Goal: Transaction & Acquisition: Book appointment/travel/reservation

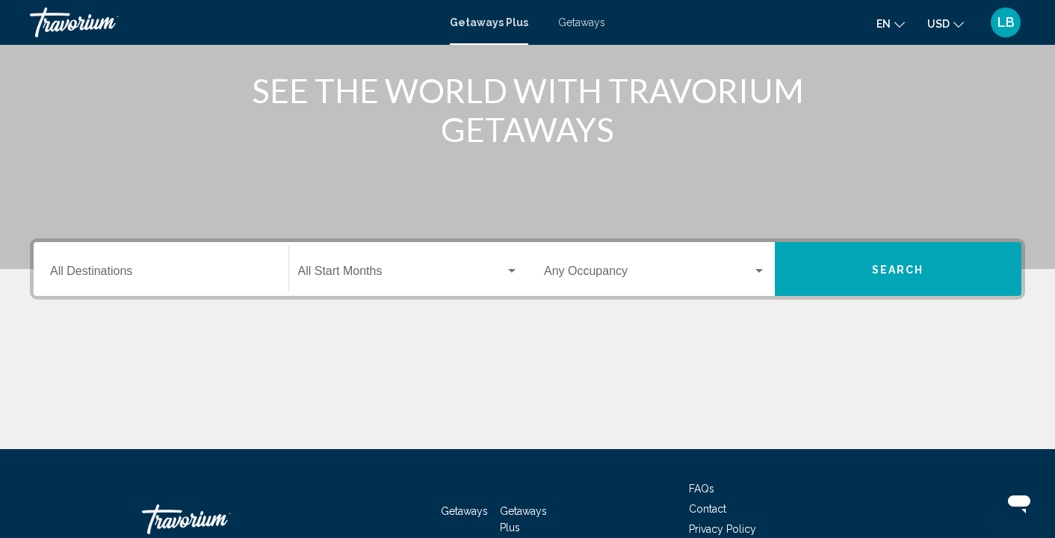
scroll to position [200, 0]
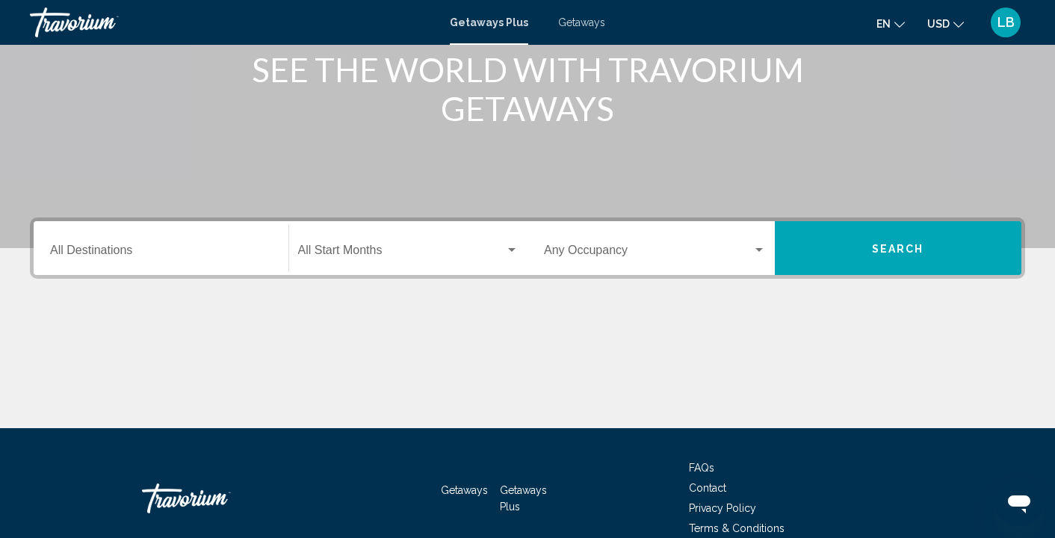
click at [117, 254] on input "Destination All Destinations" at bounding box center [161, 253] width 222 height 13
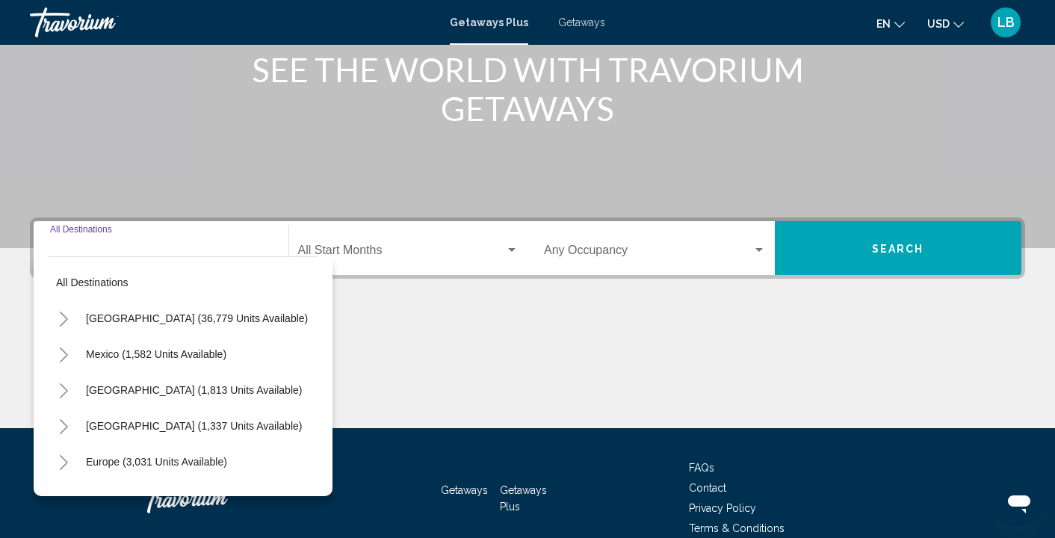
scroll to position [273, 0]
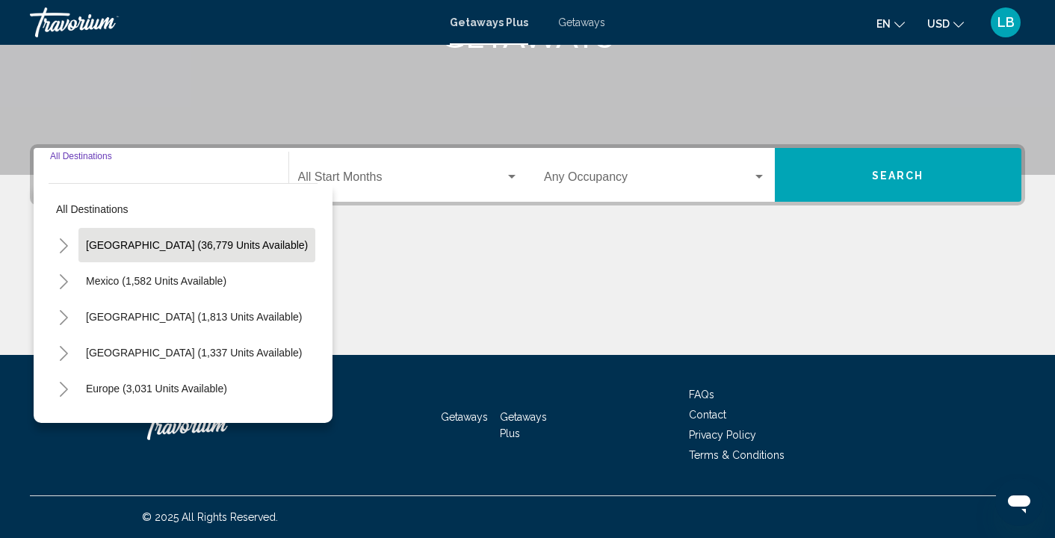
click at [90, 247] on span "[GEOGRAPHIC_DATA] (36,779 units available)" at bounding box center [197, 245] width 222 height 12
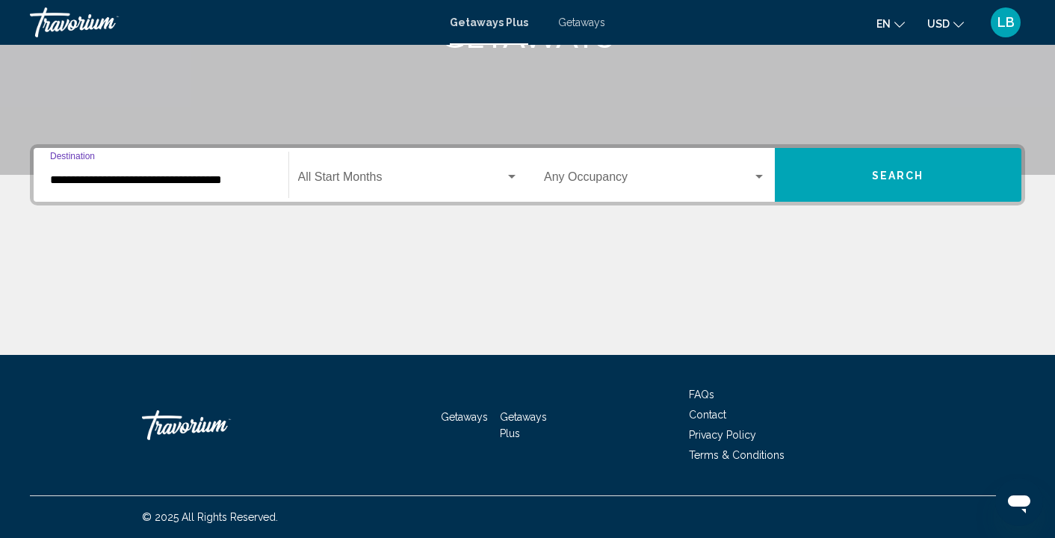
click at [90, 183] on input "**********" at bounding box center [161, 179] width 222 height 13
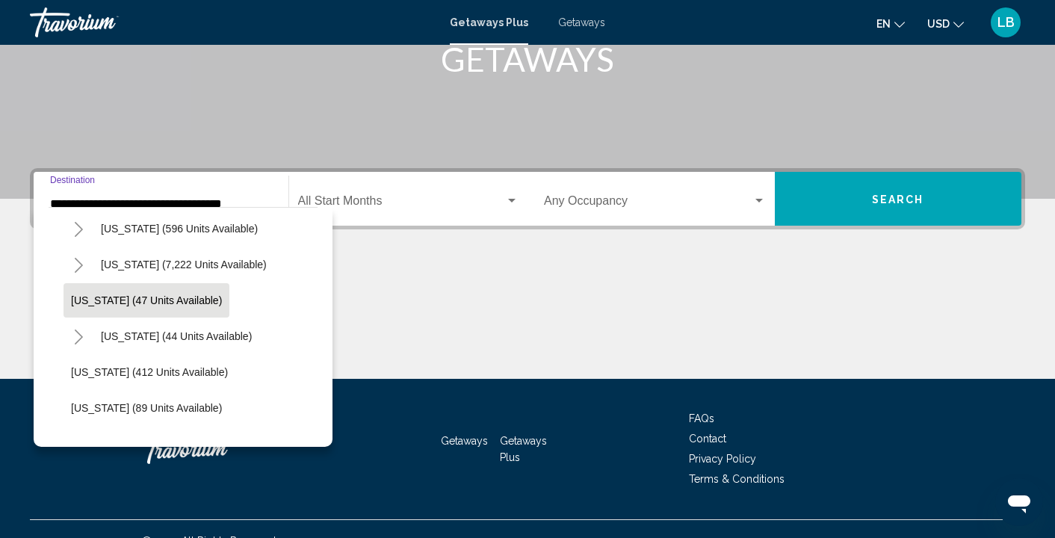
scroll to position [223, 0]
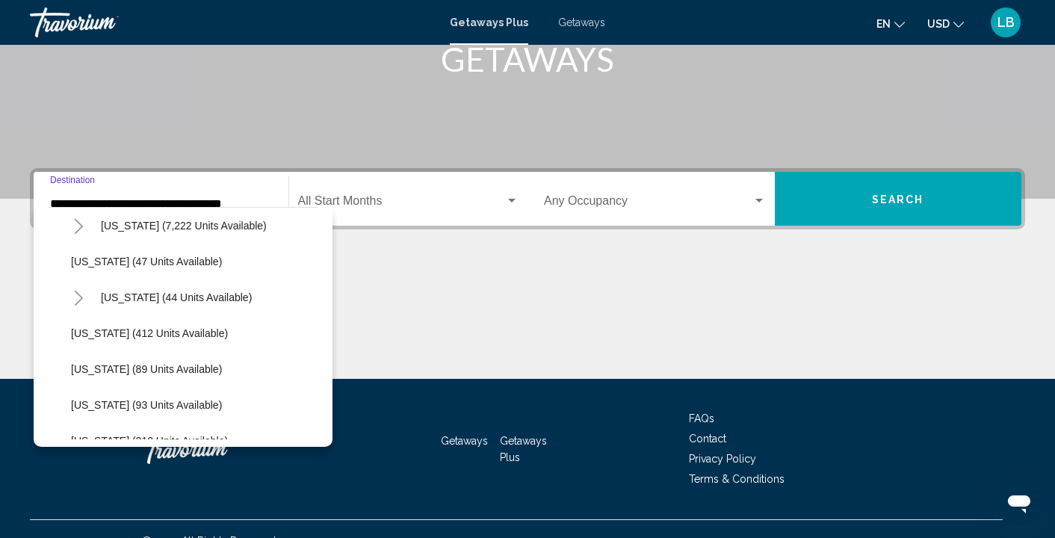
click at [75, 297] on icon "Toggle Hawaii (44 units available)" at bounding box center [78, 298] width 11 height 15
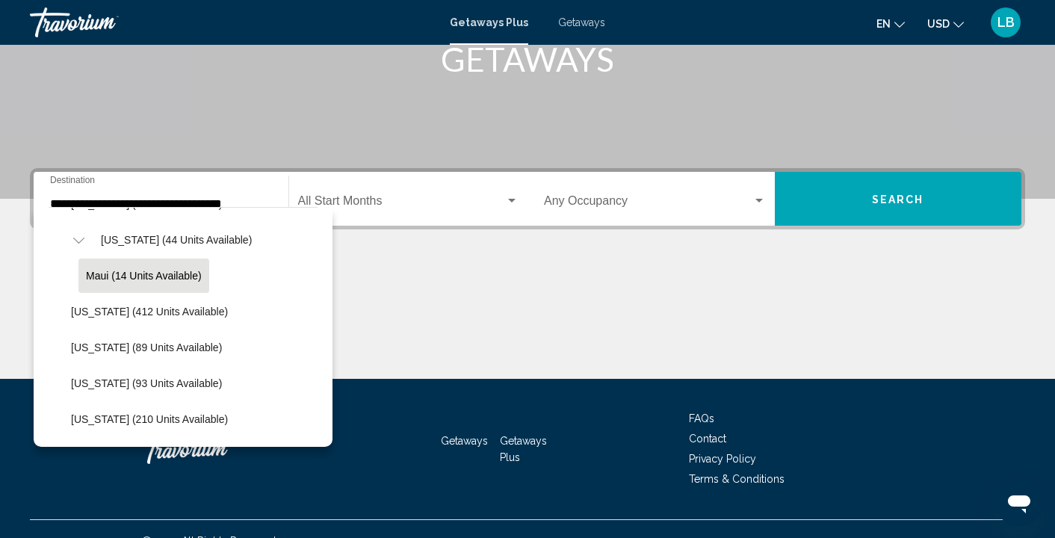
scroll to position [279, 0]
click at [123, 276] on span "Maui (14 units available)" at bounding box center [144, 277] width 116 height 12
type input "**********"
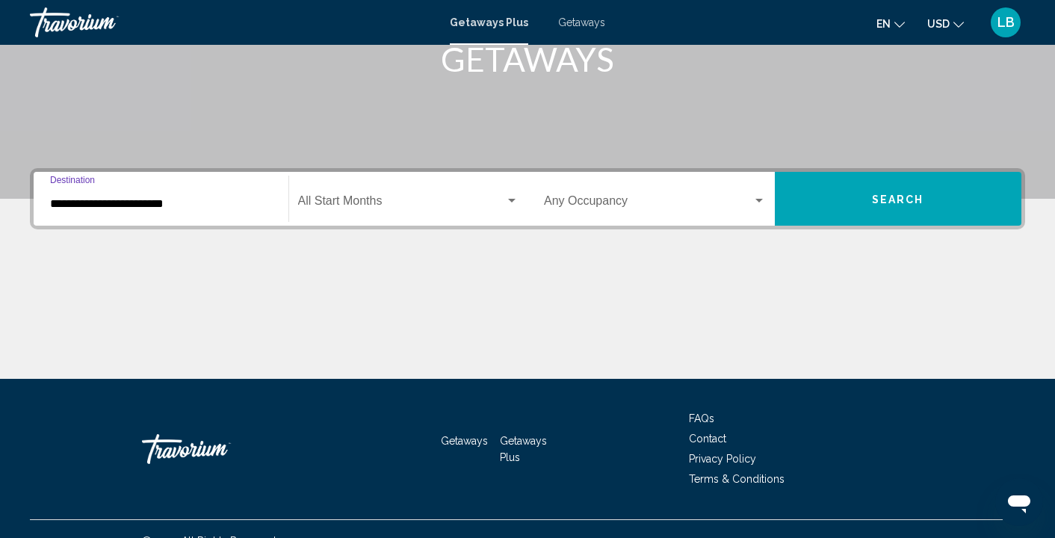
scroll to position [273, 0]
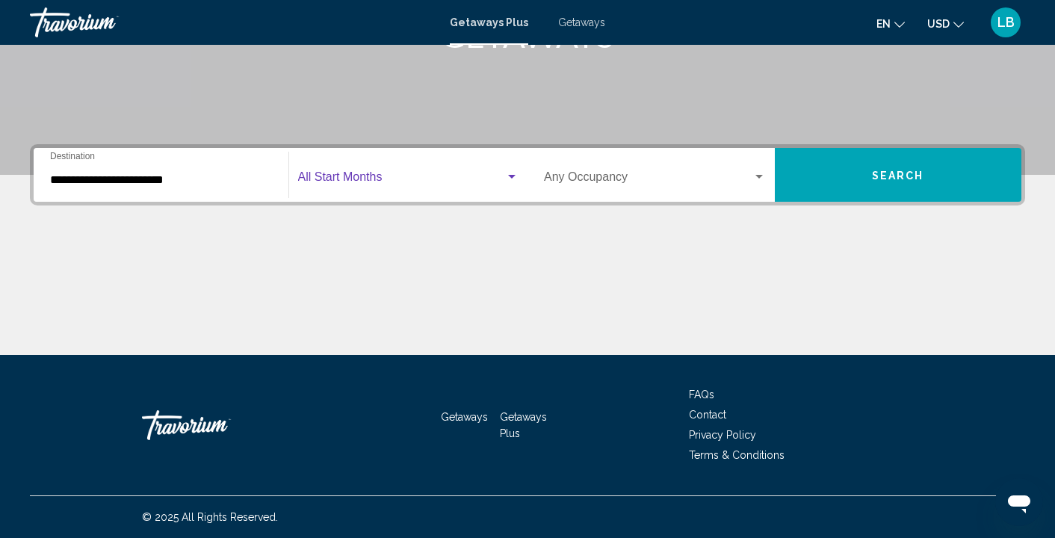
click at [381, 182] on span "Search widget" at bounding box center [402, 179] width 208 height 13
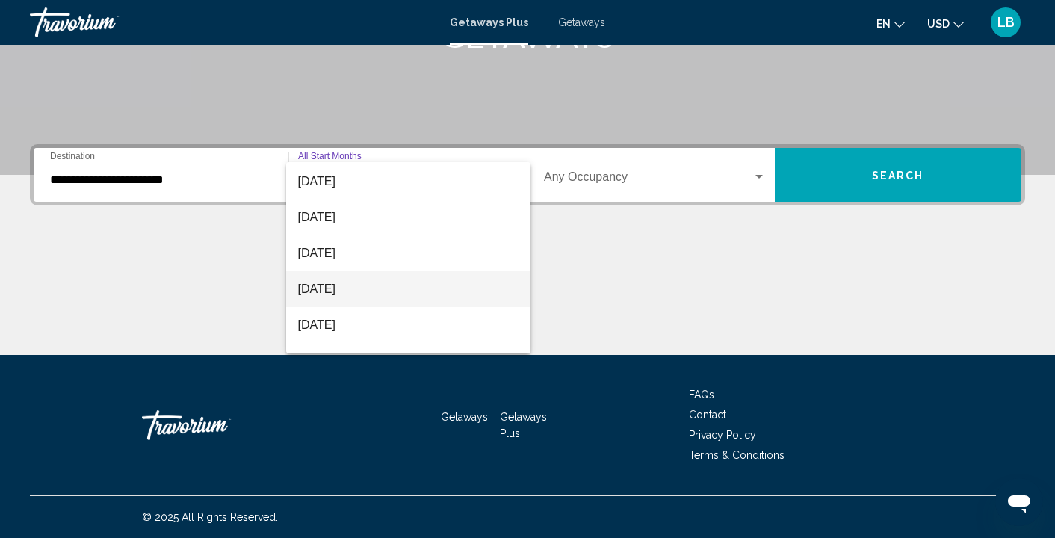
scroll to position [105, 0]
click at [364, 291] on span "[DATE]" at bounding box center [408, 290] width 221 height 36
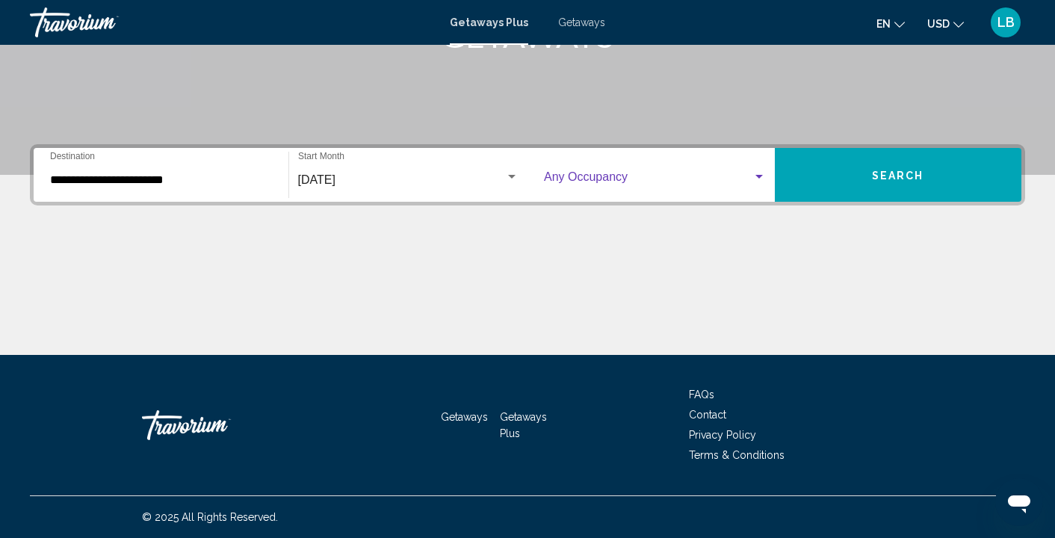
click at [586, 185] on span "Search widget" at bounding box center [648, 179] width 208 height 13
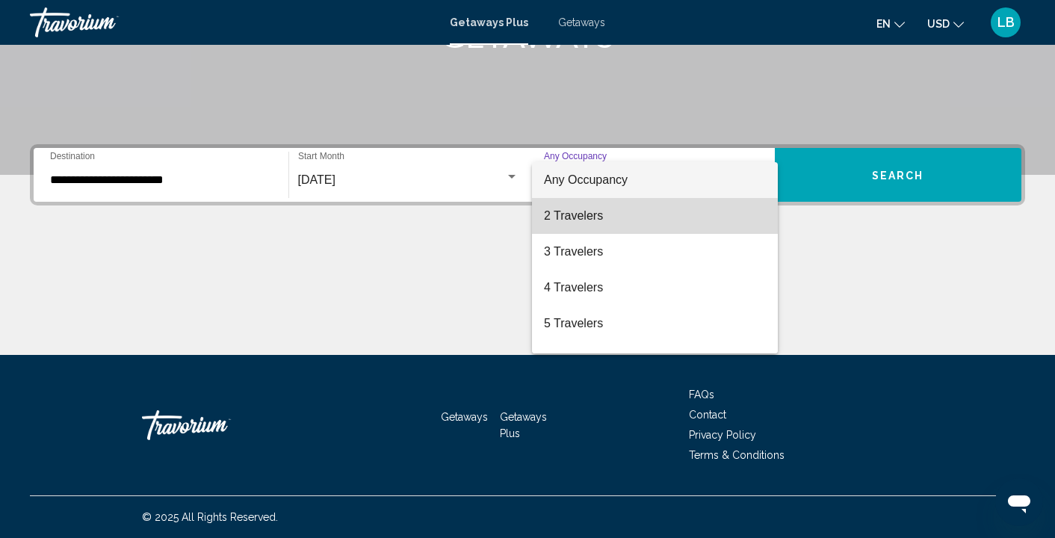
click at [585, 222] on span "2 Travelers" at bounding box center [655, 216] width 222 height 36
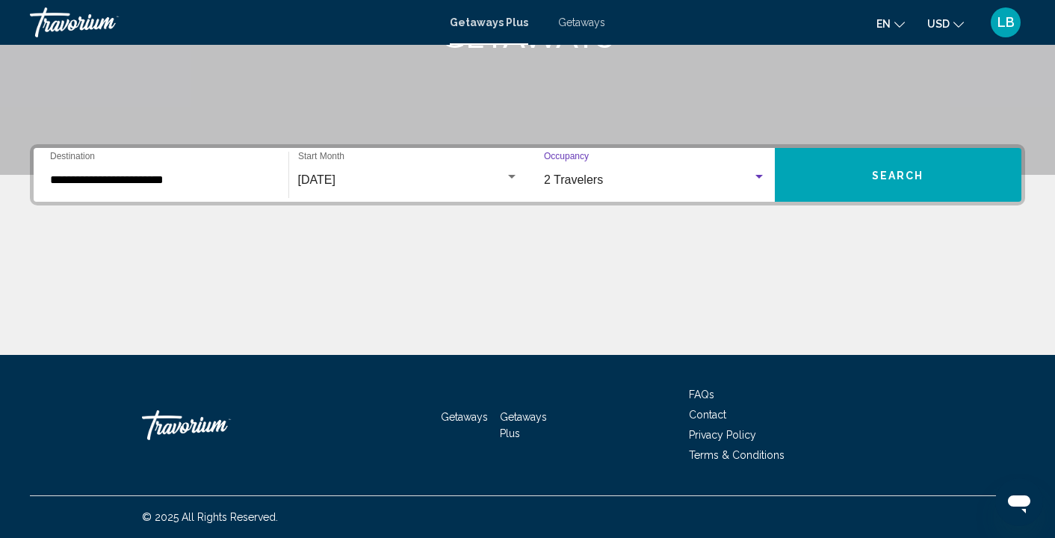
click at [893, 182] on button "Search" at bounding box center [898, 175] width 247 height 54
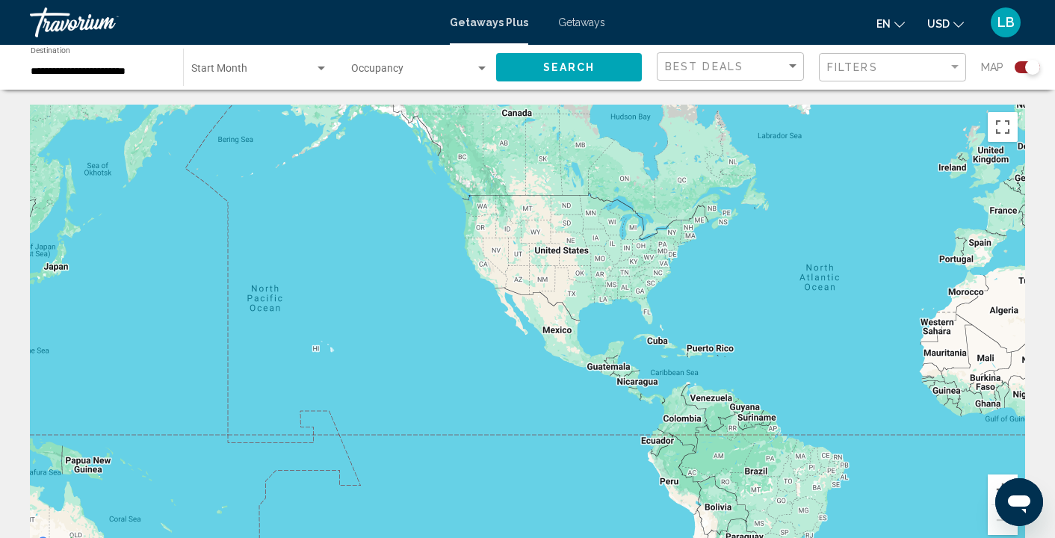
drag, startPoint x: 257, startPoint y: 300, endPoint x: 604, endPoint y: 263, distance: 348.6
click at [604, 263] on div "Main content" at bounding box center [527, 329] width 995 height 448
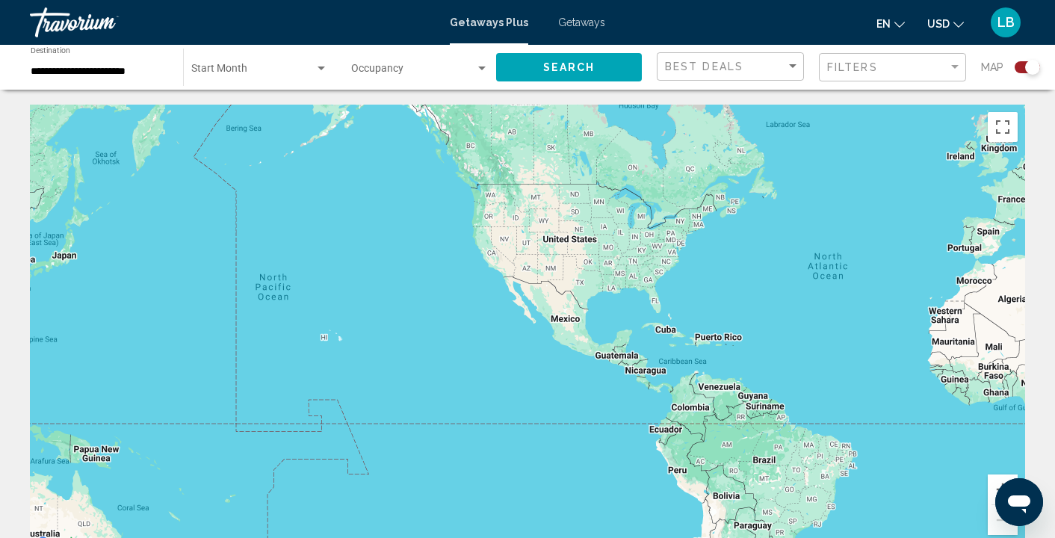
click at [400, 376] on div "Main content" at bounding box center [527, 329] width 995 height 448
click at [338, 349] on div "Main content" at bounding box center [527, 329] width 995 height 448
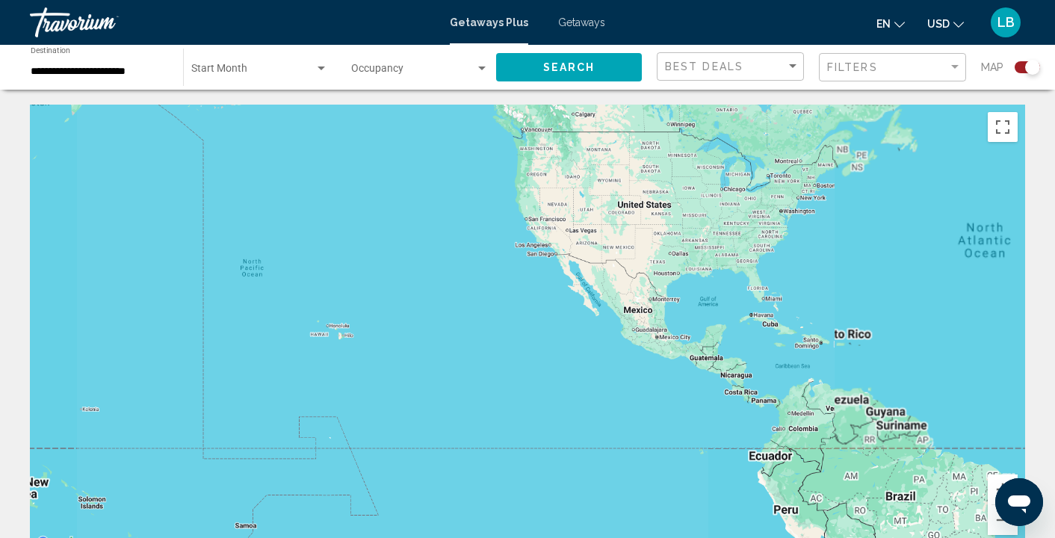
click at [338, 349] on div "Main content" at bounding box center [527, 329] width 995 height 448
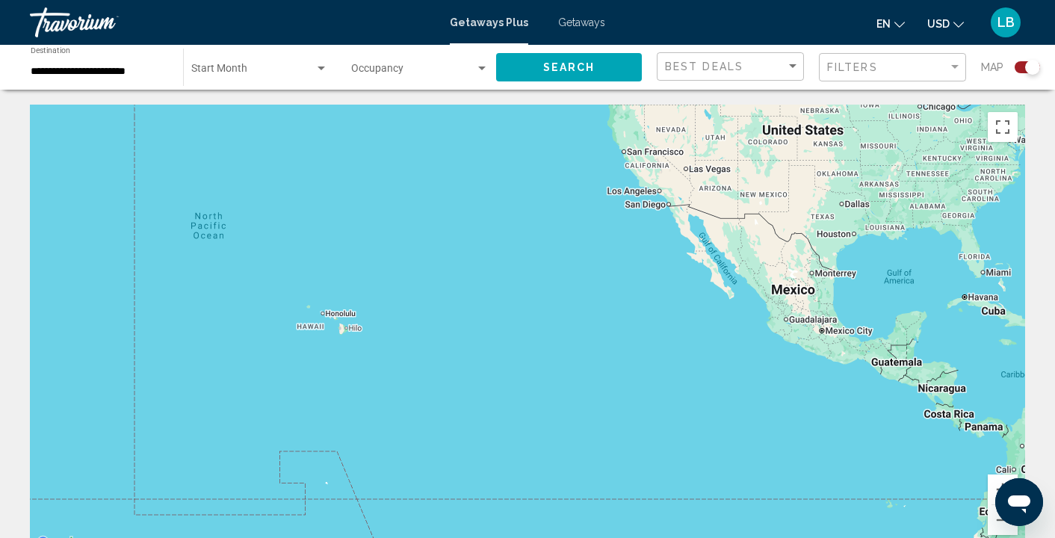
click at [338, 349] on div "Main content" at bounding box center [527, 329] width 995 height 448
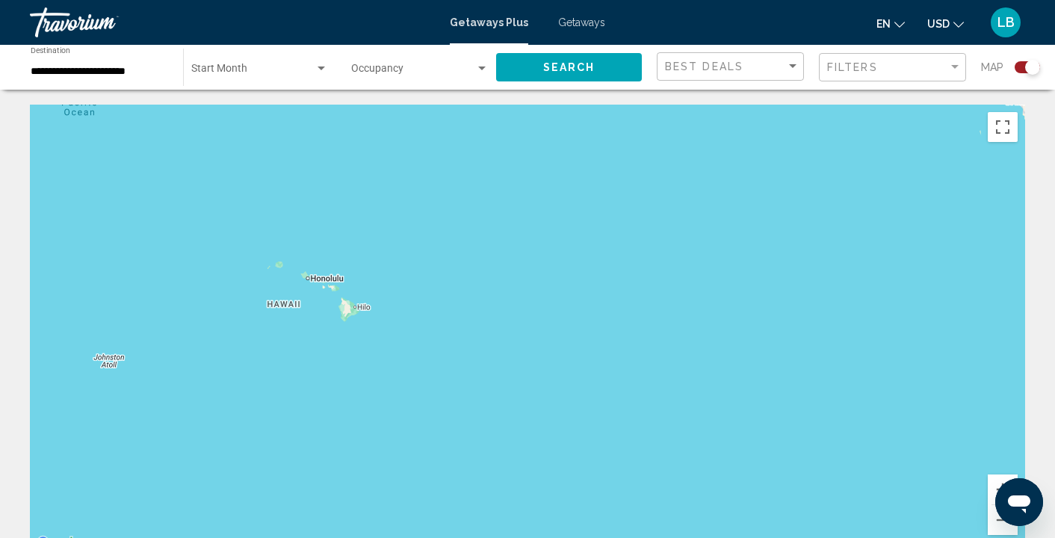
click at [326, 319] on div "Main content" at bounding box center [527, 329] width 995 height 448
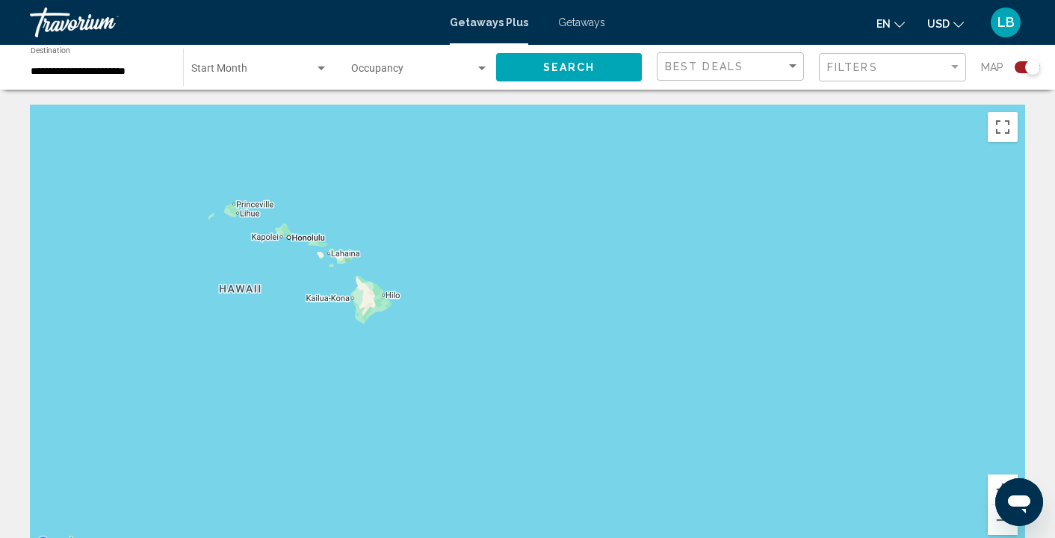
click at [326, 319] on div "Main content" at bounding box center [527, 329] width 995 height 448
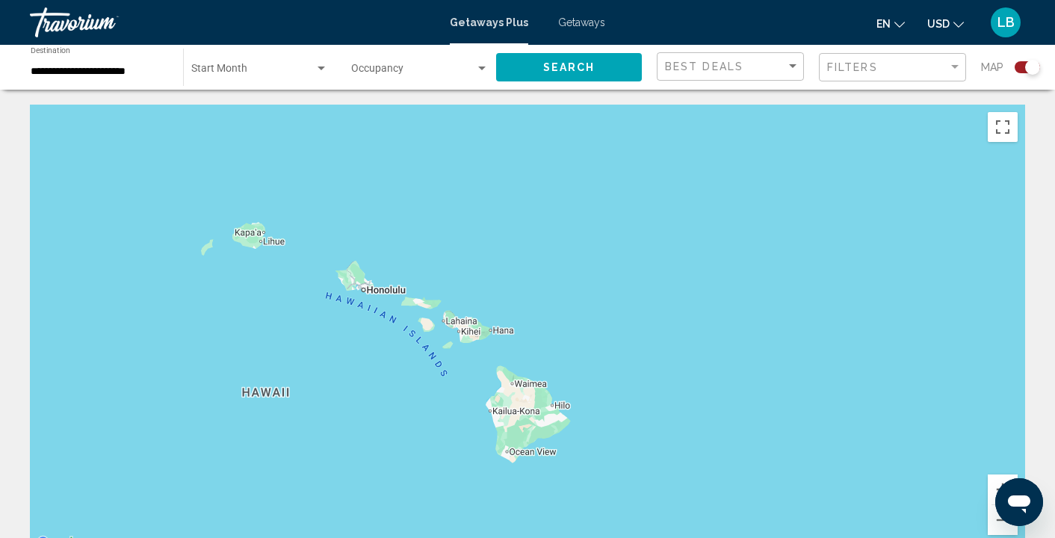
drag, startPoint x: 296, startPoint y: 291, endPoint x: 408, endPoint y: 425, distance: 174.4
click at [408, 425] on div "Main content" at bounding box center [527, 329] width 995 height 448
click at [421, 424] on div "Main content" at bounding box center [527, 329] width 995 height 448
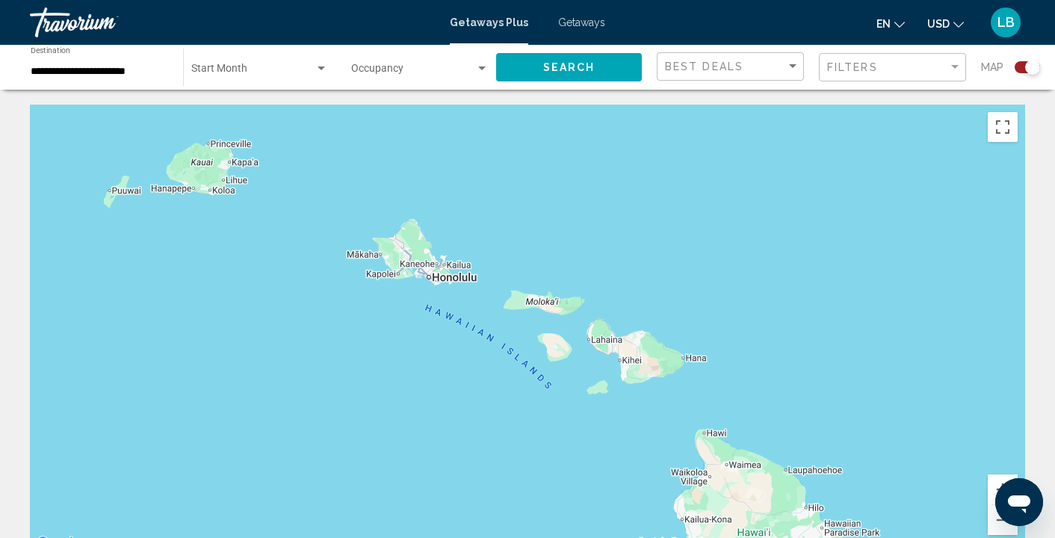
drag, startPoint x: 323, startPoint y: 310, endPoint x: 448, endPoint y: 433, distance: 175.4
click at [448, 433] on div "Main content" at bounding box center [527, 329] width 995 height 448
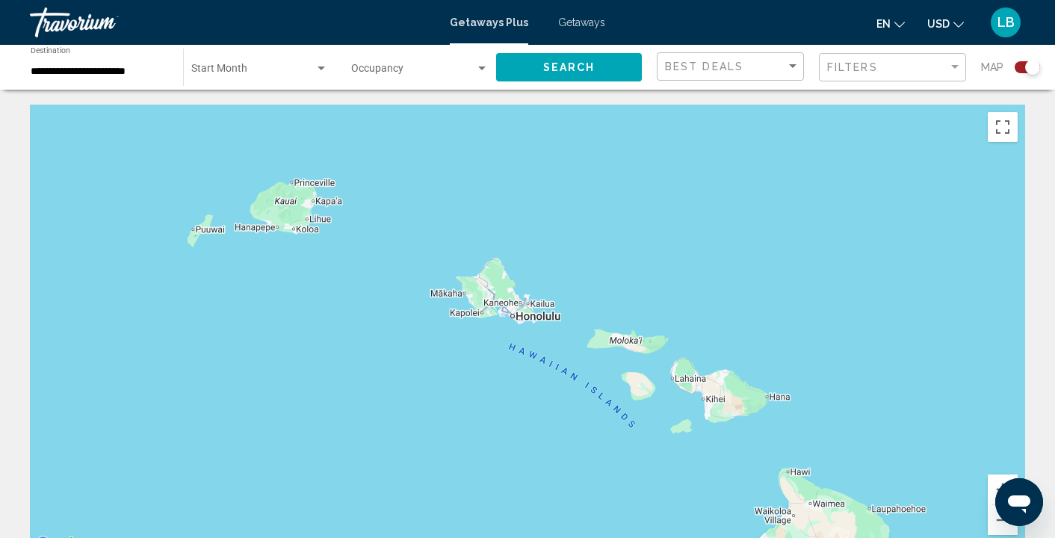
drag, startPoint x: 384, startPoint y: 366, endPoint x: 468, endPoint y: 403, distance: 92.3
click at [469, 404] on div "Main content" at bounding box center [527, 329] width 995 height 448
click at [468, 403] on div "Main content" at bounding box center [527, 329] width 995 height 448
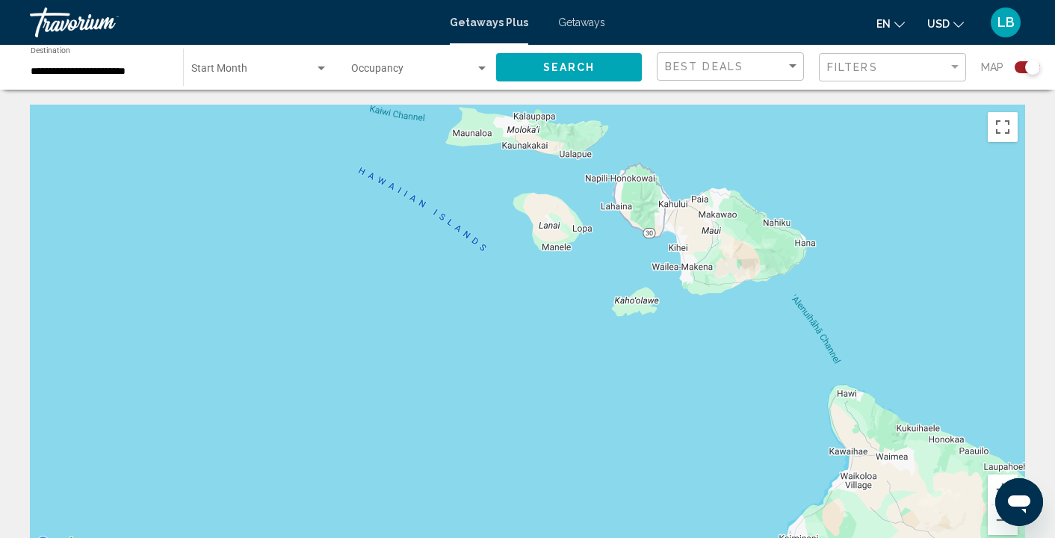
drag, startPoint x: 568, startPoint y: 409, endPoint x: 305, endPoint y: 266, distance: 299.8
click at [305, 266] on div "Main content" at bounding box center [527, 329] width 995 height 448
click at [72, 71] on input "**********" at bounding box center [99, 72] width 137 height 12
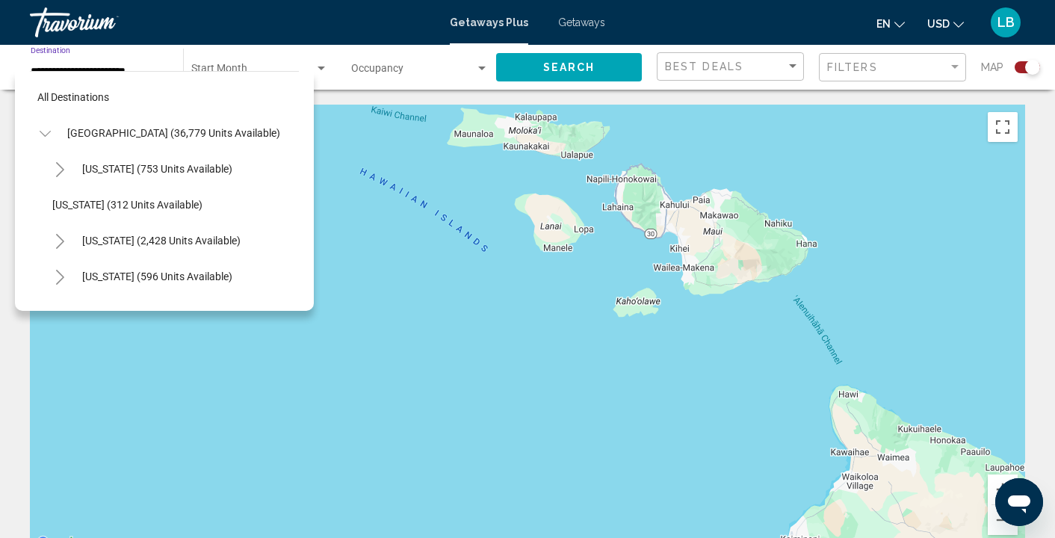
scroll to position [232, 0]
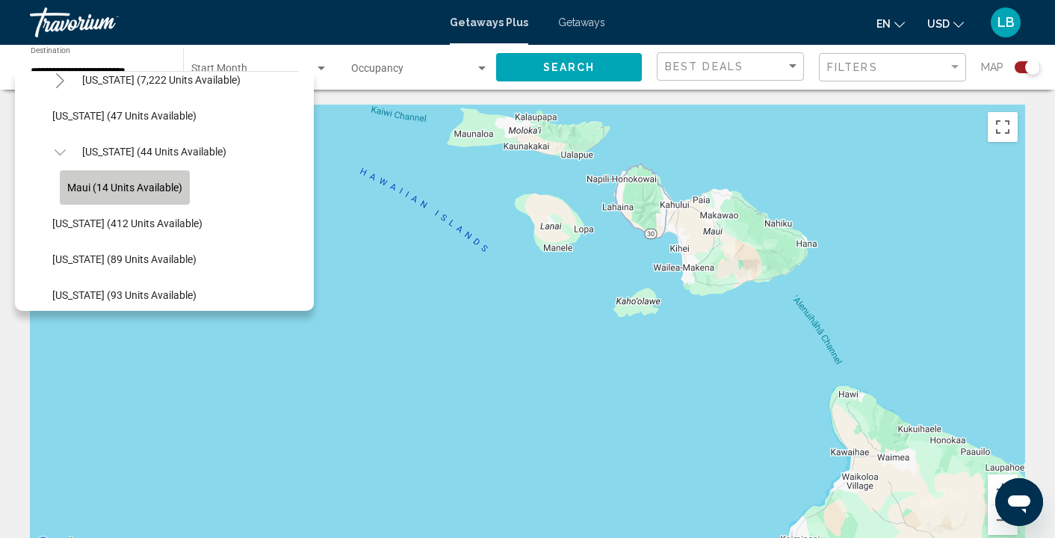
click at [136, 196] on button "Maui (14 units available)" at bounding box center [125, 187] width 130 height 34
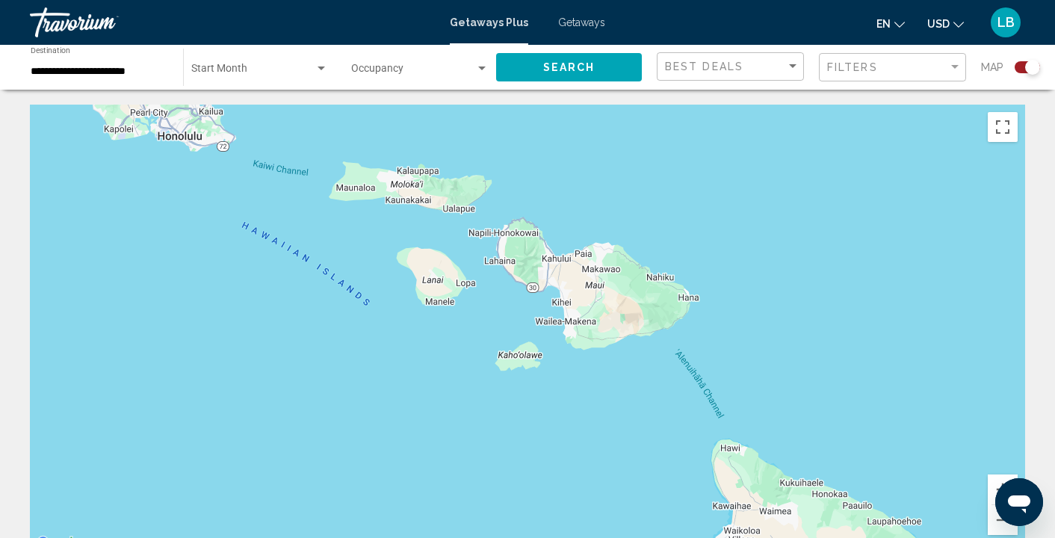
drag, startPoint x: 677, startPoint y: 282, endPoint x: 551, endPoint y: 335, distance: 137.2
click at [551, 335] on div "Main content" at bounding box center [527, 329] width 995 height 448
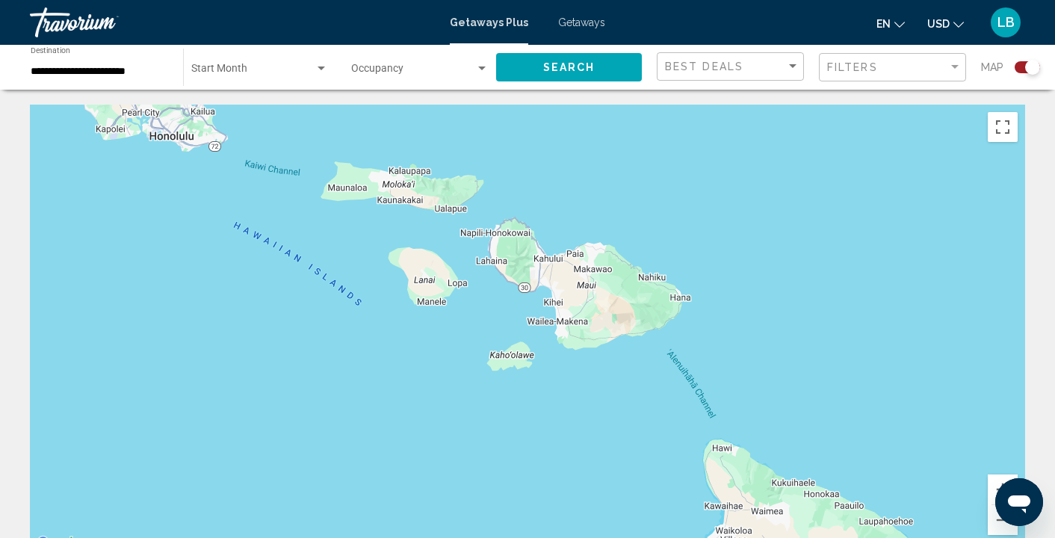
click at [574, 365] on div "Main content" at bounding box center [527, 329] width 995 height 448
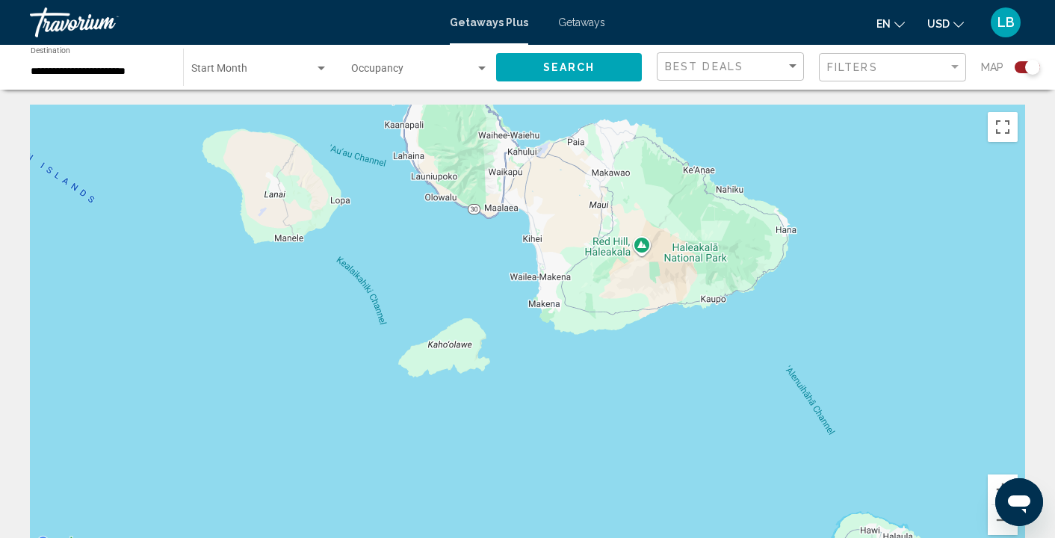
click at [302, 58] on div "Start Month All Start Months" at bounding box center [259, 67] width 137 height 41
click at [855, 165] on div at bounding box center [527, 269] width 1055 height 538
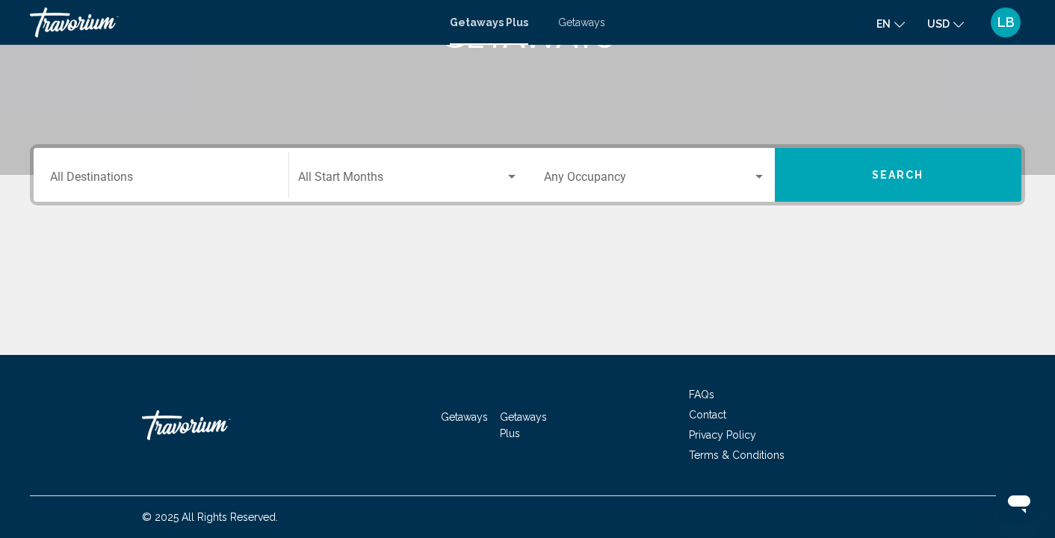
scroll to position [273, 0]
click at [111, 178] on input "Destination All Destinations" at bounding box center [161, 179] width 222 height 13
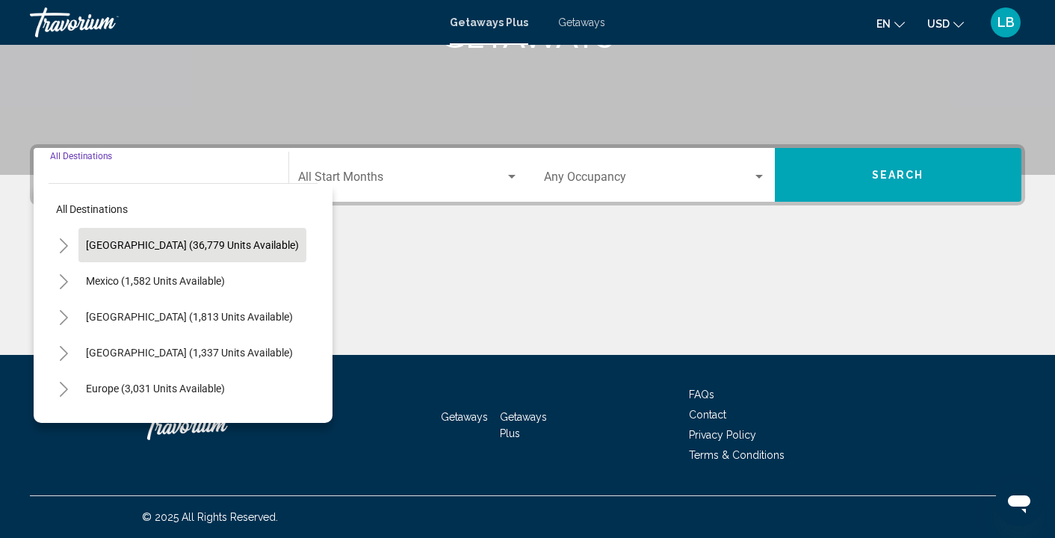
click at [108, 244] on span "[GEOGRAPHIC_DATA] (36,779 units available)" at bounding box center [192, 245] width 213 height 12
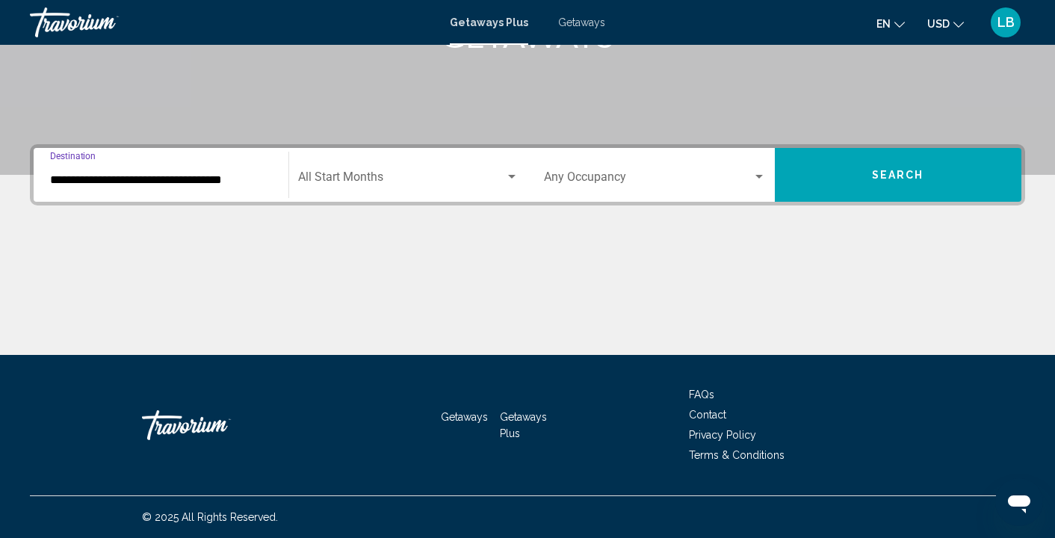
click at [196, 180] on input "**********" at bounding box center [161, 179] width 222 height 13
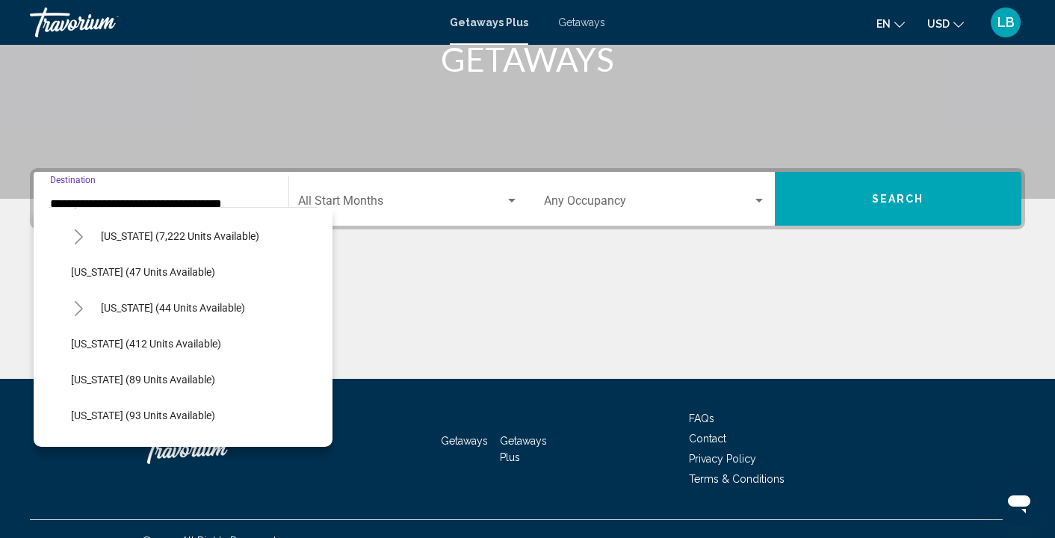
scroll to position [236, 0]
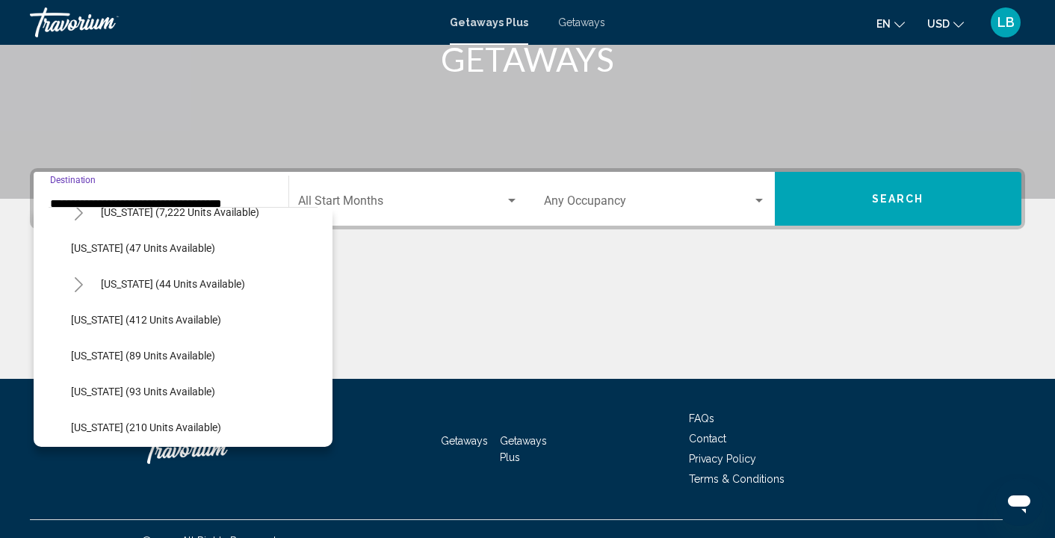
click at [79, 286] on icon "Toggle Hawaii (44 units available)" at bounding box center [78, 284] width 11 height 15
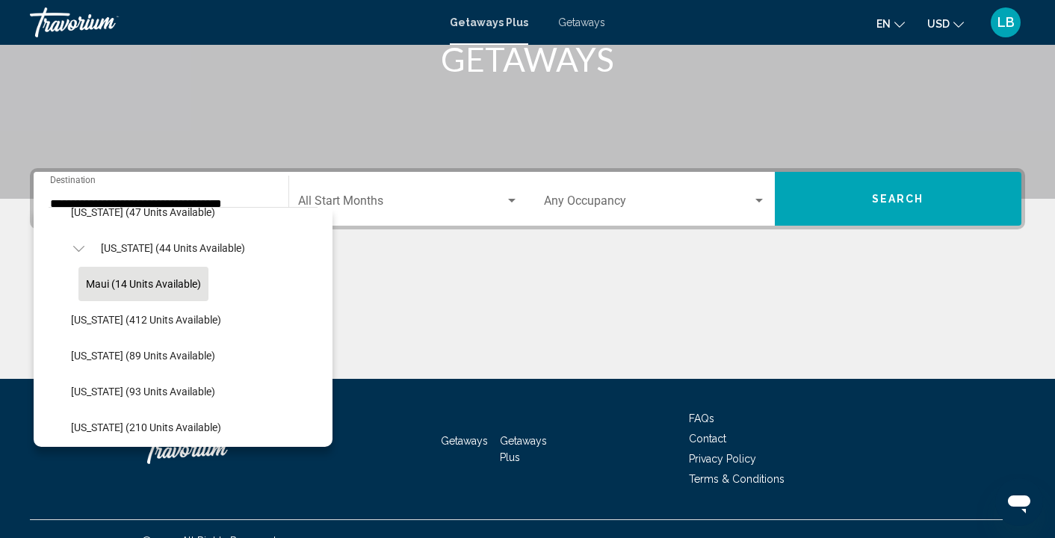
scroll to position [267, 0]
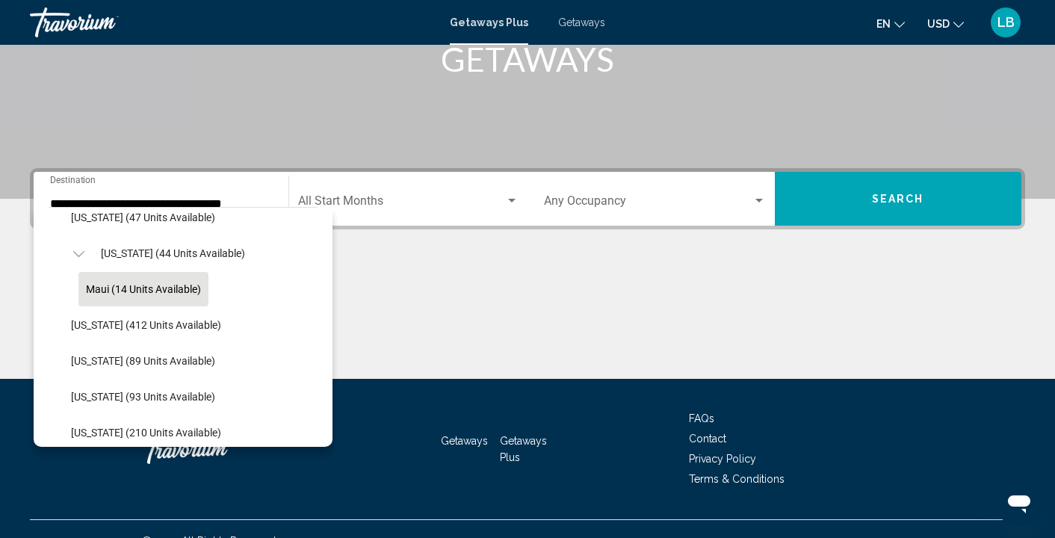
click at [143, 283] on span "Maui (14 units available)" at bounding box center [143, 289] width 115 height 12
type input "**********"
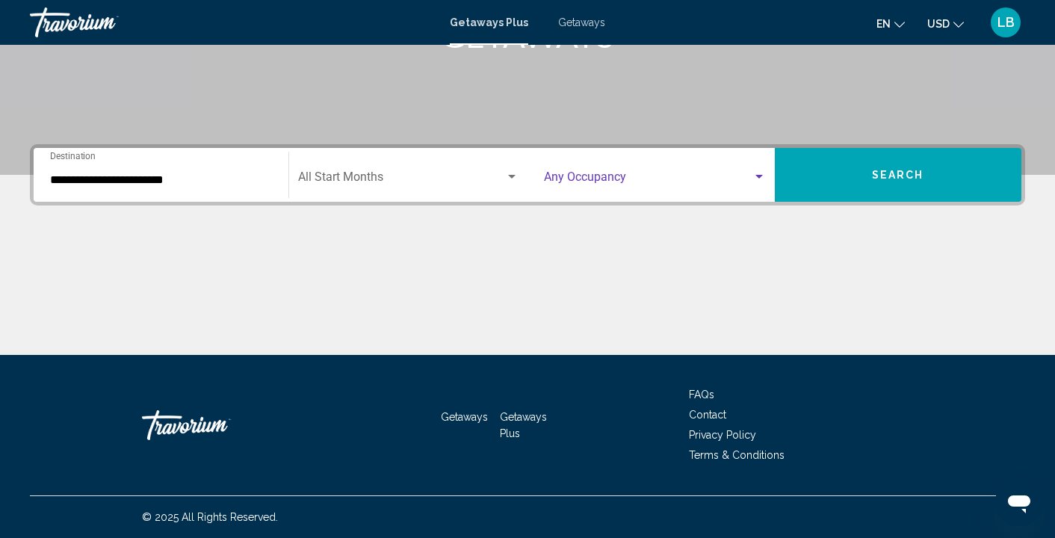
click at [654, 181] on span "Search widget" at bounding box center [648, 179] width 208 height 13
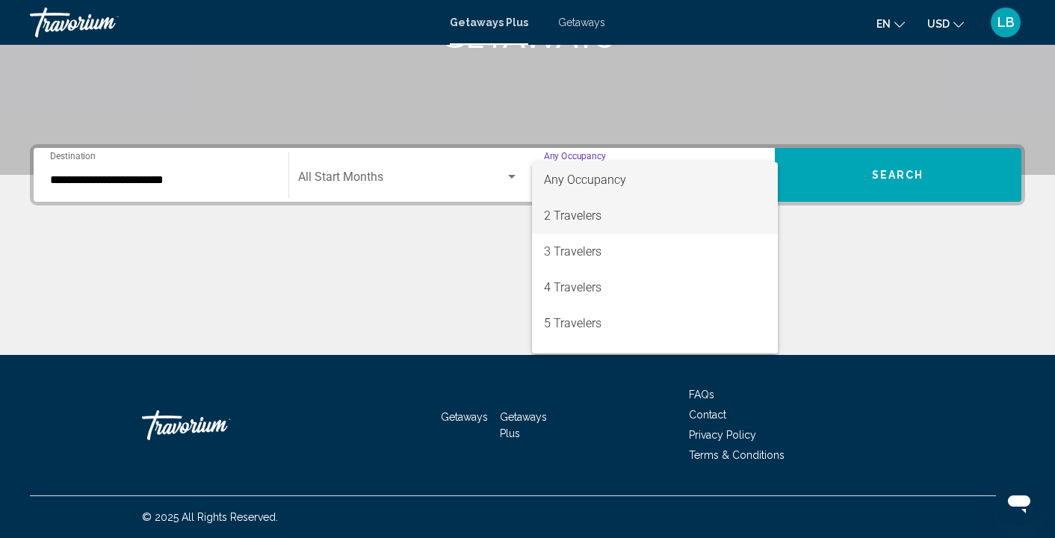
click at [604, 220] on span "2 Travelers" at bounding box center [655, 216] width 222 height 36
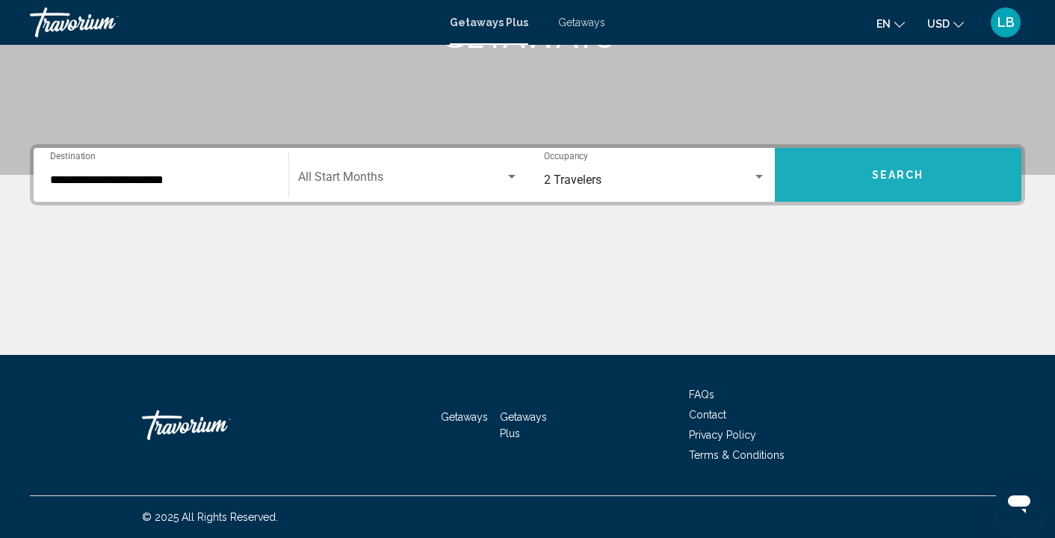
click at [903, 191] on button "Search" at bounding box center [898, 175] width 247 height 54
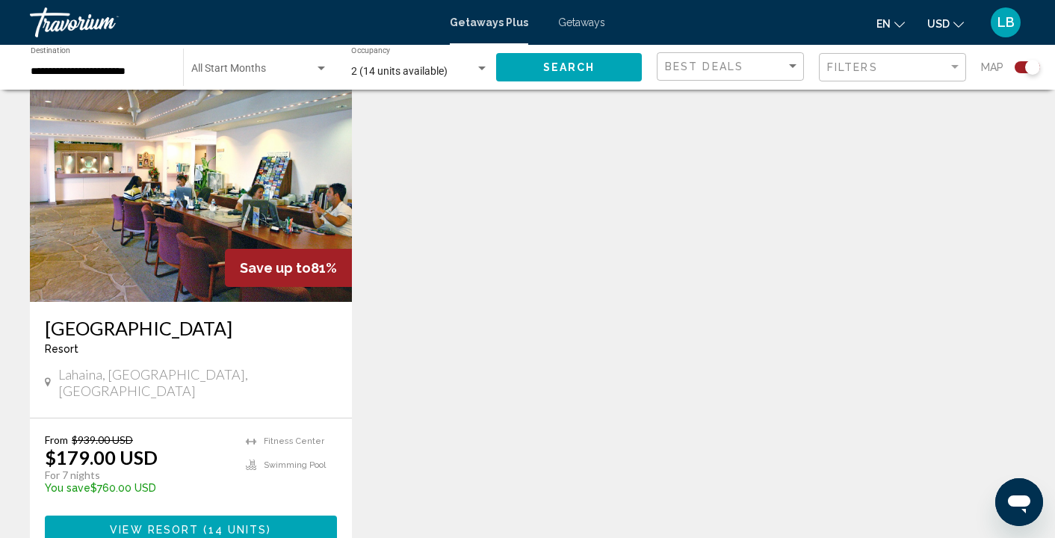
scroll to position [556, 0]
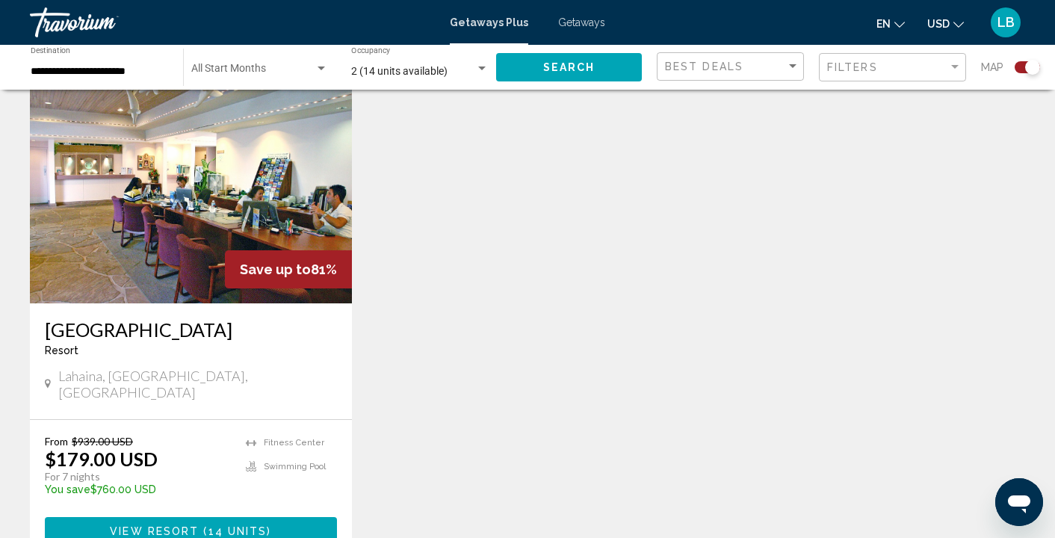
click at [184, 217] on img "Main content" at bounding box center [191, 183] width 322 height 239
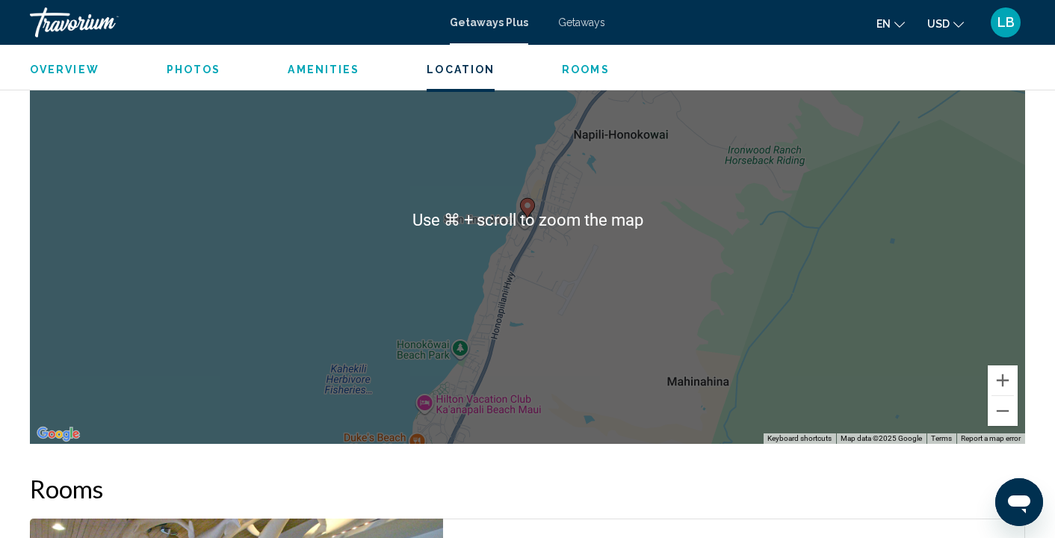
scroll to position [2106, 0]
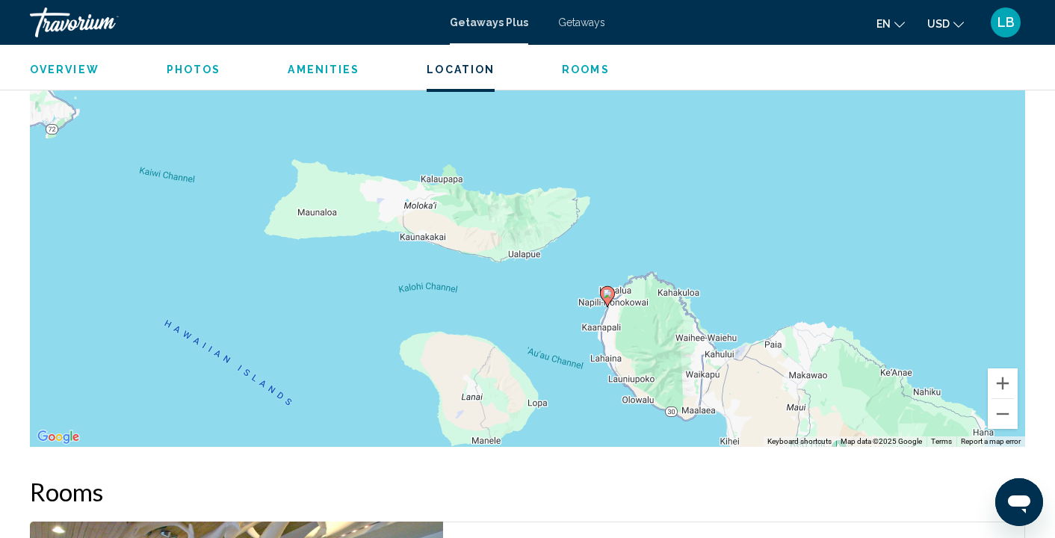
drag, startPoint x: 621, startPoint y: 292, endPoint x: 611, endPoint y: 314, distance: 24.1
click at [611, 314] on div "To activate drag with keyboard, press Alt + Enter. Once in keyboard drag state,…" at bounding box center [527, 223] width 995 height 448
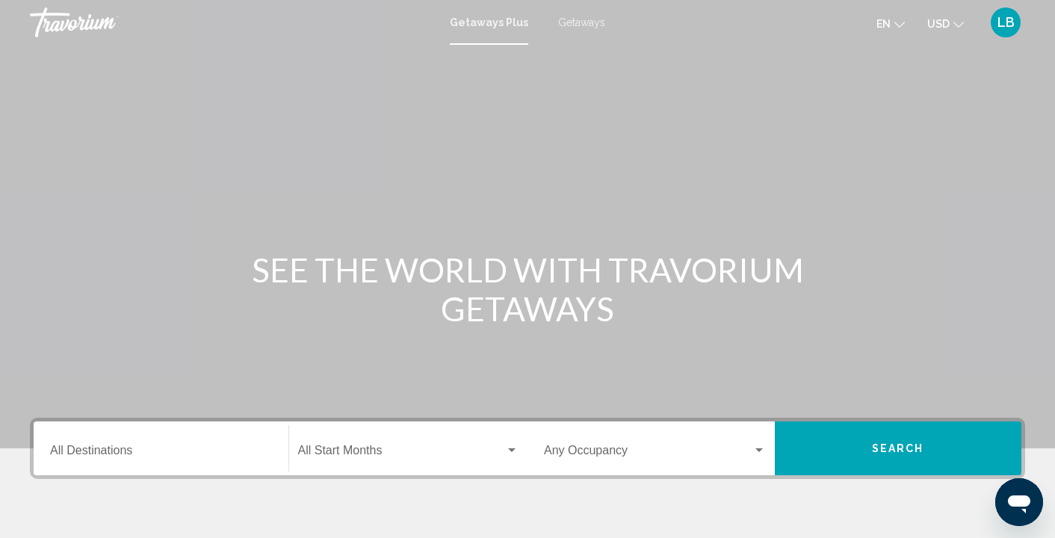
click at [105, 447] on input "Destination All Destinations" at bounding box center [161, 453] width 222 height 13
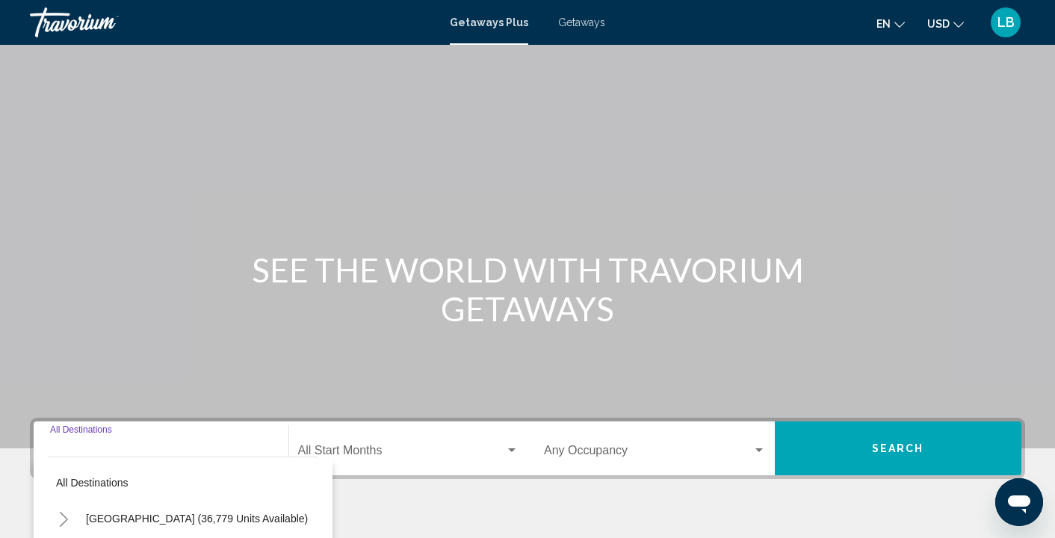
scroll to position [273, 0]
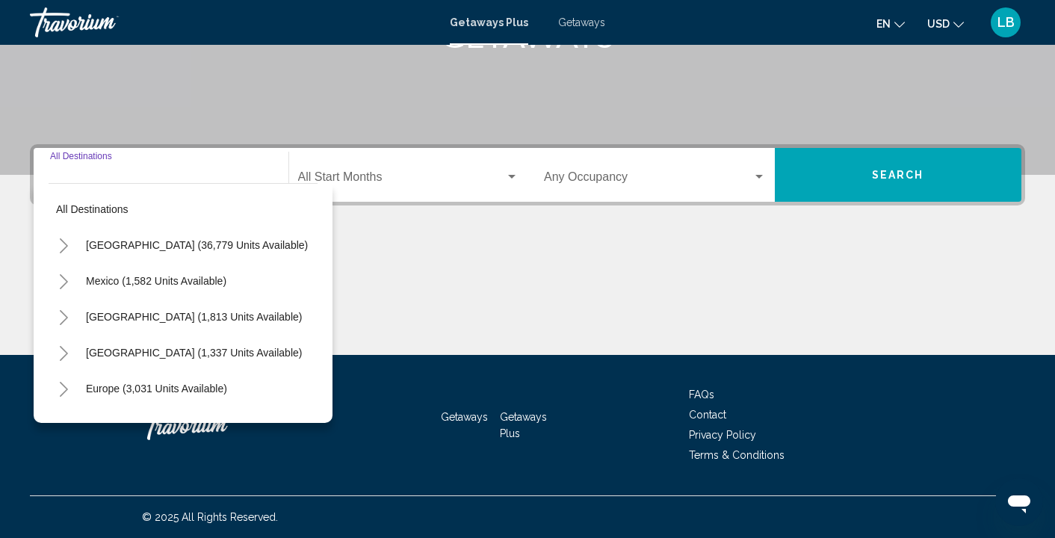
click at [63, 279] on icon "Toggle Mexico (1,582 units available)" at bounding box center [63, 281] width 11 height 15
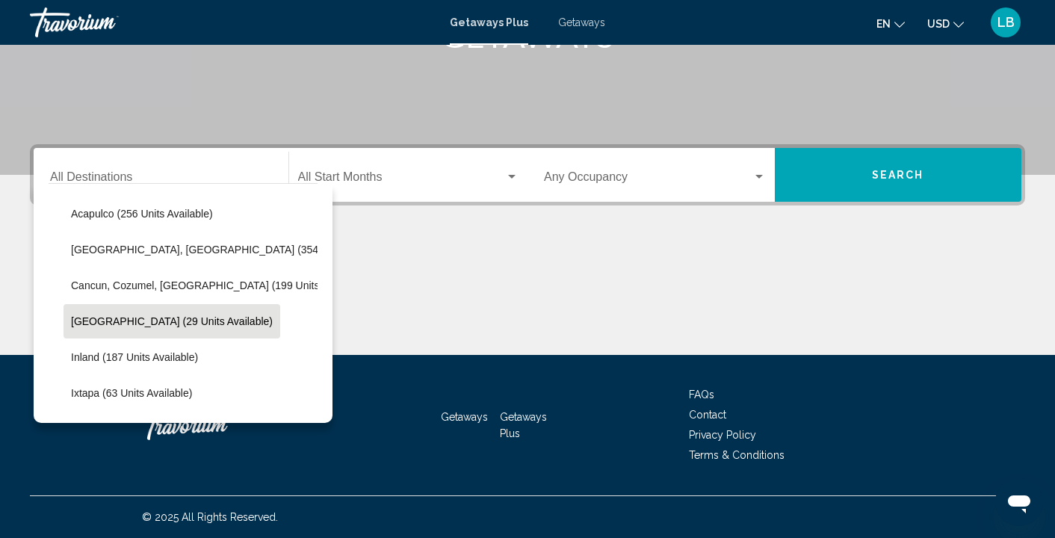
scroll to position [104, 0]
click at [108, 306] on button "[GEOGRAPHIC_DATA] (29 units available)" at bounding box center [171, 320] width 217 height 34
type input "**********"
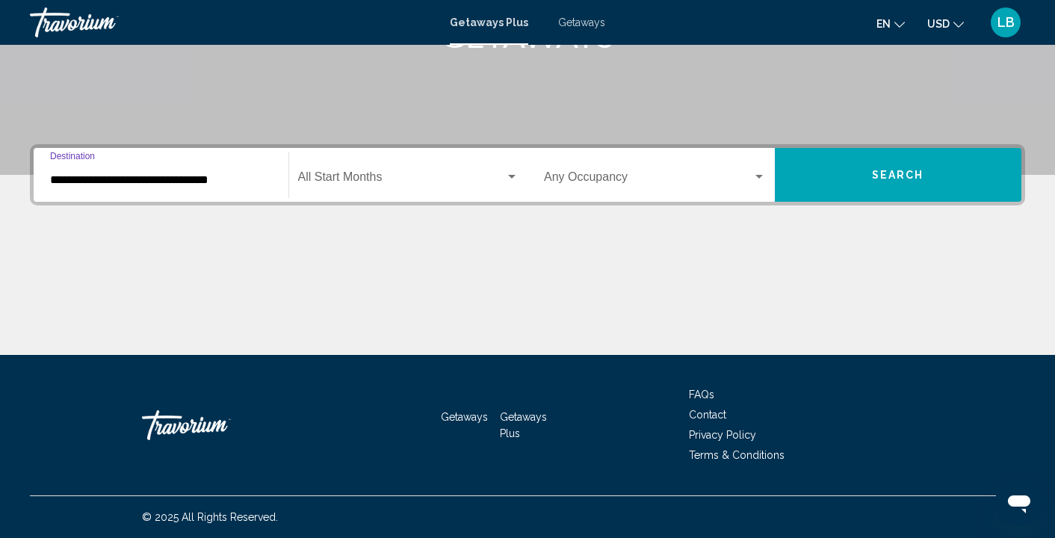
click at [630, 171] on div "Occupancy Any Occupancy" at bounding box center [655, 175] width 222 height 47
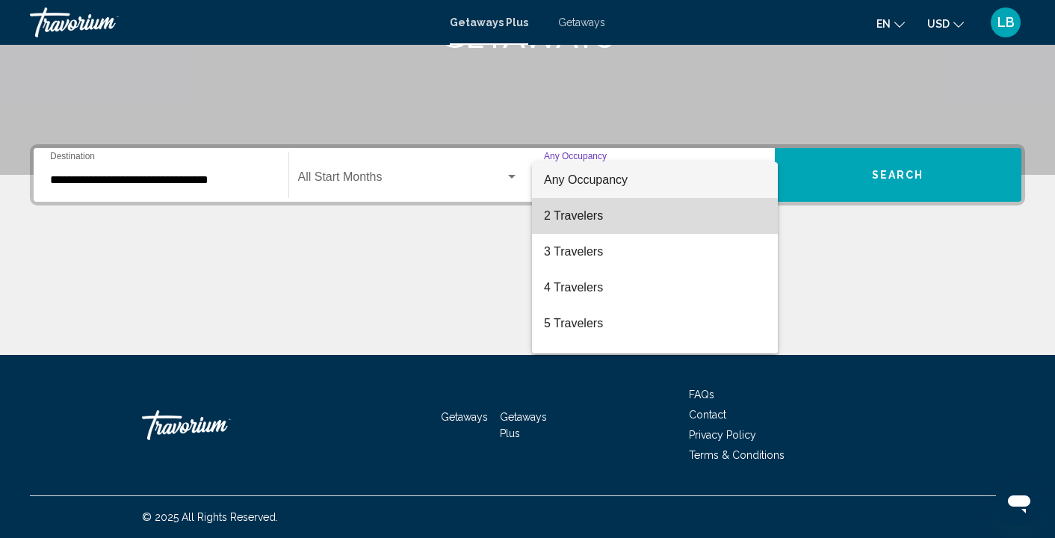
click at [567, 219] on span "2 Travelers" at bounding box center [655, 216] width 222 height 36
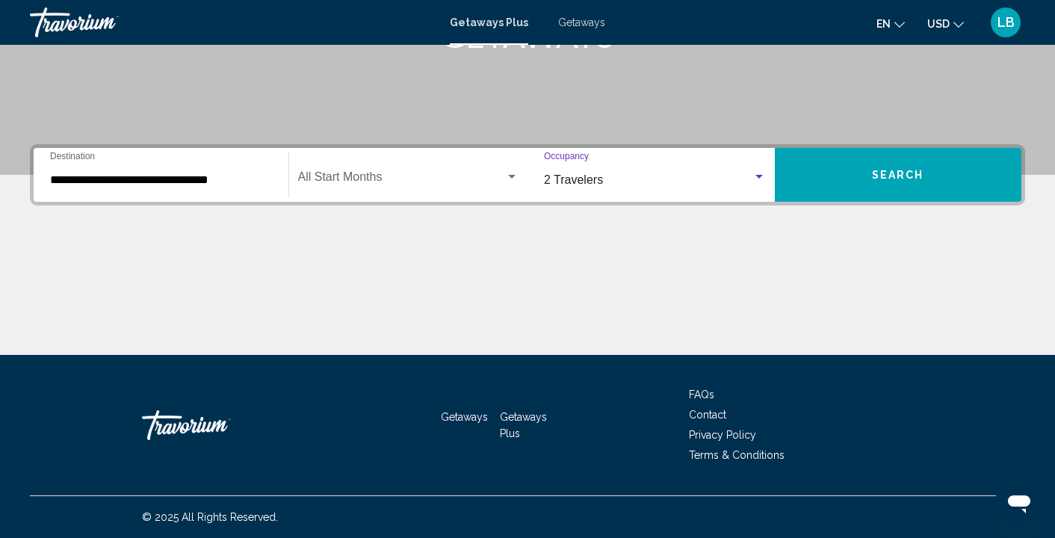
click at [872, 179] on span "Search" at bounding box center [898, 176] width 52 height 12
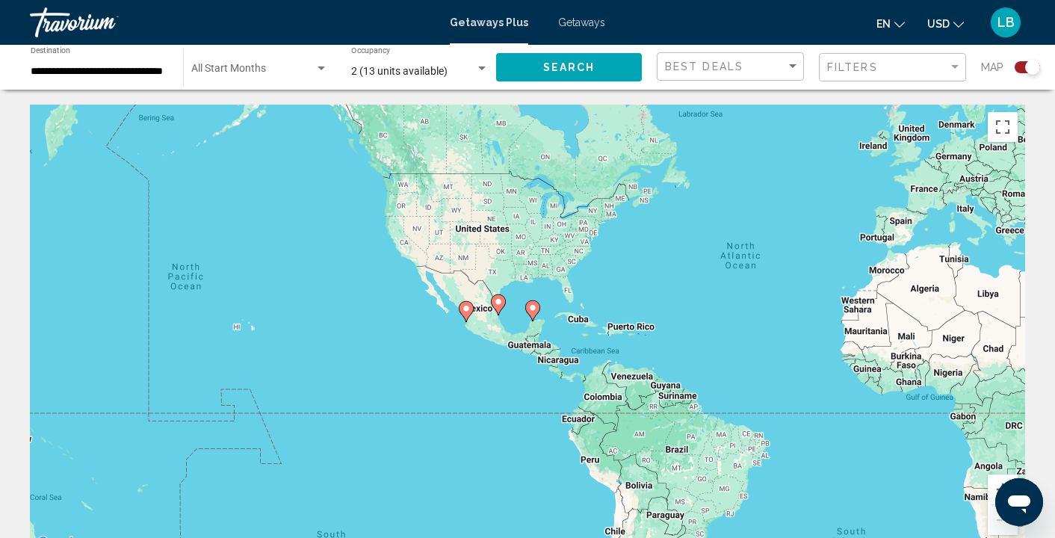
drag, startPoint x: 248, startPoint y: 379, endPoint x: 510, endPoint y: 330, distance: 266.8
click at [511, 331] on div "To activate drag with keyboard, press Alt + Enter. Once in keyboard drag state,…" at bounding box center [527, 329] width 995 height 448
click at [430, 326] on div "To activate drag with keyboard, press Alt + Enter. Once in keyboard drag state,…" at bounding box center [527, 329] width 995 height 448
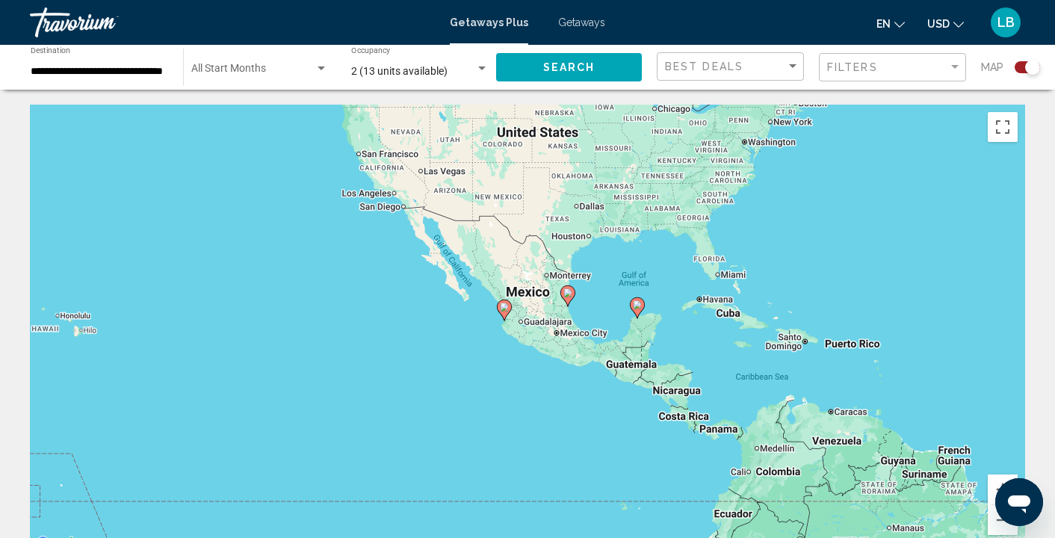
click at [454, 320] on div "To activate drag with keyboard, press Alt + Enter. Once in keyboard drag state,…" at bounding box center [527, 329] width 995 height 448
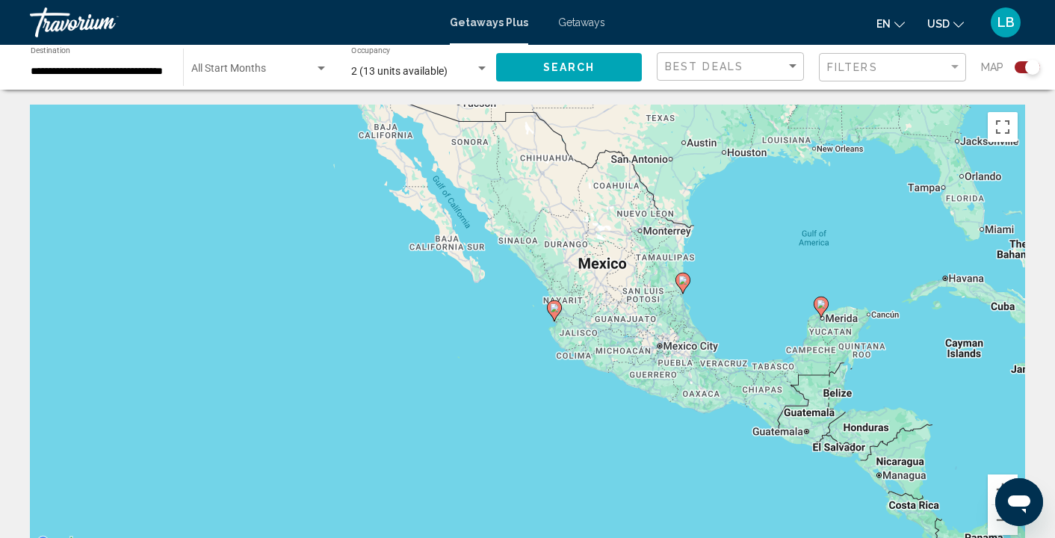
click at [456, 296] on div "To activate drag with keyboard, press Alt + Enter. Once in keyboard drag state,…" at bounding box center [527, 329] width 995 height 448
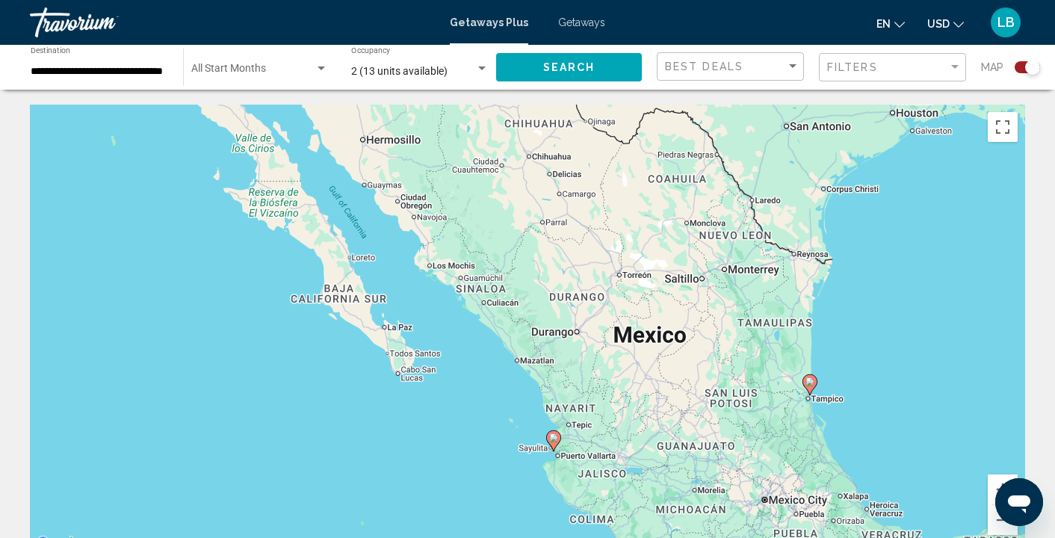
drag, startPoint x: 495, startPoint y: 272, endPoint x: 332, endPoint y: 376, distance: 192.9
click at [332, 376] on div "To activate drag with keyboard, press Alt + Enter. Once in keyboard drag state,…" at bounding box center [527, 329] width 995 height 448
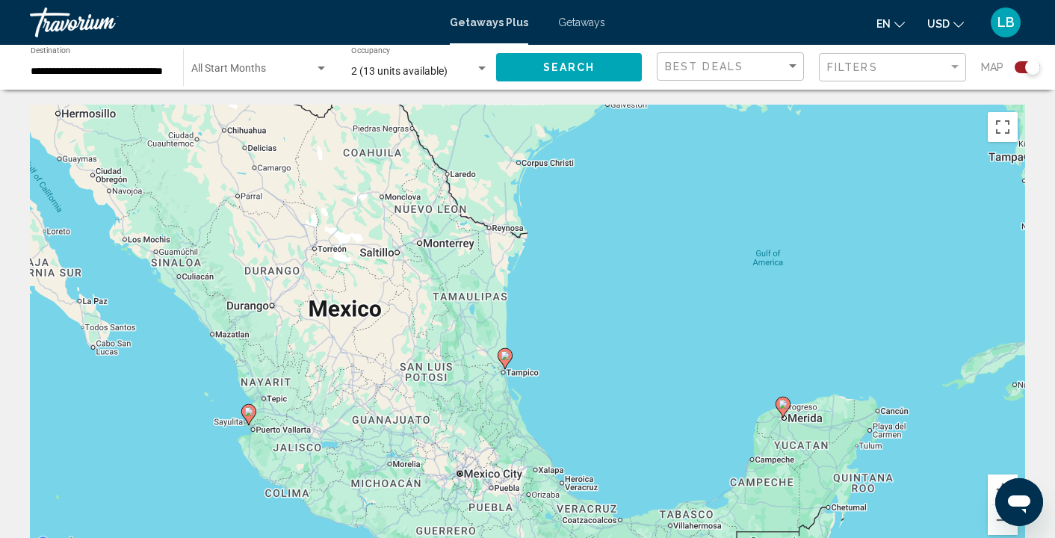
drag, startPoint x: 326, startPoint y: 379, endPoint x: 208, endPoint y: 328, distance: 129.2
click at [208, 328] on div "To activate drag with keyboard, press Alt + Enter. Once in keyboard drag state,…" at bounding box center [527, 329] width 995 height 448
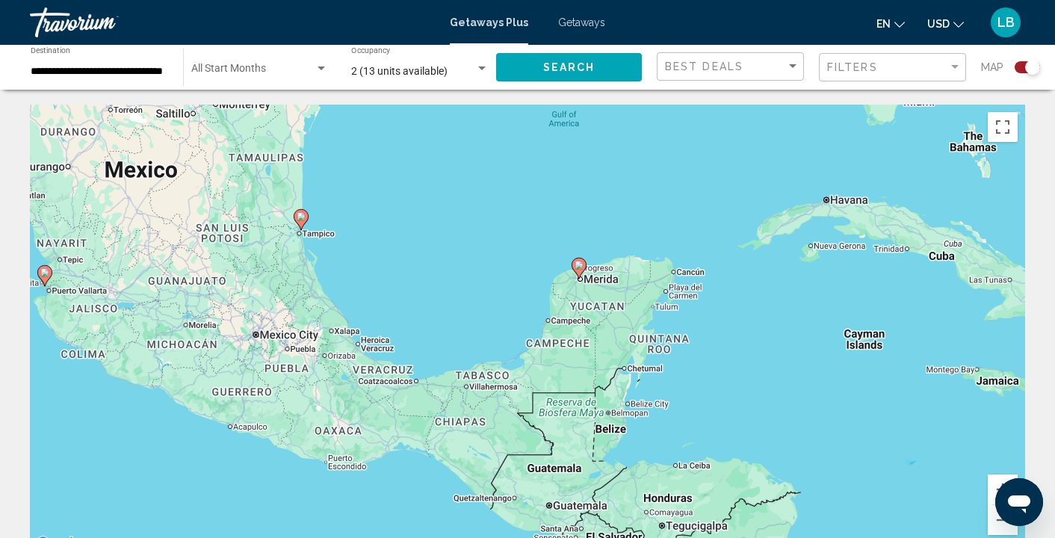
drag, startPoint x: 376, startPoint y: 385, endPoint x: 500, endPoint y: 410, distance: 126.6
click at [500, 410] on div "To activate drag with keyboard, press Alt + Enter. Once in keyboard drag state,…" at bounding box center [527, 329] width 995 height 448
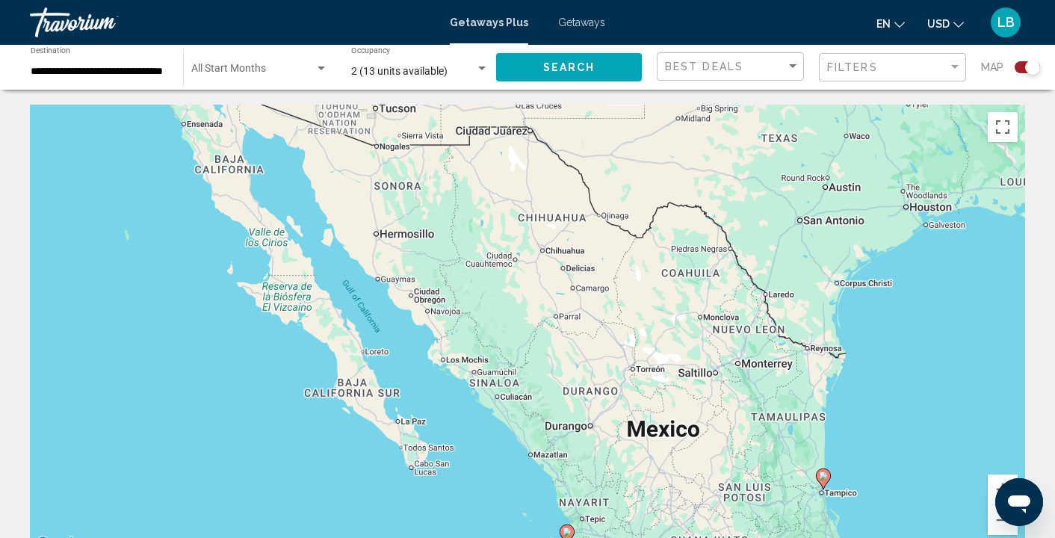
drag, startPoint x: 500, startPoint y: 410, endPoint x: 678, endPoint y: 396, distance: 178.3
click at [678, 396] on div "To activate drag with keyboard, press Alt + Enter. Once in keyboard drag state,…" at bounding box center [527, 329] width 995 height 448
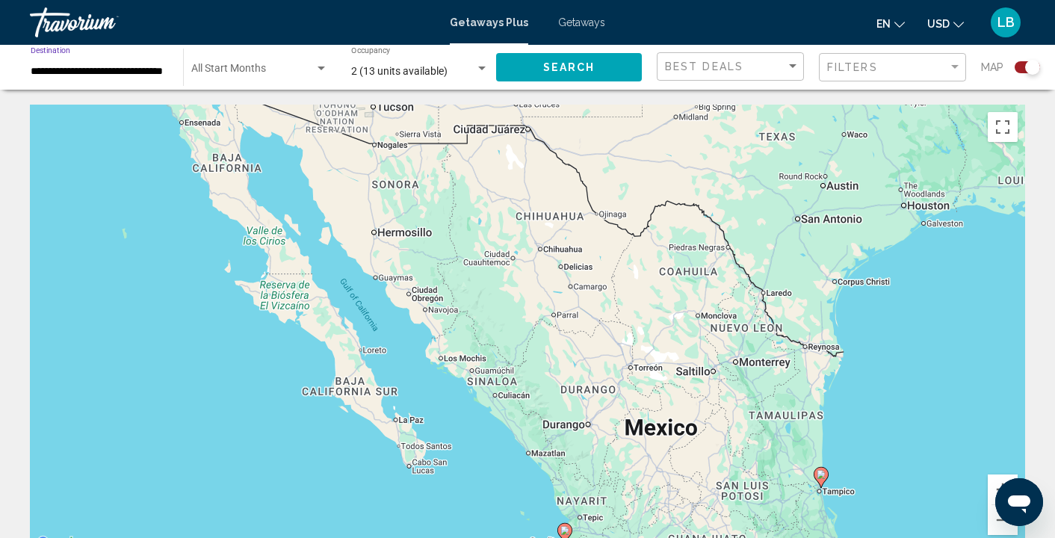
click at [77, 74] on input "**********" at bounding box center [99, 72] width 137 height 12
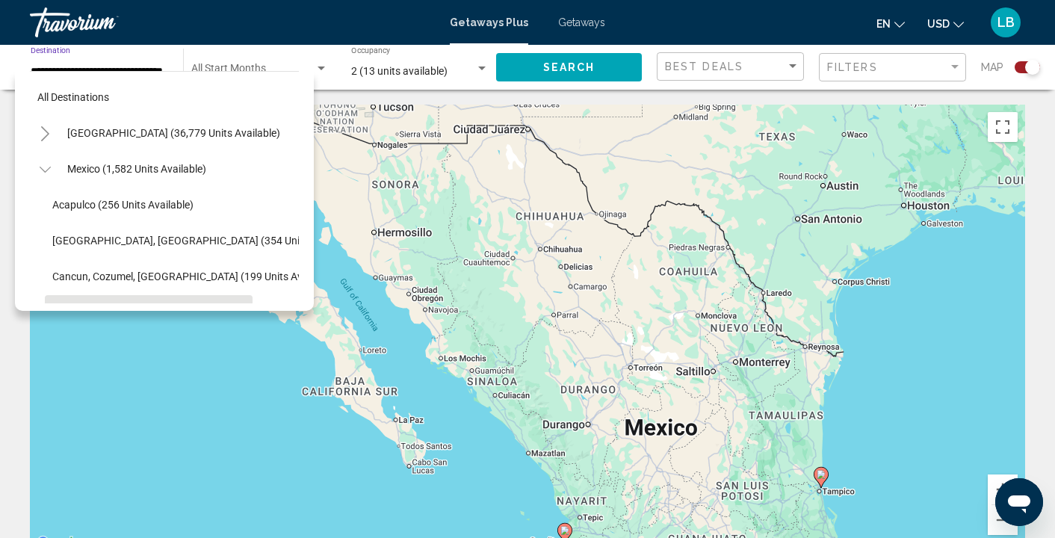
scroll to position [125, 0]
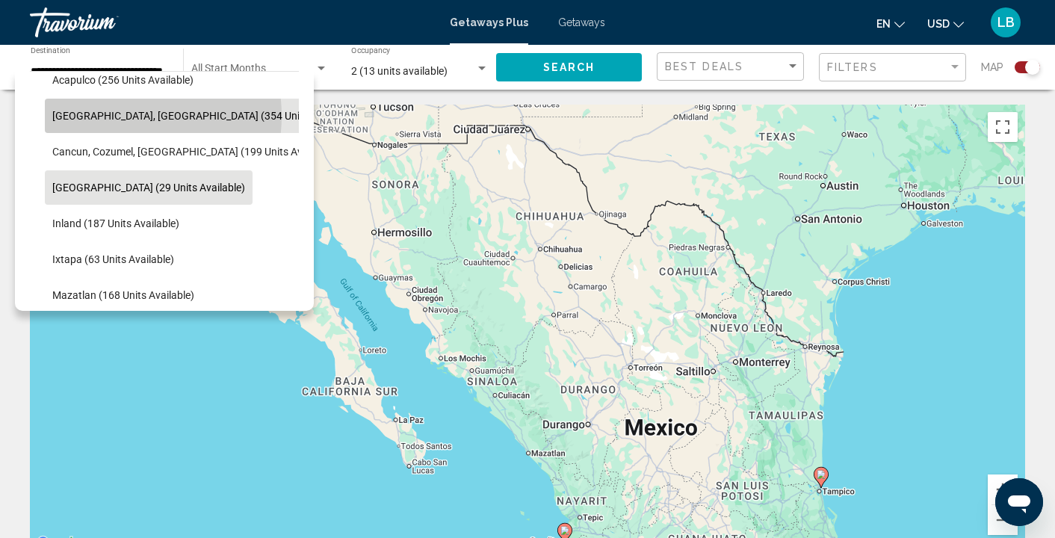
click at [120, 116] on span "[GEOGRAPHIC_DATA], [GEOGRAPHIC_DATA] (354 units available)" at bounding box center [204, 116] width 304 height 12
type input "**********"
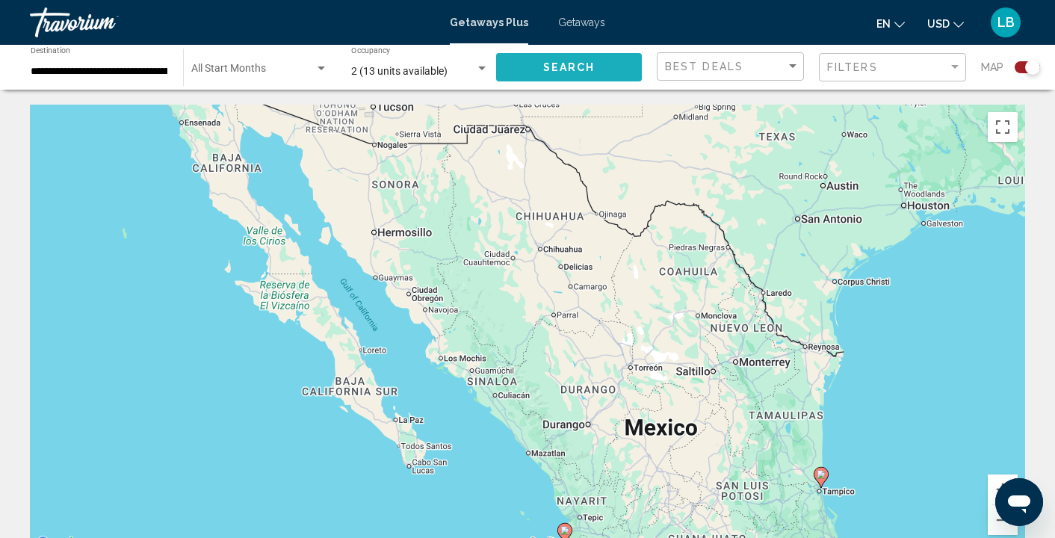
click at [559, 73] on span "Search" at bounding box center [569, 68] width 52 height 12
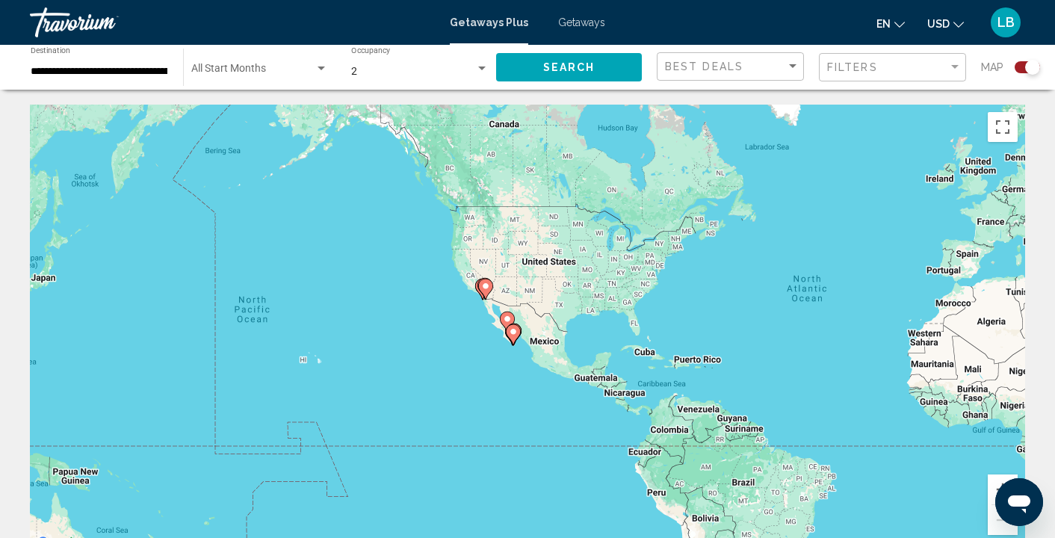
click at [480, 336] on div "To activate drag with keyboard, press Alt + Enter. Once in keyboard drag state,…" at bounding box center [527, 329] width 995 height 448
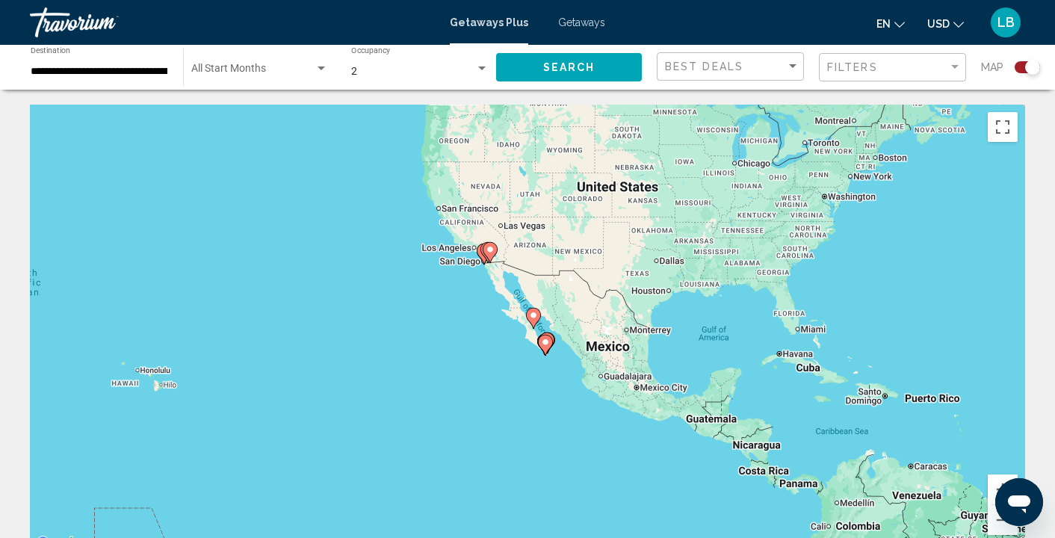
click at [480, 336] on div "To activate drag with keyboard, press Alt + Enter. Once in keyboard drag state,…" at bounding box center [527, 329] width 995 height 448
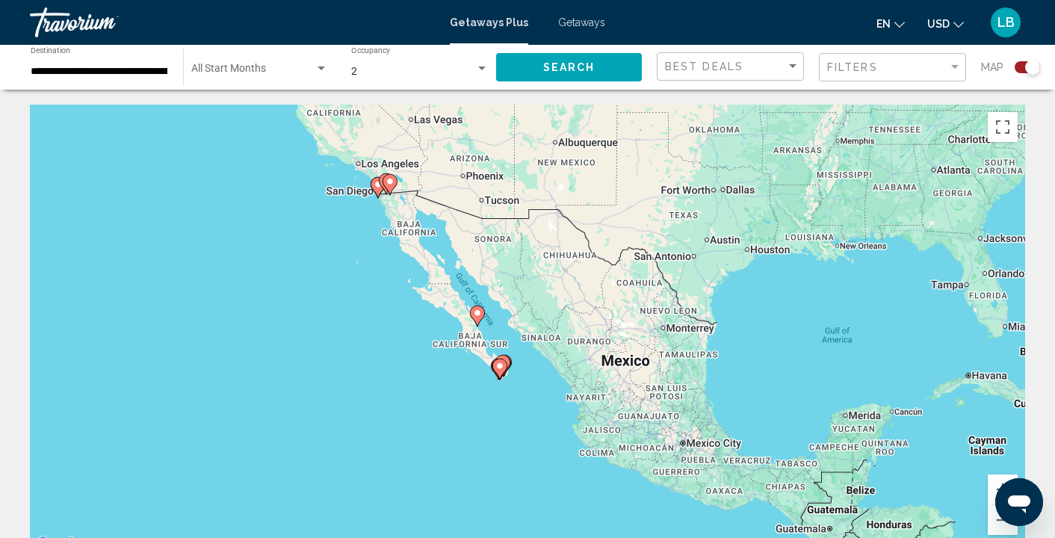
drag, startPoint x: 518, startPoint y: 335, endPoint x: 406, endPoint y: 341, distance: 112.2
click at [406, 341] on div "To activate drag with keyboard, press Alt + Enter. Once in keyboard drag state,…" at bounding box center [527, 329] width 995 height 448
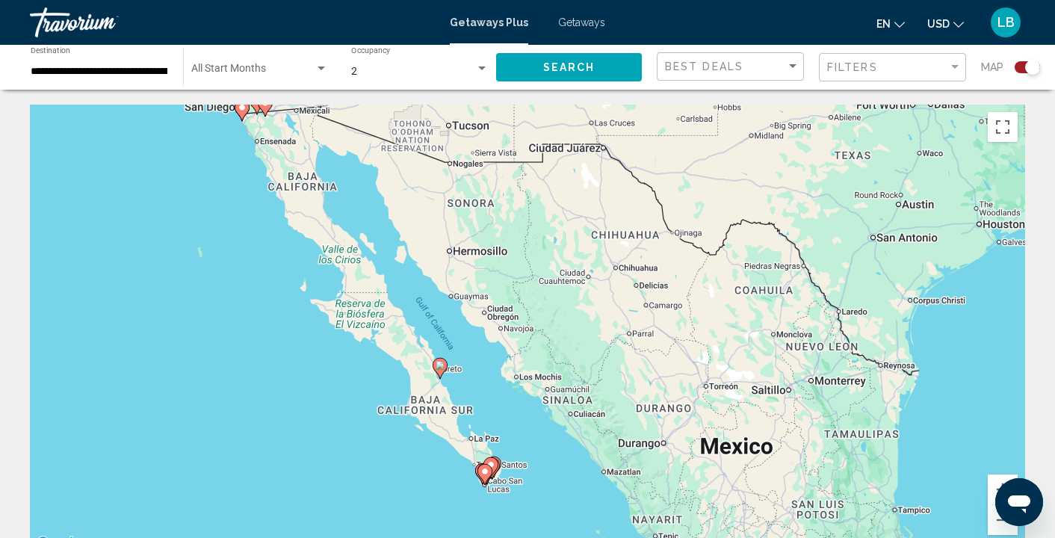
drag, startPoint x: 393, startPoint y: 241, endPoint x: 282, endPoint y: 307, distance: 129.3
click at [282, 307] on div "To activate drag with keyboard, press Alt + Enter. Once in keyboard drag state,…" at bounding box center [527, 329] width 995 height 448
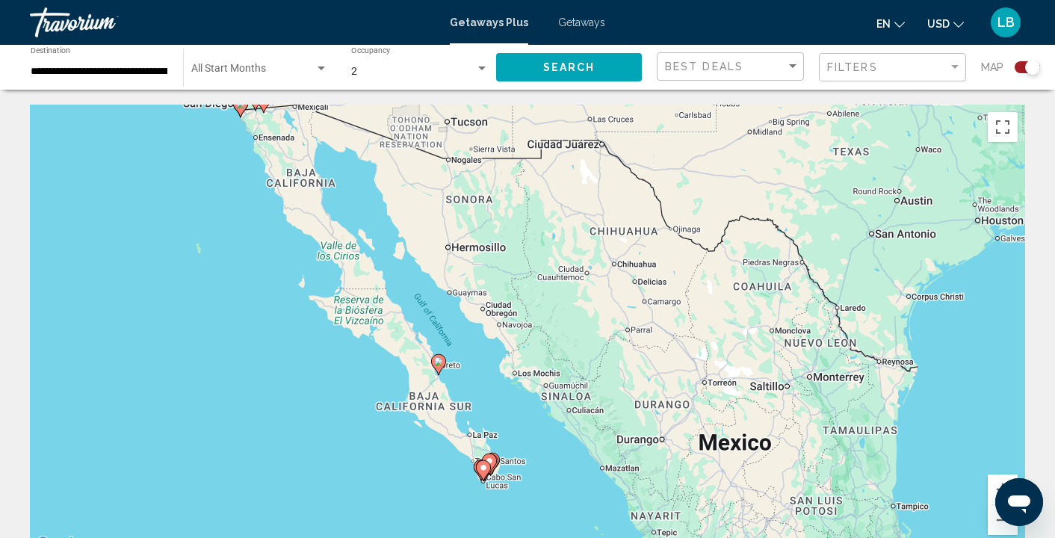
click at [379, 421] on div "To activate drag with keyboard, press Alt + Enter. Once in keyboard drag state,…" at bounding box center [527, 329] width 995 height 448
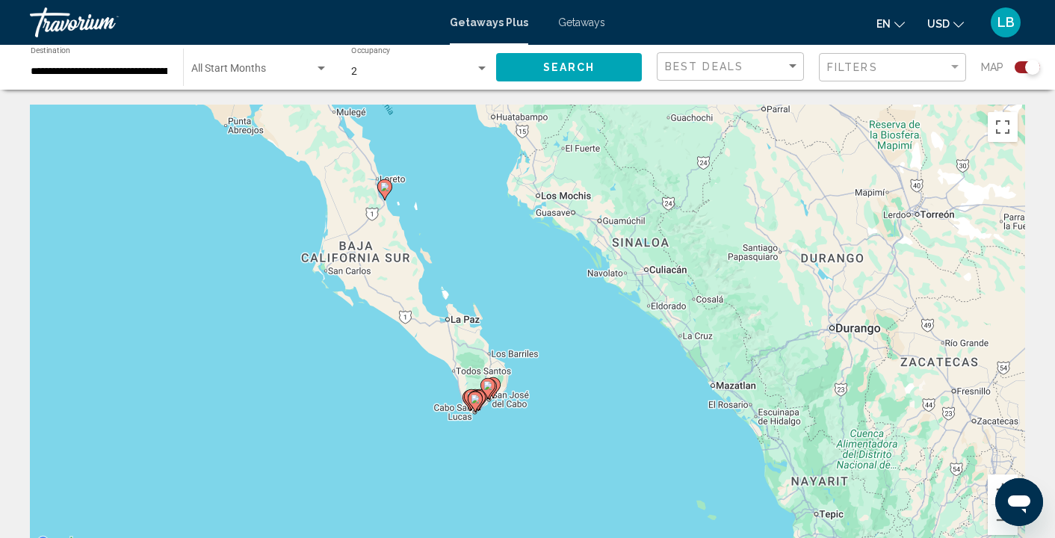
drag, startPoint x: 467, startPoint y: 459, endPoint x: 353, endPoint y: 326, distance: 175.9
click at [353, 326] on div "To activate drag with keyboard, press Alt + Enter. Once in keyboard drag state,…" at bounding box center [527, 329] width 995 height 448
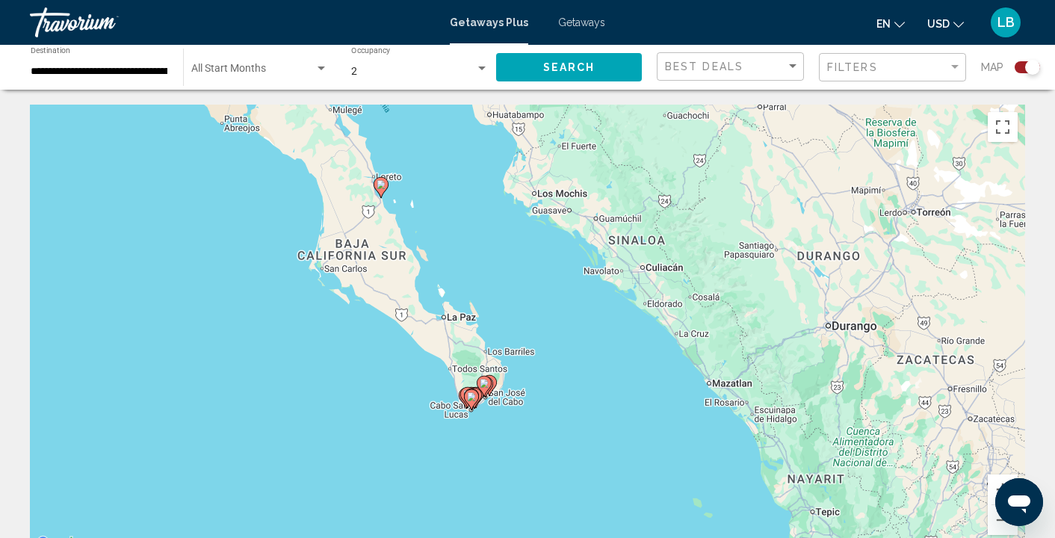
click at [365, 351] on div "To activate drag with keyboard, press Alt + Enter. Once in keyboard drag state,…" at bounding box center [527, 329] width 995 height 448
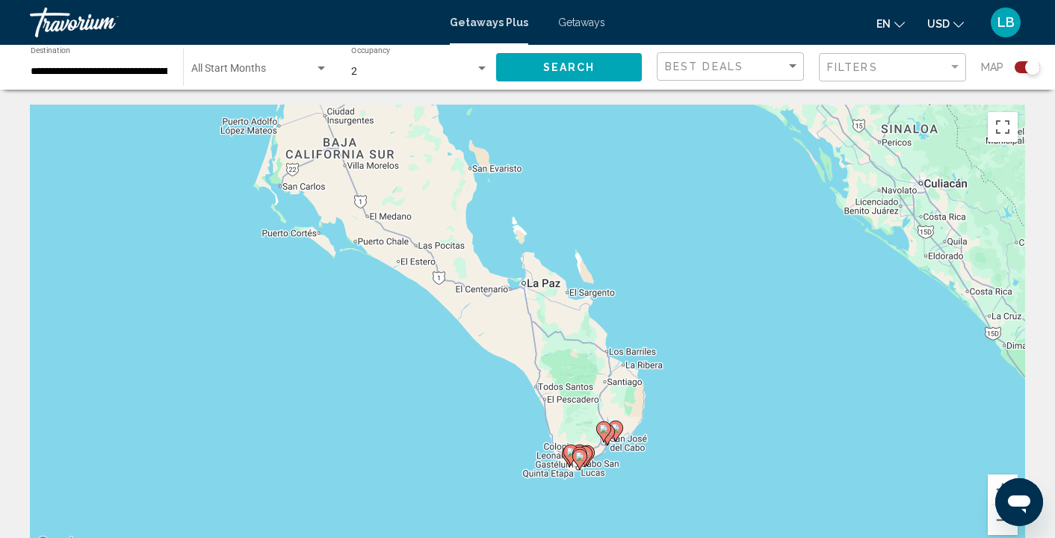
click at [453, 400] on div "To activate drag with keyboard, press Alt + Enter. Once in keyboard drag state,…" at bounding box center [527, 329] width 995 height 448
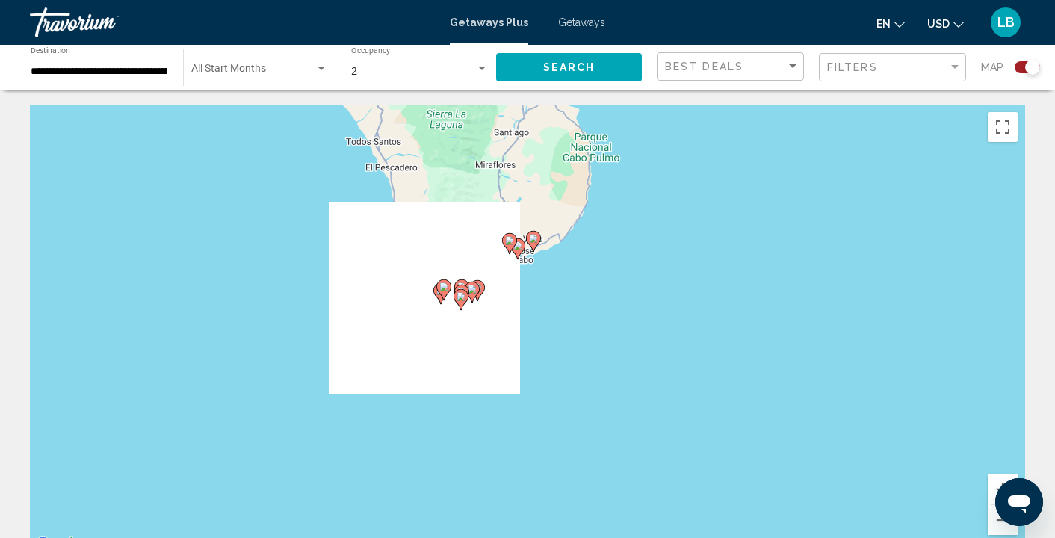
drag, startPoint x: 524, startPoint y: 412, endPoint x: 264, endPoint y: 167, distance: 357.2
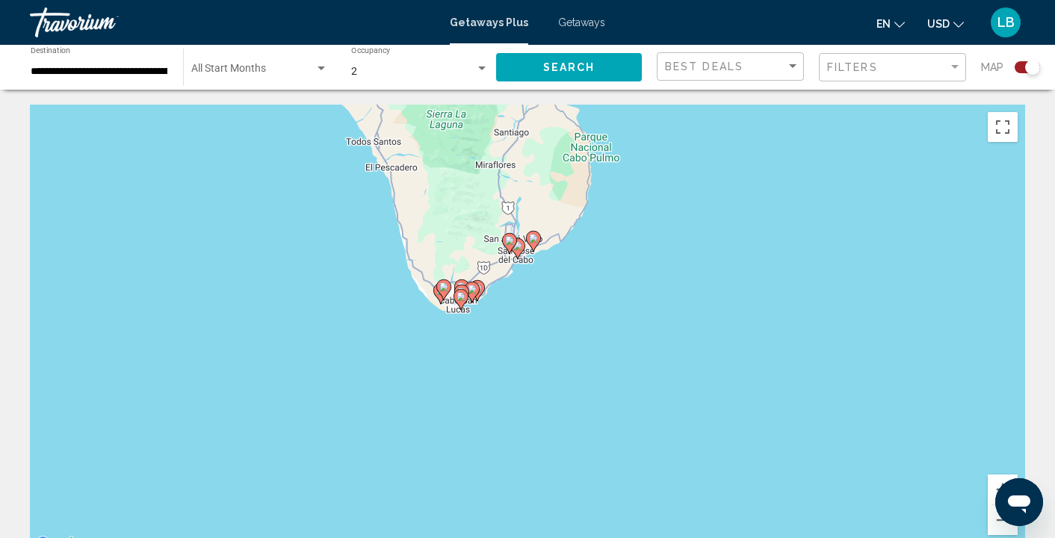
click at [264, 167] on div "To activate drag with keyboard, press Alt + Enter. Once in keyboard drag state,…" at bounding box center [527, 329] width 995 height 448
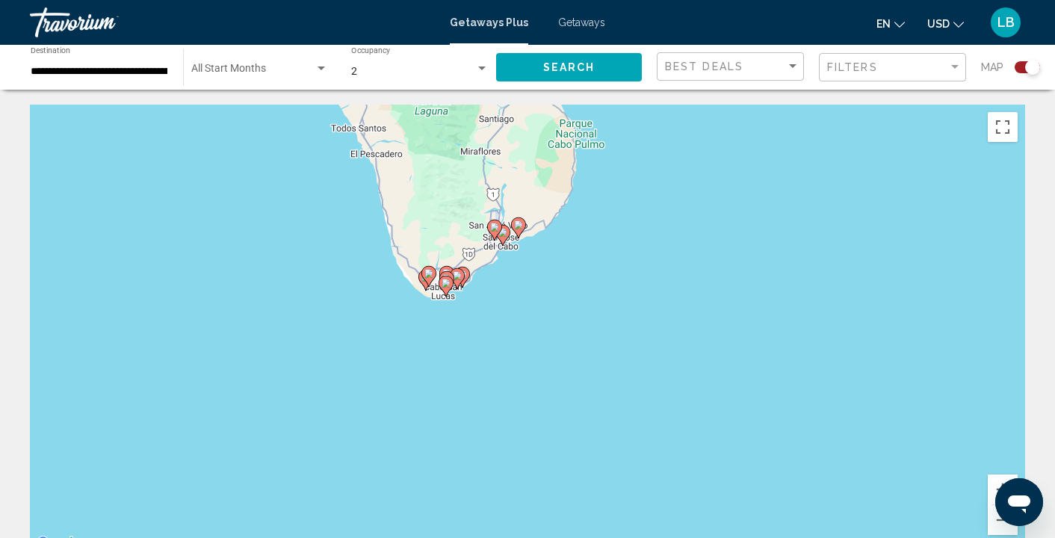
click at [383, 291] on div "To activate drag with keyboard, press Alt + Enter. Once in keyboard drag state,…" at bounding box center [527, 329] width 995 height 448
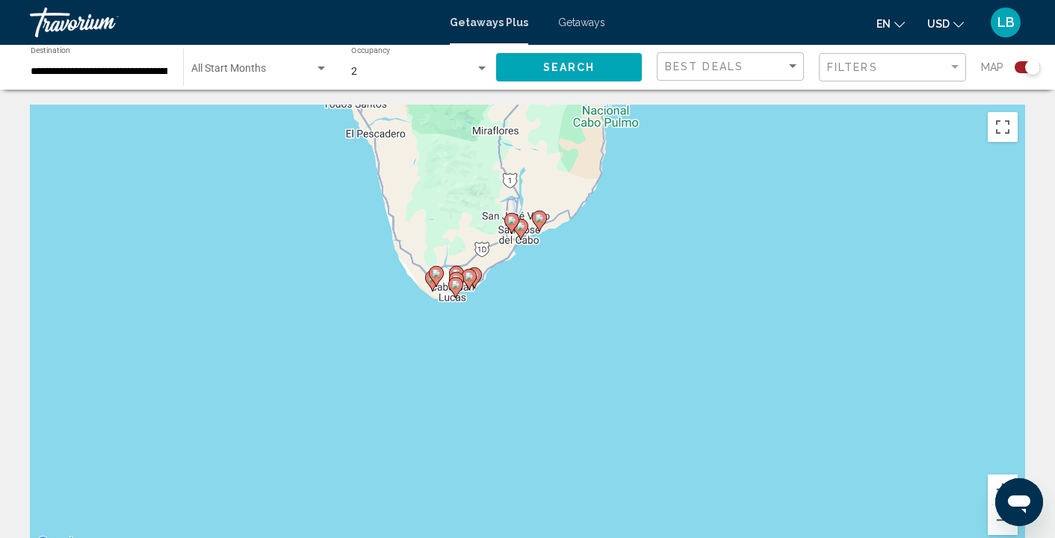
click at [383, 291] on div "To activate drag with keyboard, press Alt + Enter. Once in keyboard drag state,…" at bounding box center [527, 329] width 995 height 448
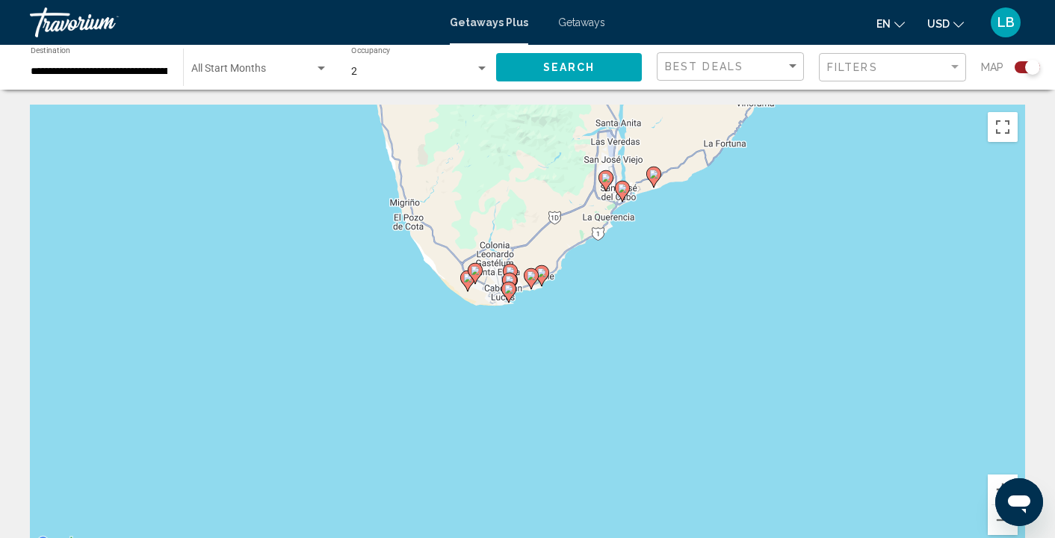
click at [678, 274] on div "To activate drag with keyboard, press Alt + Enter. Once in keyboard drag state,…" at bounding box center [527, 329] width 995 height 448
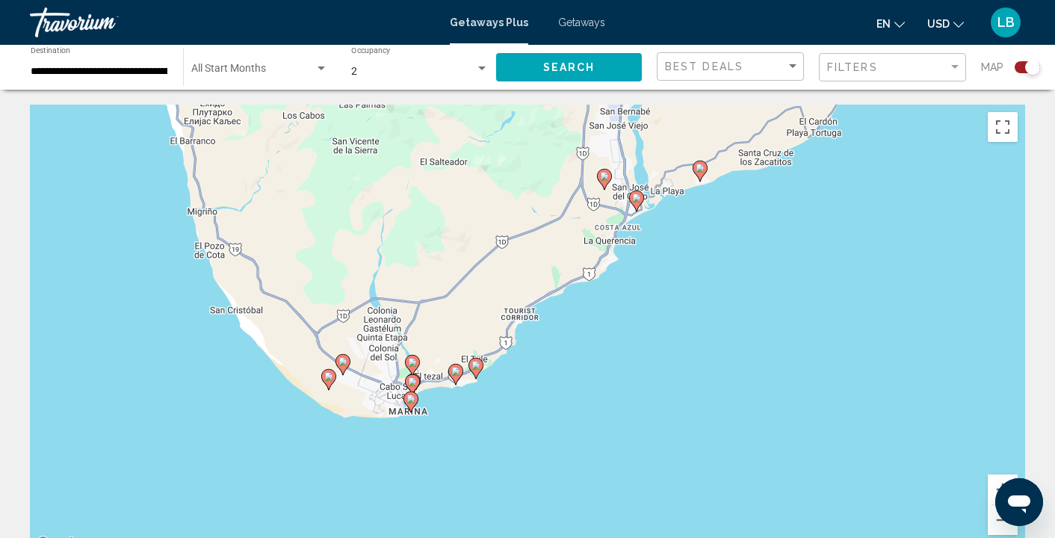
drag, startPoint x: 643, startPoint y: 219, endPoint x: 713, endPoint y: 301, distance: 107.6
click at [714, 300] on div "To activate drag with keyboard, press Alt + Enter. Once in keyboard drag state,…" at bounding box center [527, 329] width 995 height 448
click at [669, 288] on div "To activate drag with keyboard, press Alt + Enter. Once in keyboard drag state,…" at bounding box center [527, 329] width 995 height 448
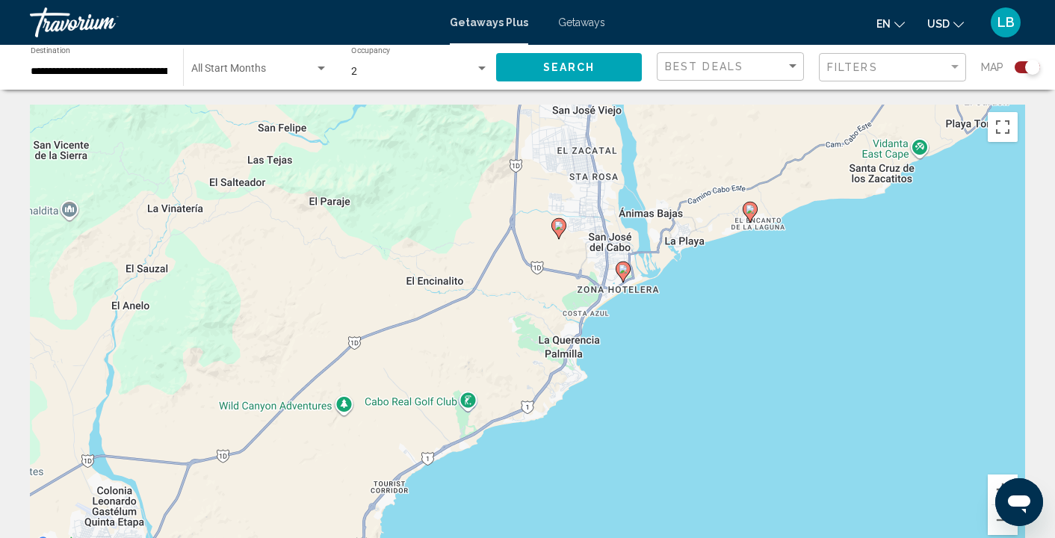
drag, startPoint x: 680, startPoint y: 224, endPoint x: 704, endPoint y: 371, distance: 149.1
click at [704, 371] on div "To activate drag with keyboard, press Alt + Enter. Once in keyboard drag state,…" at bounding box center [527, 329] width 995 height 448
click at [999, 528] on button "Zoom out" at bounding box center [1003, 520] width 30 height 30
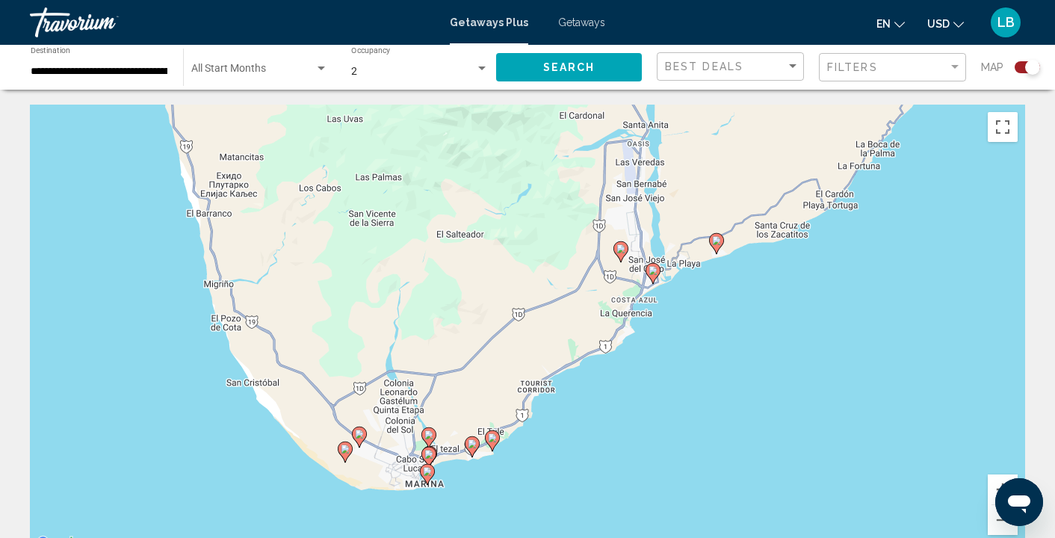
drag, startPoint x: 654, startPoint y: 367, endPoint x: 735, endPoint y: 344, distance: 83.7
click at [736, 344] on div "To activate drag with keyboard, press Alt + Enter. Once in keyboard drag state,…" at bounding box center [527, 329] width 995 height 448
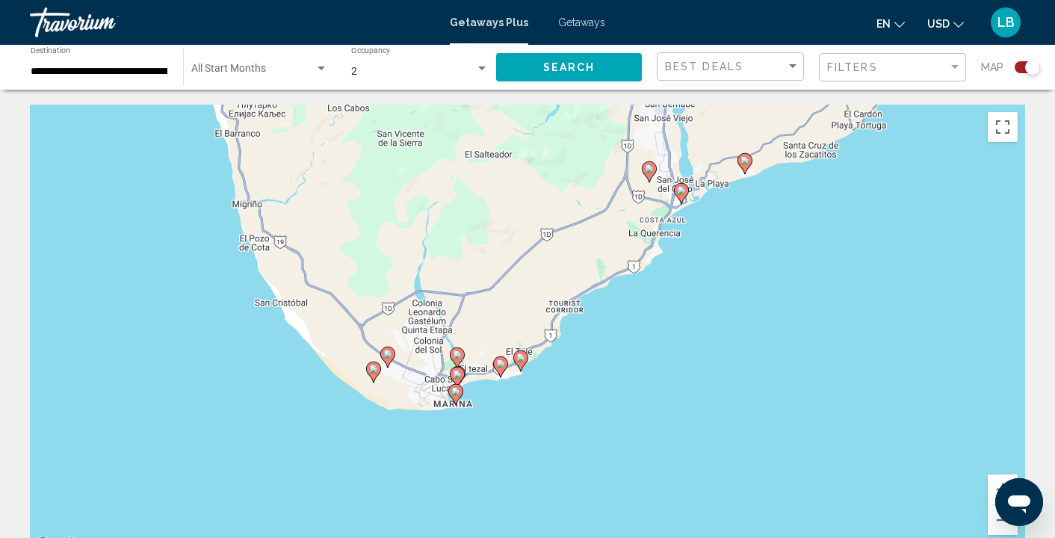
drag, startPoint x: 653, startPoint y: 400, endPoint x: 681, endPoint y: 321, distance: 83.4
click at [681, 321] on div "To activate drag with keyboard, press Alt + Enter. Once in keyboard drag state,…" at bounding box center [527, 329] width 995 height 448
click at [502, 369] on icon "Main content" at bounding box center [500, 366] width 13 height 19
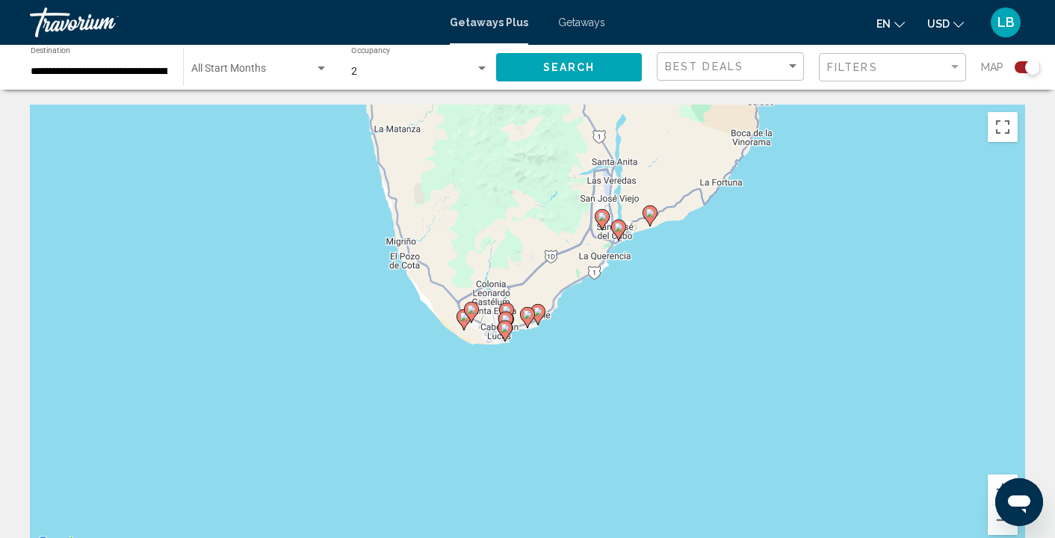
click at [527, 311] on image "Main content" at bounding box center [527, 314] width 9 height 9
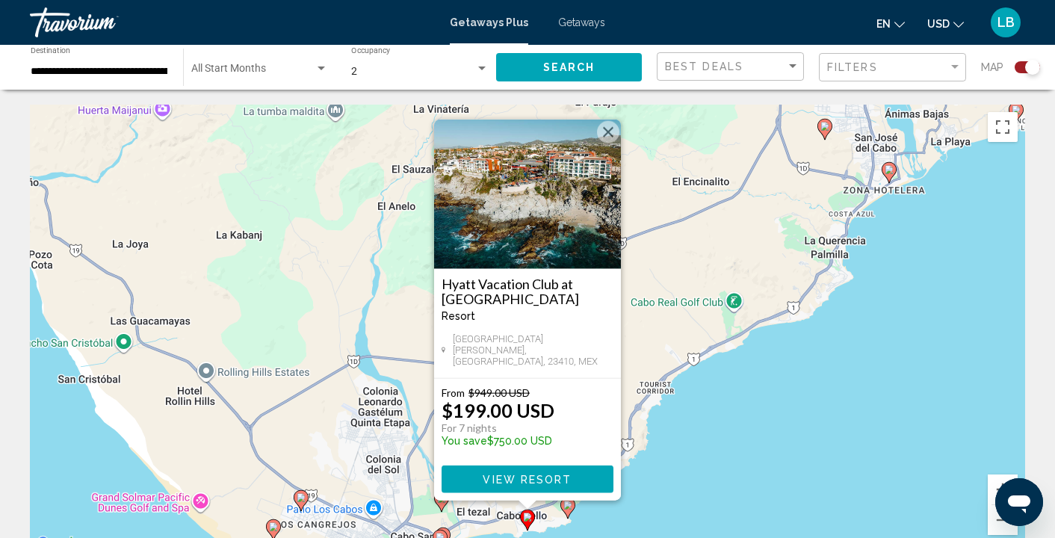
click at [568, 512] on icon "Main content" at bounding box center [567, 507] width 13 height 19
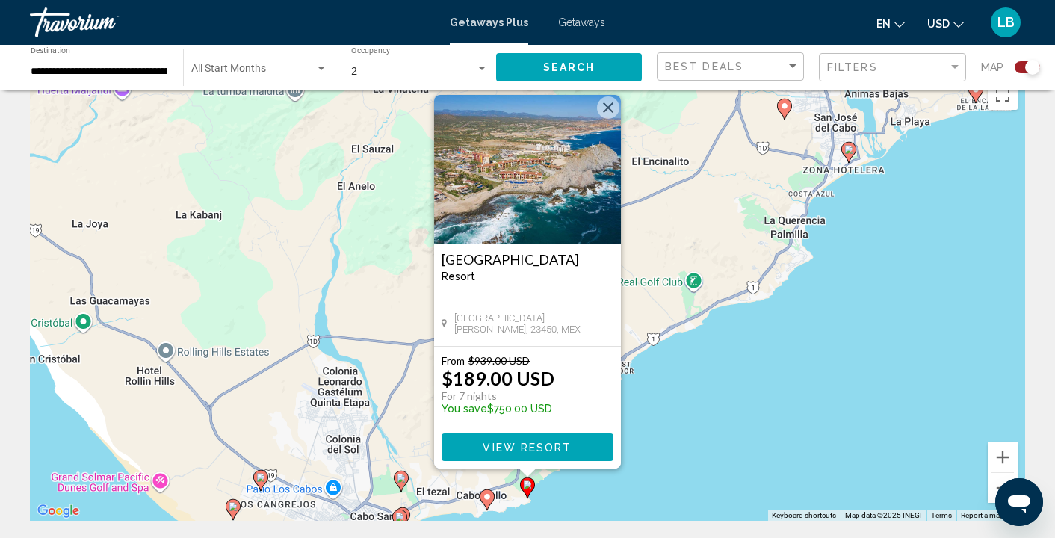
scroll to position [34, 0]
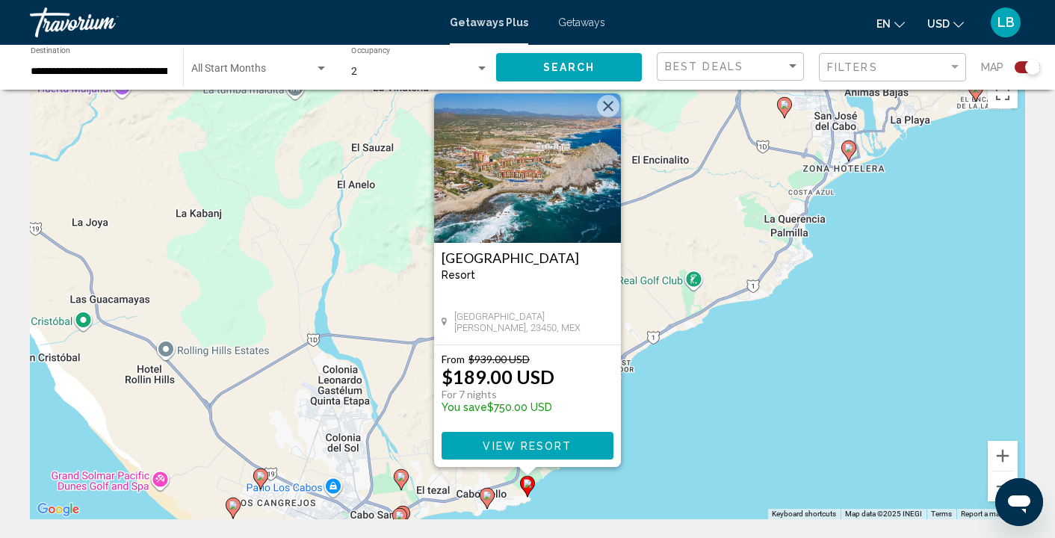
click at [536, 217] on img "Main content" at bounding box center [527, 167] width 187 height 149
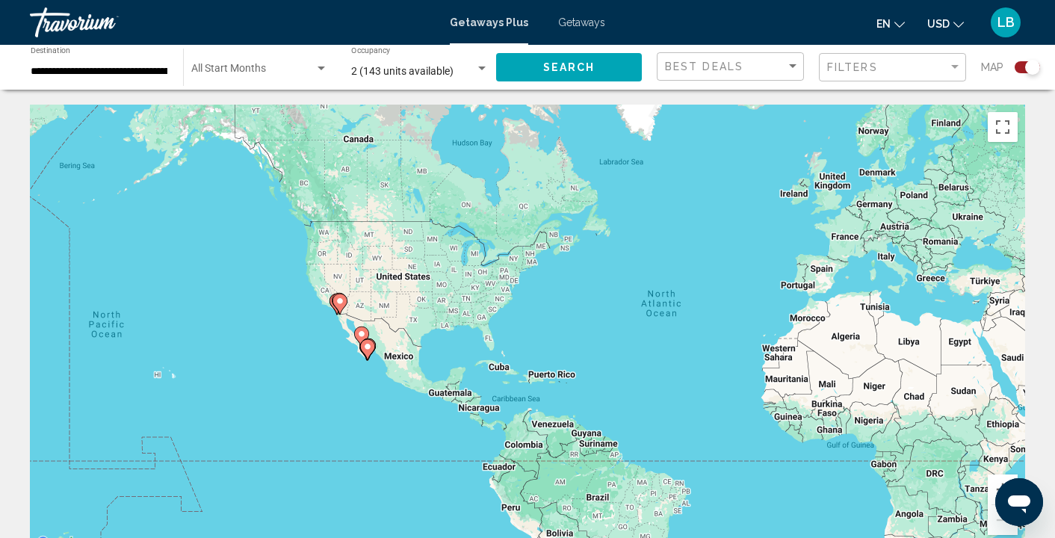
drag, startPoint x: 217, startPoint y: 383, endPoint x: 421, endPoint y: 385, distance: 203.9
click at [421, 385] on div "To activate drag with keyboard, press Alt + Enter. Once in keyboard drag state,…" at bounding box center [527, 329] width 995 height 448
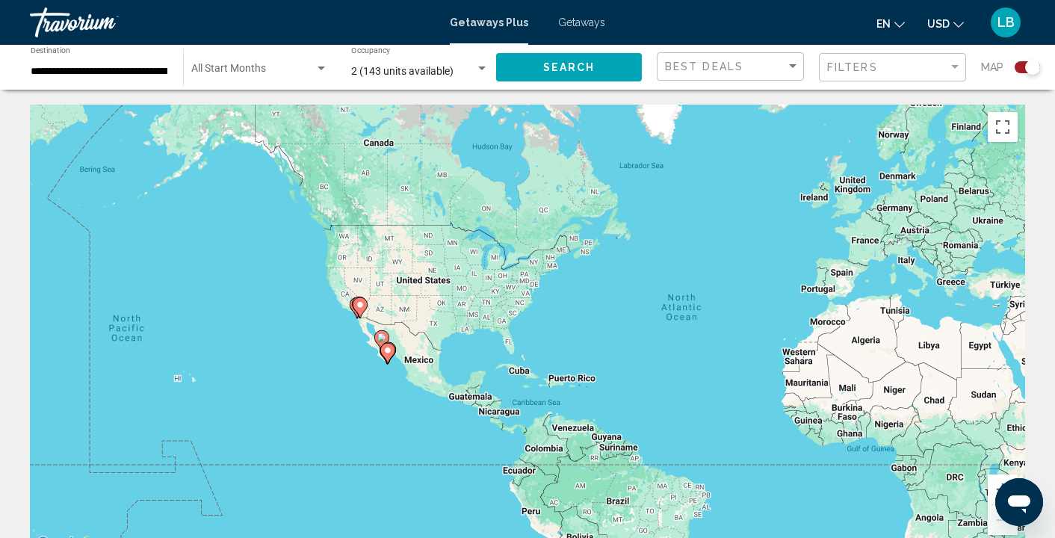
click at [378, 372] on div "To activate drag with keyboard, press Alt + Enter. Once in keyboard drag state,…" at bounding box center [527, 329] width 995 height 448
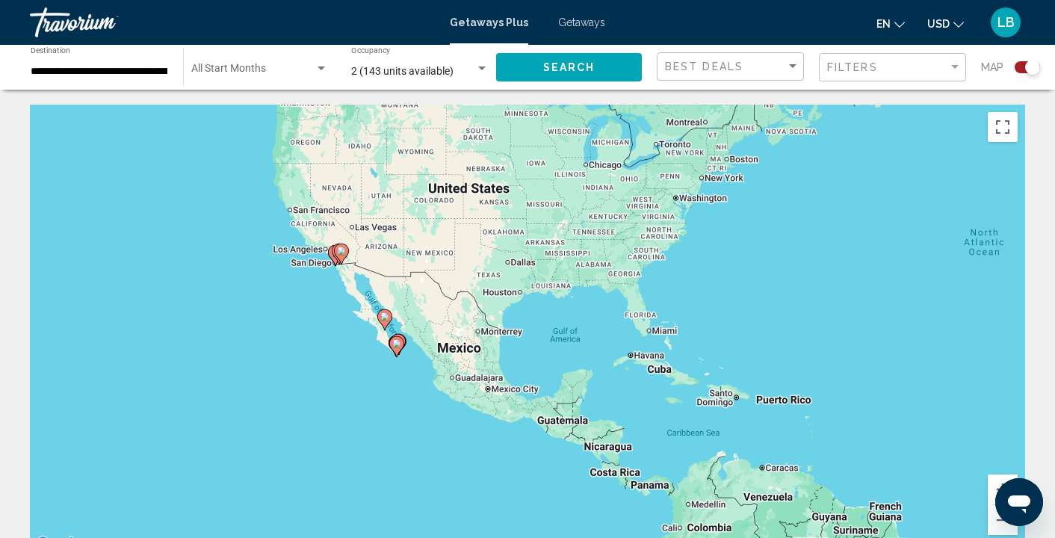
click at [378, 372] on div "To activate drag with keyboard, press Alt + Enter. Once in keyboard drag state,…" at bounding box center [527, 329] width 995 height 448
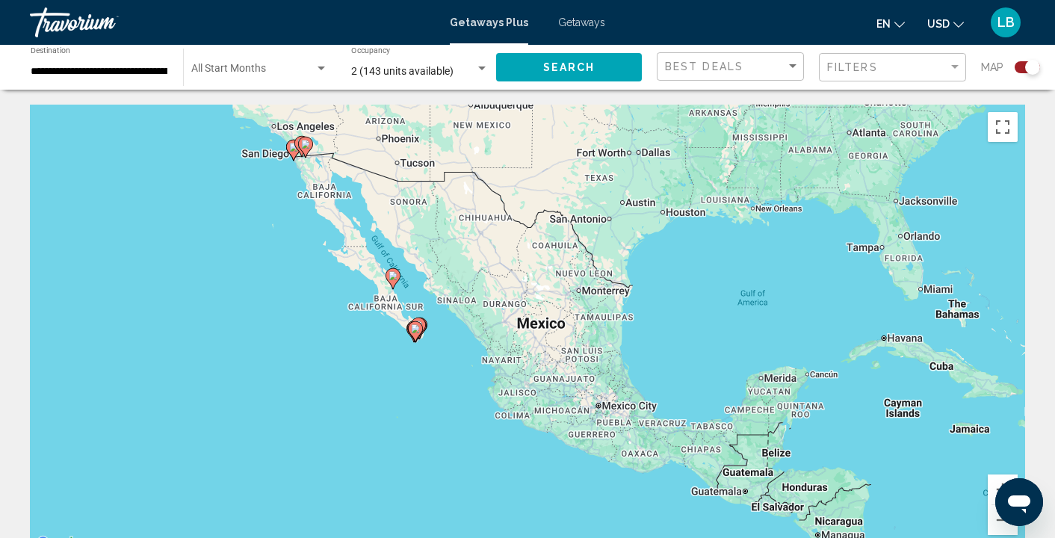
click at [409, 361] on div "To activate drag with keyboard, press Alt + Enter. Once in keyboard drag state,…" at bounding box center [527, 329] width 995 height 448
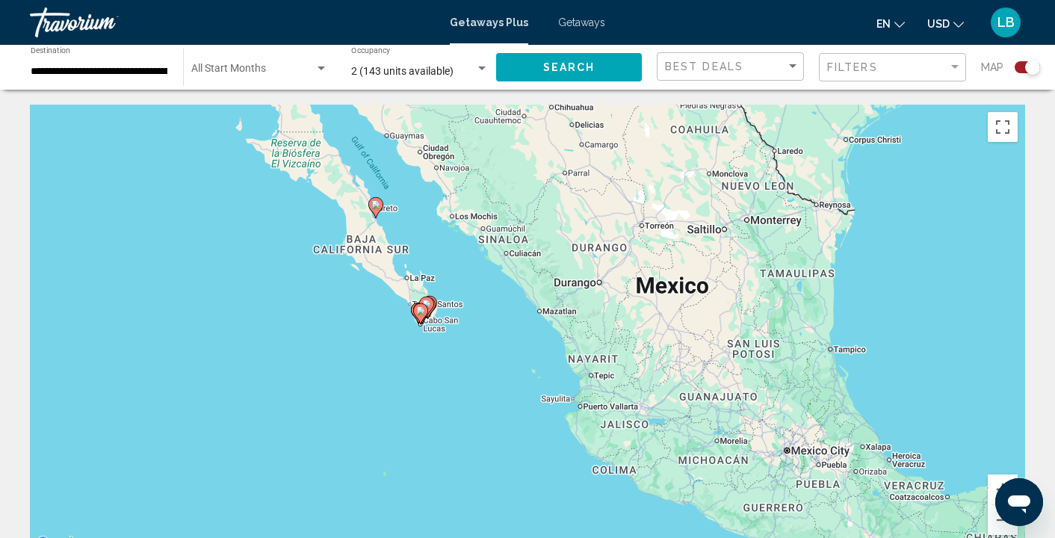
click at [422, 346] on div "To activate drag with keyboard, press Alt + Enter. Once in keyboard drag state,…" at bounding box center [527, 329] width 995 height 448
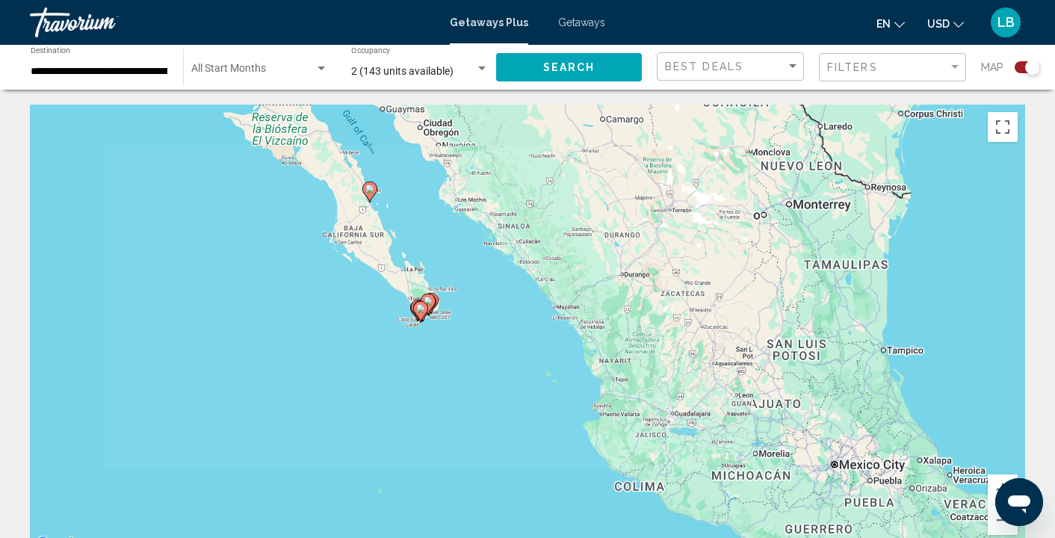
click at [422, 346] on div "To activate drag with keyboard, press Alt + Enter. Once in keyboard drag state,…" at bounding box center [527, 329] width 995 height 448
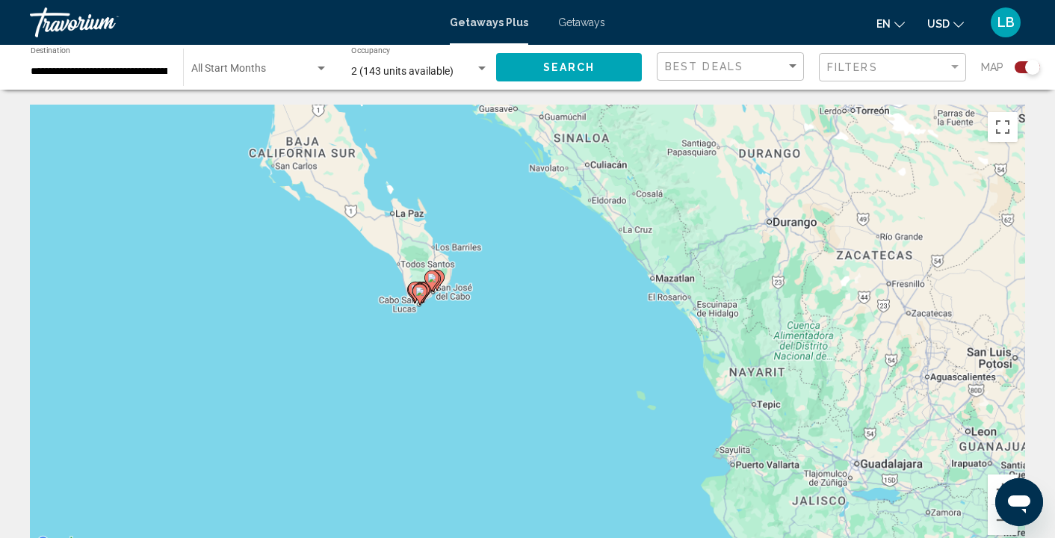
click at [422, 346] on div "To activate drag with keyboard, press Alt + Enter. Once in keyboard drag state,…" at bounding box center [527, 329] width 995 height 448
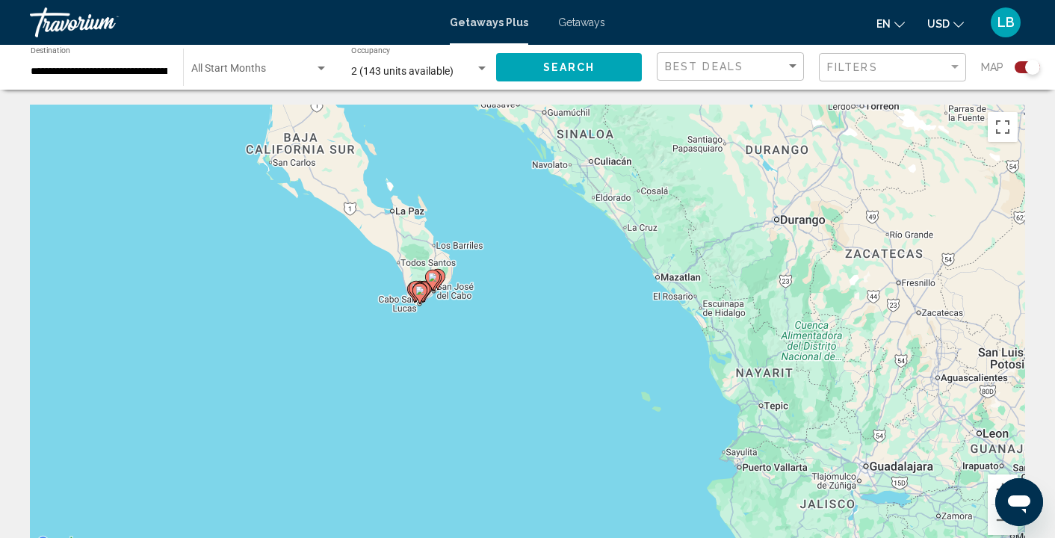
click at [444, 346] on div "To activate drag with keyboard, press Alt + Enter. Once in keyboard drag state,…" at bounding box center [527, 329] width 995 height 448
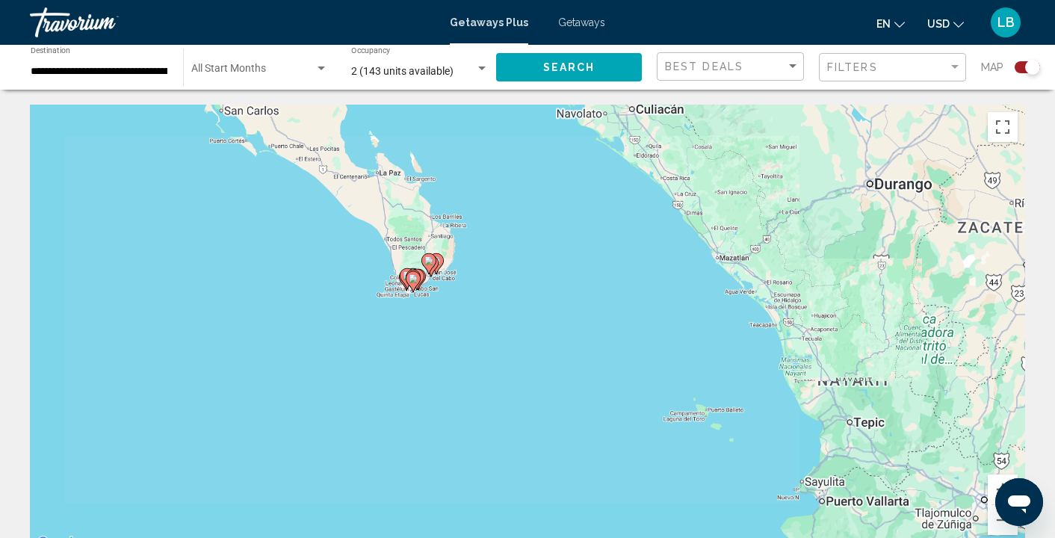
click at [444, 346] on div "To activate drag with keyboard, press Alt + Enter. Once in keyboard drag state,…" at bounding box center [527, 329] width 995 height 448
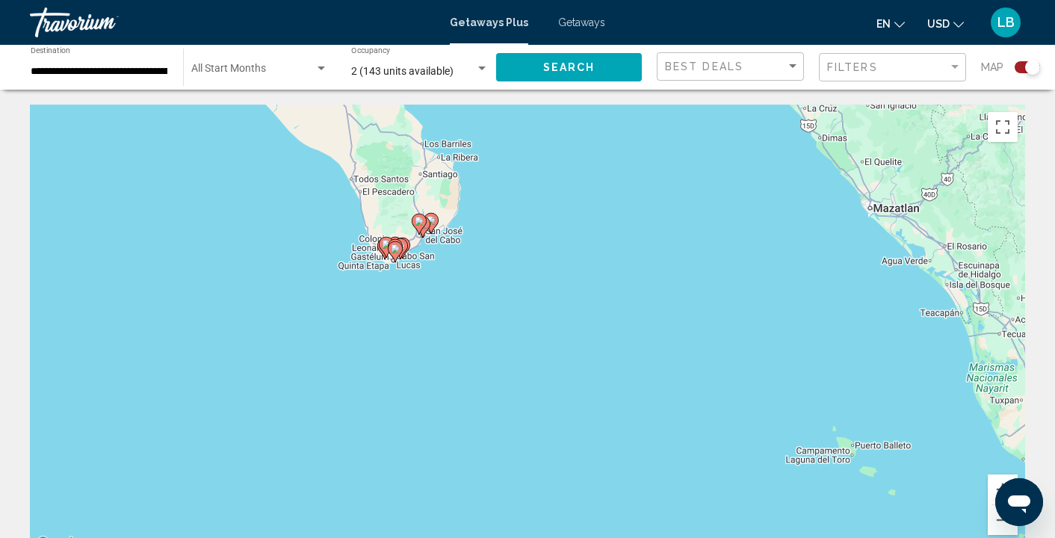
click at [444, 346] on div "To activate drag with keyboard, press Alt + Enter. Once in keyboard drag state,…" at bounding box center [527, 329] width 995 height 448
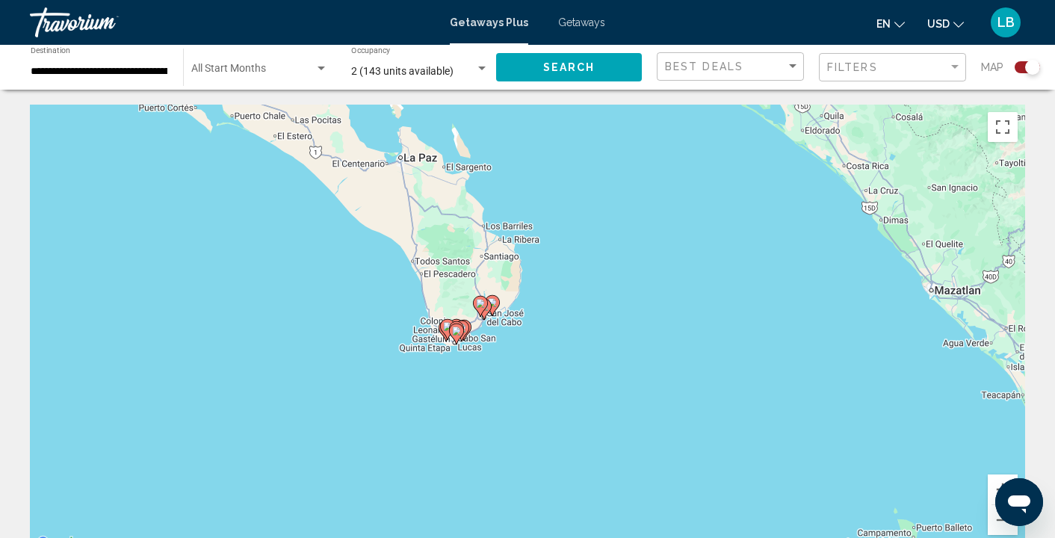
drag, startPoint x: 419, startPoint y: 264, endPoint x: 483, endPoint y: 347, distance: 104.9
click at [483, 347] on div "To activate drag with keyboard, press Alt + Enter. Once in keyboard drag state,…" at bounding box center [527, 329] width 995 height 448
click at [517, 347] on div "To activate drag with keyboard, press Alt + Enter. Once in keyboard drag state,…" at bounding box center [527, 329] width 995 height 448
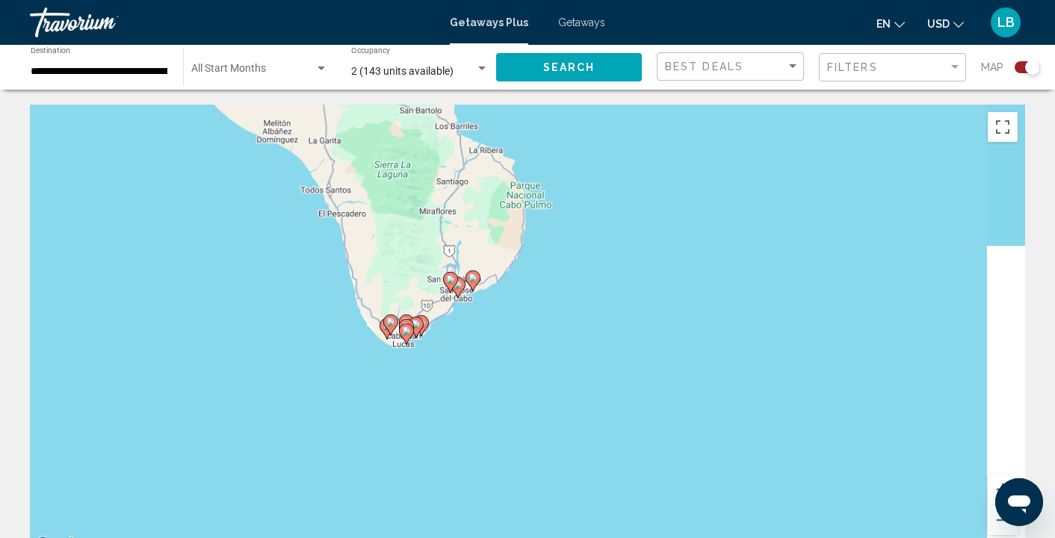
click at [517, 347] on div "To activate drag with keyboard, press Alt + Enter. Once in keyboard drag state,…" at bounding box center [527, 329] width 995 height 448
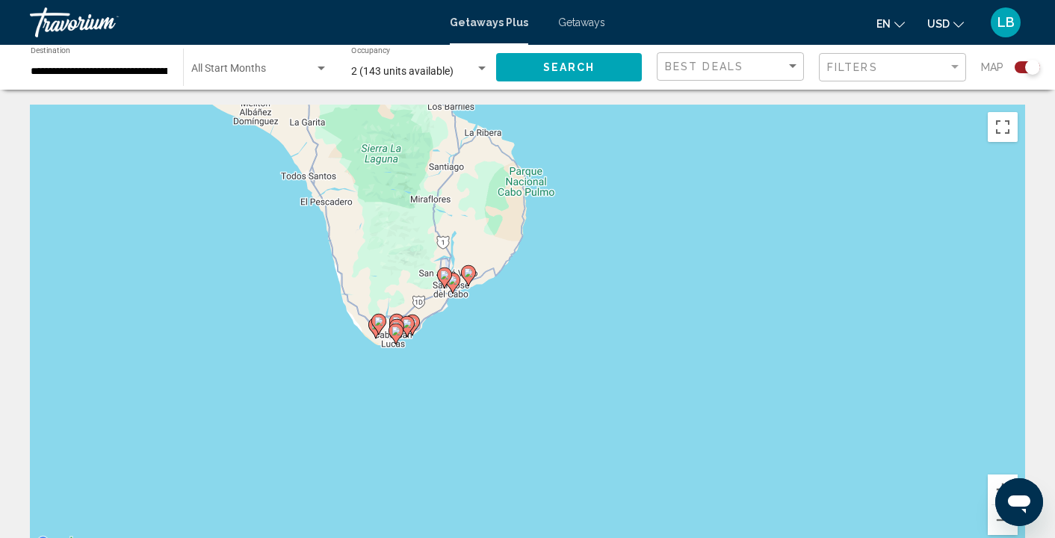
click at [517, 347] on div "To activate drag with keyboard, press Alt + Enter. Once in keyboard drag state,…" at bounding box center [527, 329] width 995 height 448
click at [441, 326] on div "To activate drag with keyboard, press Alt + Enter. Once in keyboard drag state,…" at bounding box center [527, 329] width 995 height 448
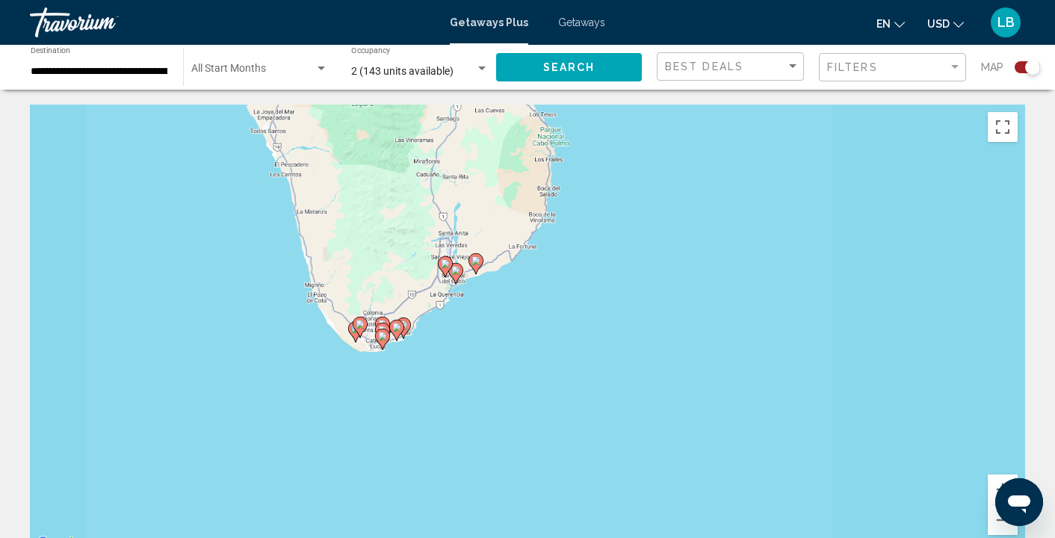
click at [441, 326] on div "To activate drag with keyboard, press Alt + Enter. Once in keyboard drag state,…" at bounding box center [527, 329] width 995 height 448
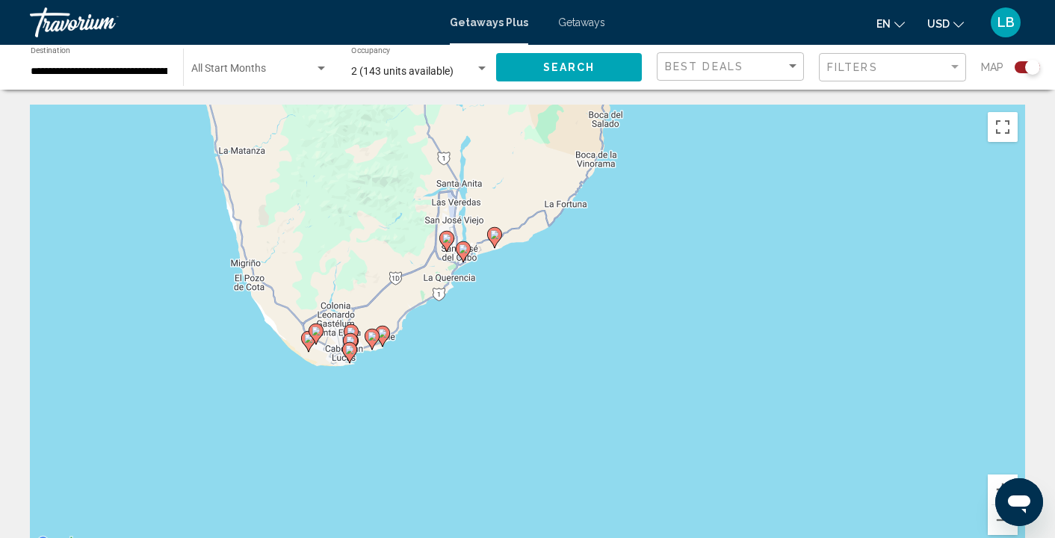
click at [440, 345] on div "To activate drag with keyboard, press Alt + Enter. Once in keyboard drag state,…" at bounding box center [527, 329] width 995 height 448
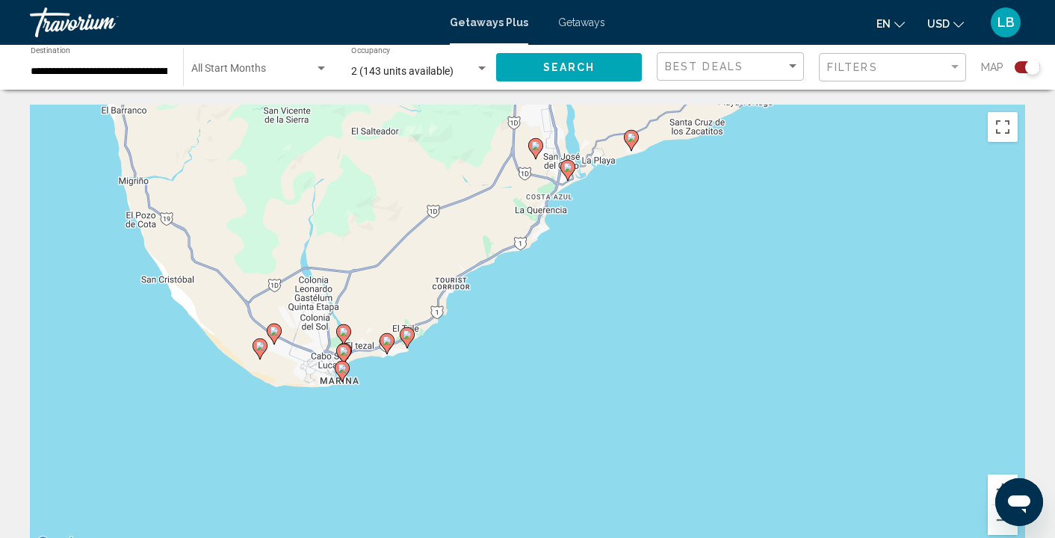
drag, startPoint x: 357, startPoint y: 359, endPoint x: 456, endPoint y: 357, distance: 99.4
click at [456, 357] on div "To activate drag with keyboard, press Alt + Enter. Once in keyboard drag state,…" at bounding box center [527, 329] width 995 height 448
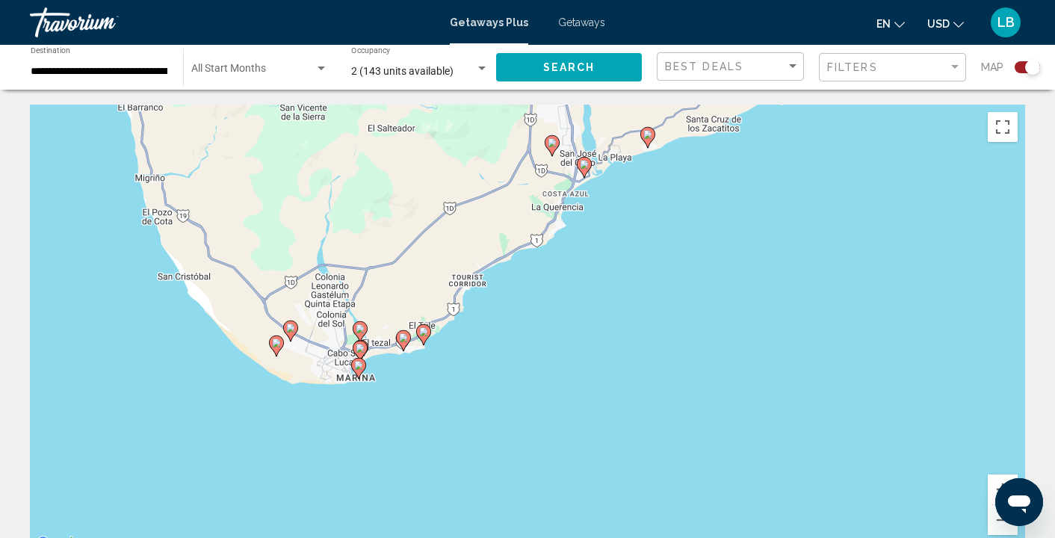
click at [456, 357] on div "To activate drag with keyboard, press Alt + Enter. Once in keyboard drag state,…" at bounding box center [527, 329] width 995 height 448
click at [456, 356] on div "To activate drag with keyboard, press Alt + Enter. Once in keyboard drag state,…" at bounding box center [527, 329] width 995 height 448
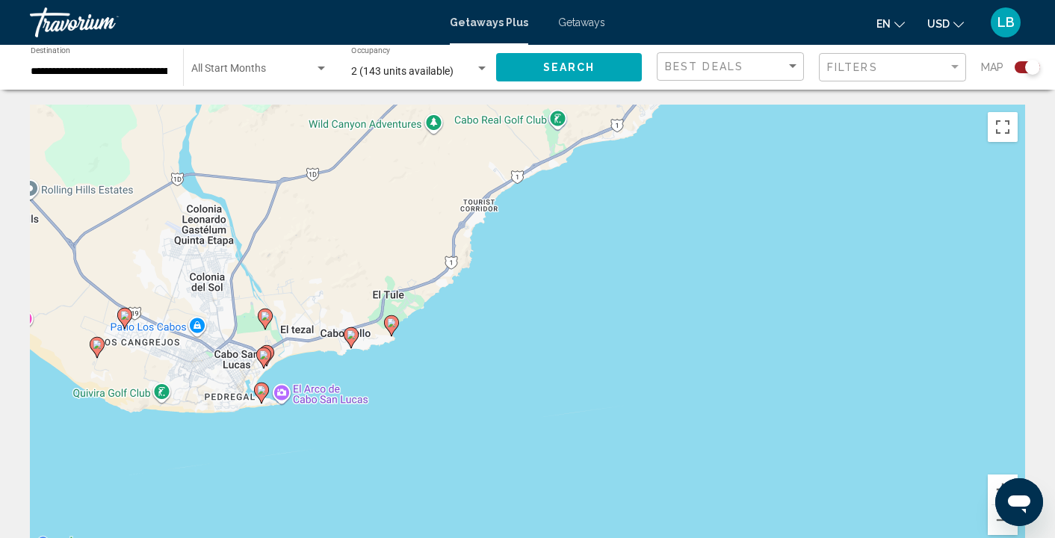
click at [389, 323] on image "Main content" at bounding box center [391, 322] width 9 height 9
type input "**********"
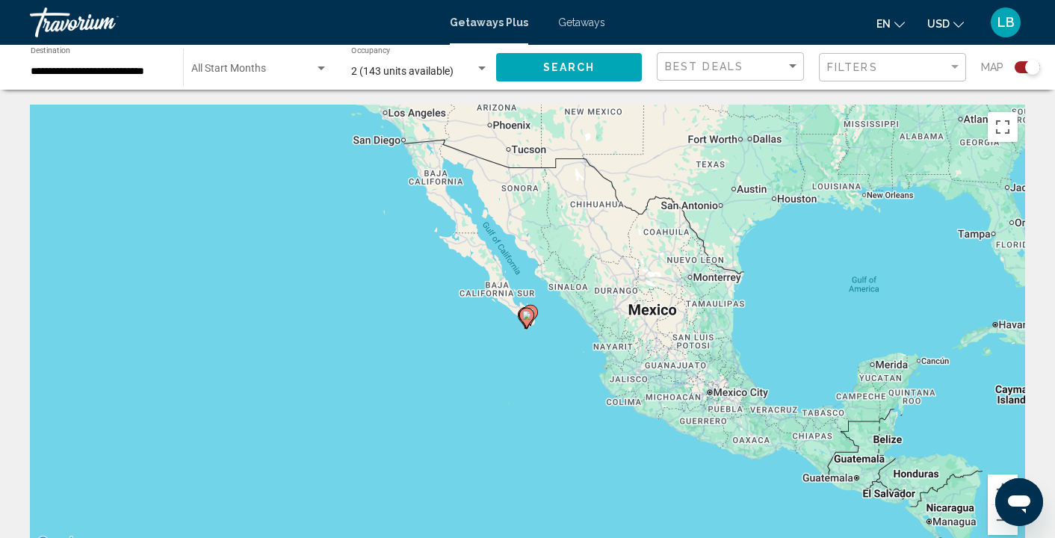
click at [515, 349] on div "To navigate, press the arrow keys. To activate drag with keyboard, press Alt + …" at bounding box center [527, 329] width 995 height 448
click at [517, 347] on div "To activate drag with keyboard, press Alt + Enter. Once in keyboard drag state,…" at bounding box center [527, 329] width 995 height 448
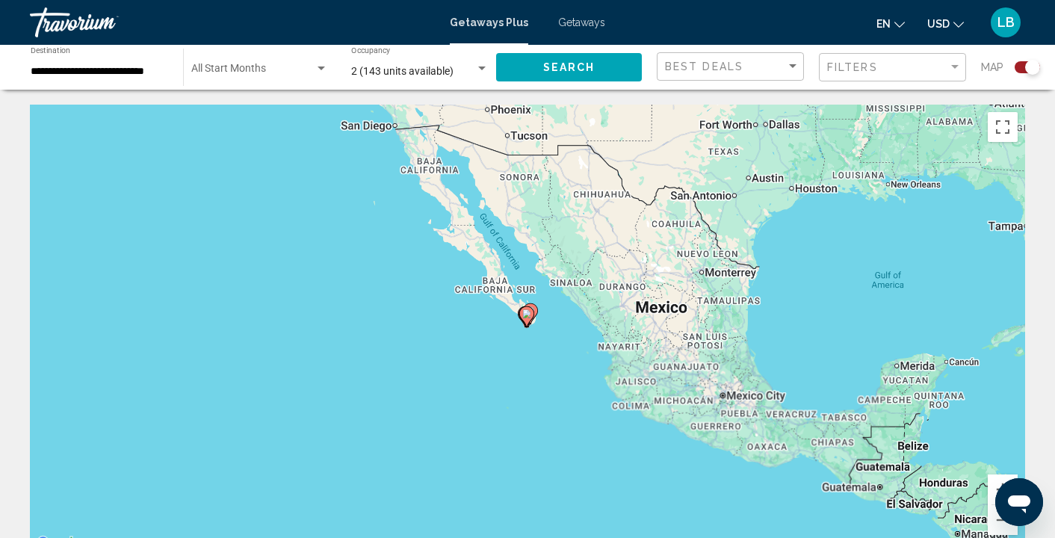
click at [517, 347] on div "To activate drag with keyboard, press Alt + Enter. Once in keyboard drag state,…" at bounding box center [527, 329] width 995 height 448
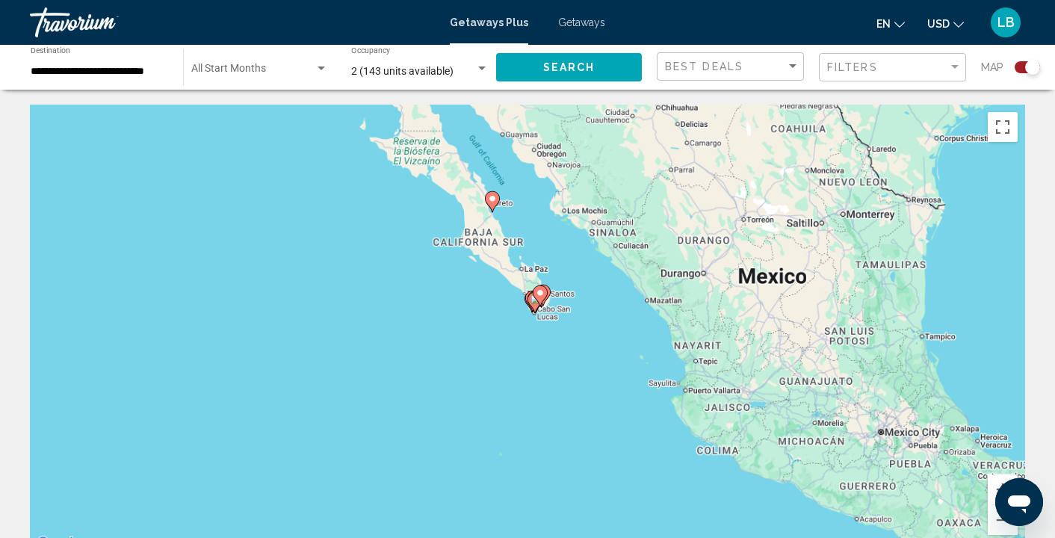
click at [517, 347] on div "To activate drag with keyboard, press Alt + Enter. Once in keyboard drag state,…" at bounding box center [527, 329] width 995 height 448
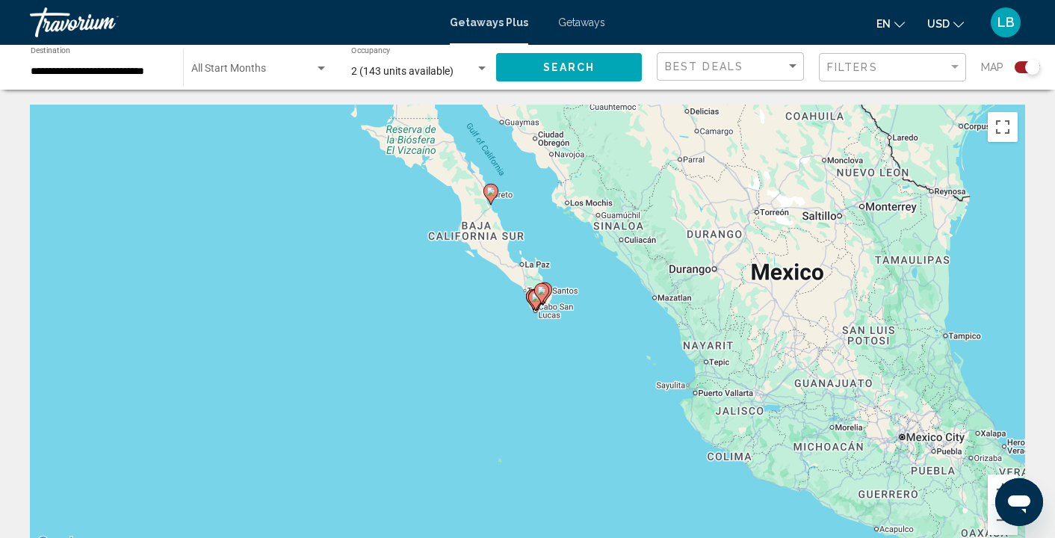
click at [517, 347] on div "To activate drag with keyboard, press Alt + Enter. Once in keyboard drag state,…" at bounding box center [527, 329] width 995 height 448
click at [534, 321] on div "To activate drag with keyboard, press Alt + Enter. Once in keyboard drag state,…" at bounding box center [527, 329] width 995 height 448
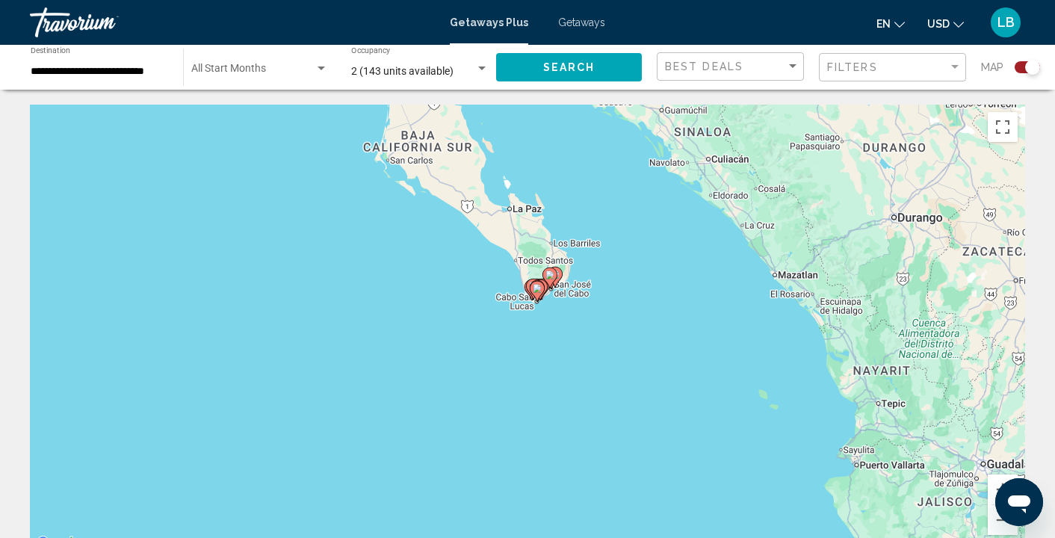
click at [534, 321] on div "To activate drag with keyboard, press Alt + Enter. Once in keyboard drag state,…" at bounding box center [527, 329] width 995 height 448
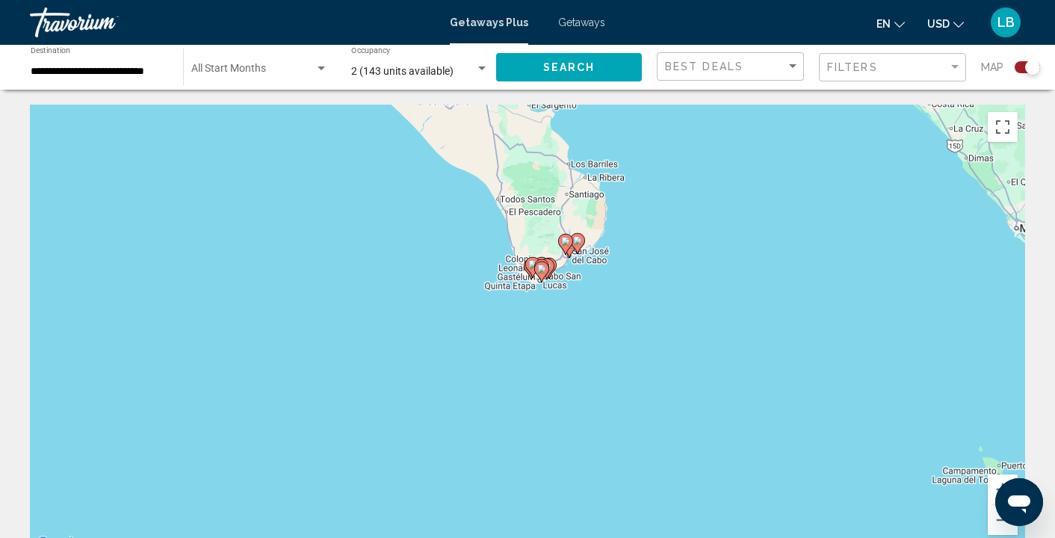
click at [575, 310] on div "To activate drag with keyboard, press Alt + Enter. Once in keyboard drag state,…" at bounding box center [527, 329] width 995 height 448
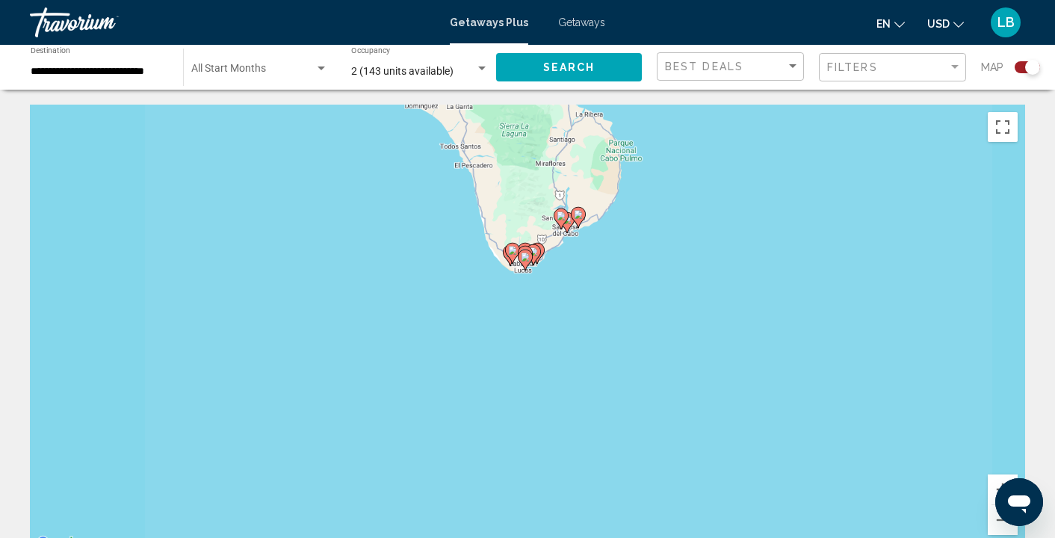
click at [575, 310] on div "To activate drag with keyboard, press Alt + Enter. Once in keyboard drag state,…" at bounding box center [527, 329] width 995 height 448
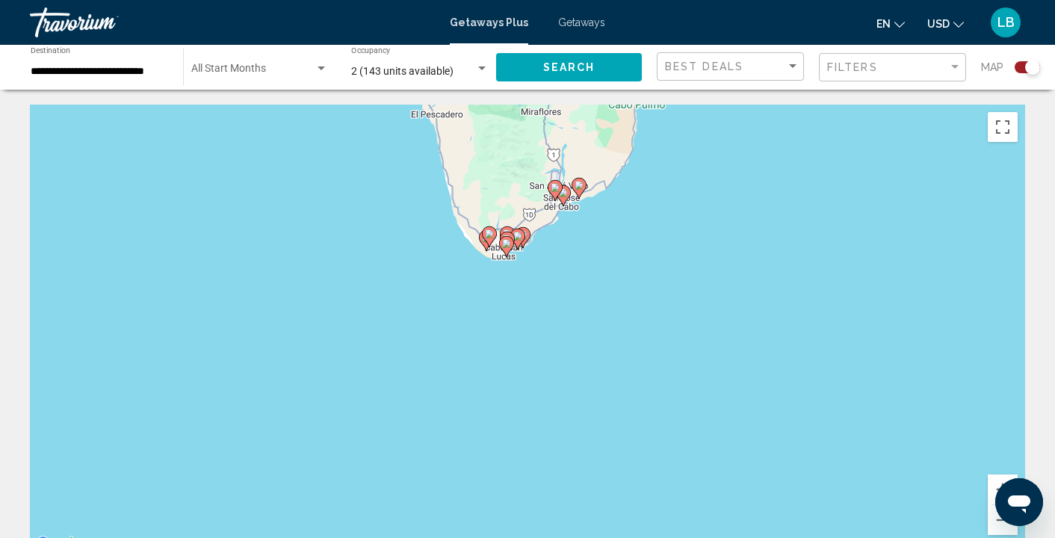
click at [575, 310] on div "To activate drag with keyboard, press Alt + Enter. Once in keyboard drag state,…" at bounding box center [527, 329] width 995 height 448
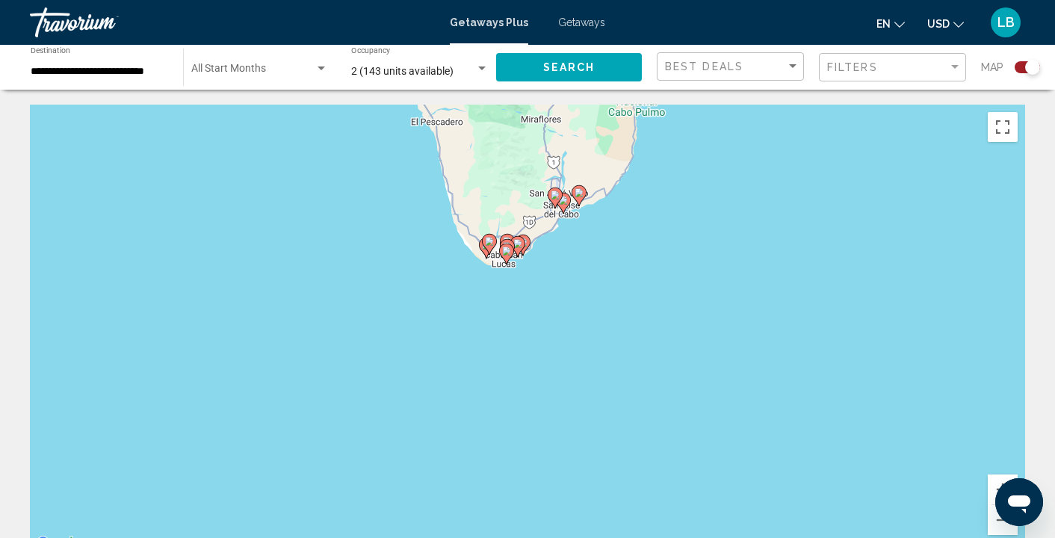
drag, startPoint x: 561, startPoint y: 258, endPoint x: 560, endPoint y: 317, distance: 59.0
click at [560, 317] on div "To activate drag with keyboard, press Alt + Enter. Once in keyboard drag state,…" at bounding box center [527, 329] width 995 height 448
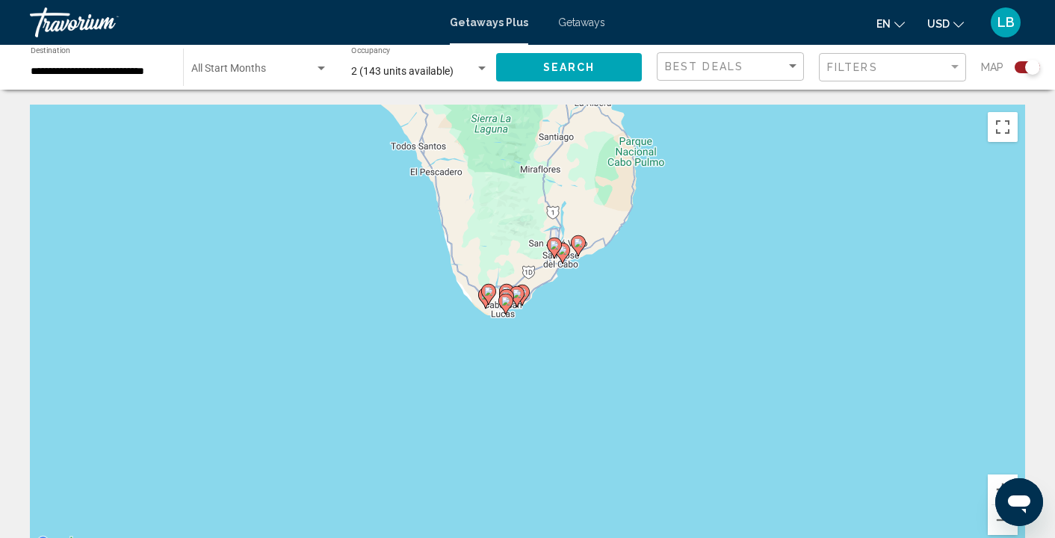
click at [560, 317] on div "To activate drag with keyboard, press Alt + Enter. Once in keyboard drag state,…" at bounding box center [527, 329] width 995 height 448
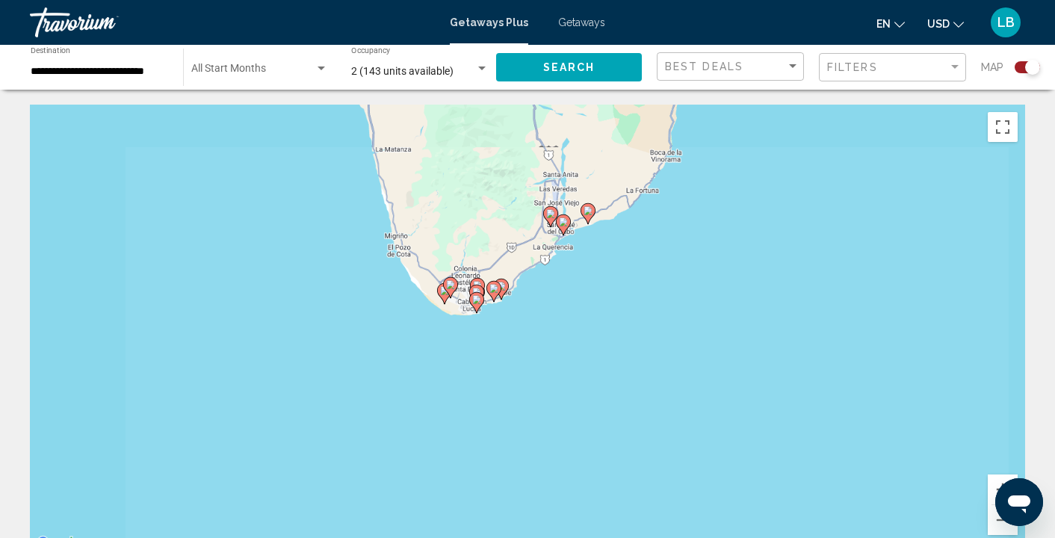
click at [560, 317] on div "To activate drag with keyboard, press Alt + Enter. Once in keyboard drag state,…" at bounding box center [527, 329] width 995 height 448
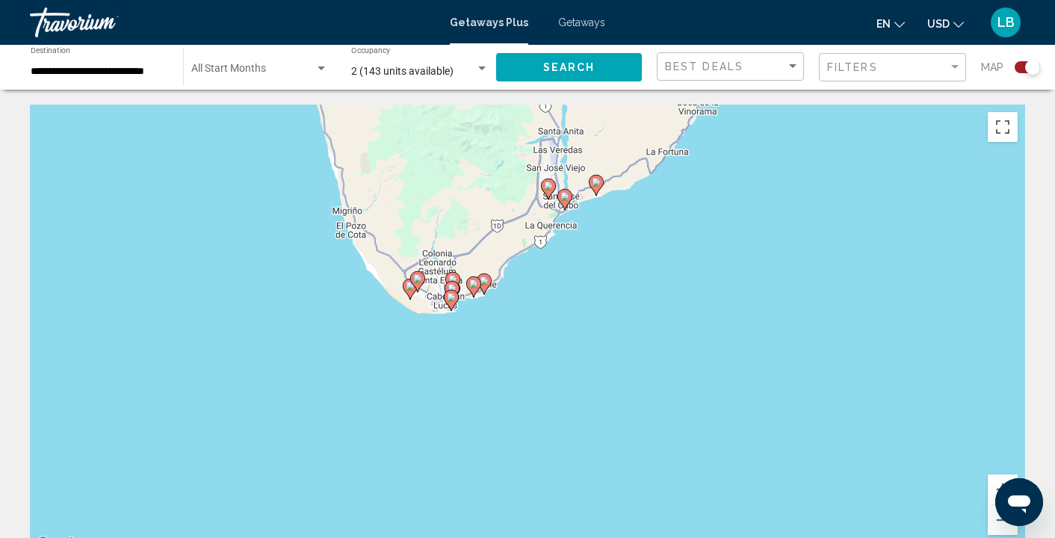
click at [549, 289] on div "To activate drag with keyboard, press Alt + Enter. Once in keyboard drag state,…" at bounding box center [527, 329] width 995 height 448
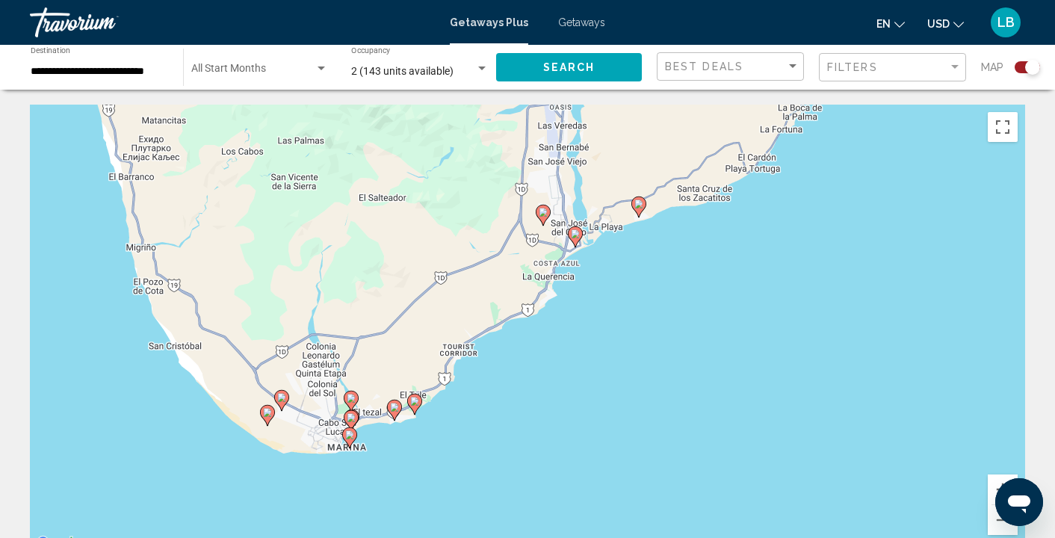
drag, startPoint x: 593, startPoint y: 267, endPoint x: 588, endPoint y: 384, distance: 117.4
click at [588, 384] on div "To activate drag with keyboard, press Alt + Enter. Once in keyboard drag state,…" at bounding box center [527, 329] width 995 height 448
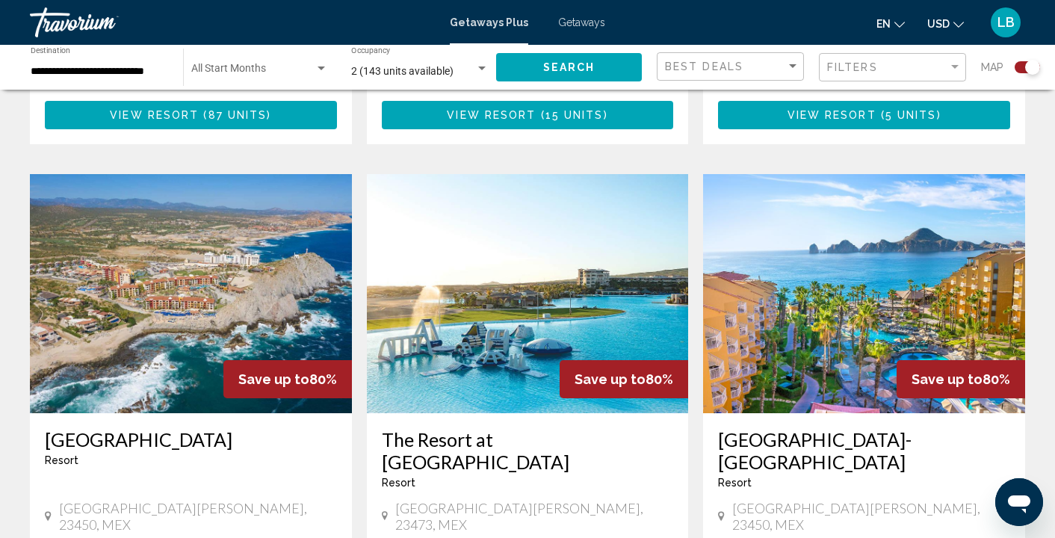
scroll to position [1564, 0]
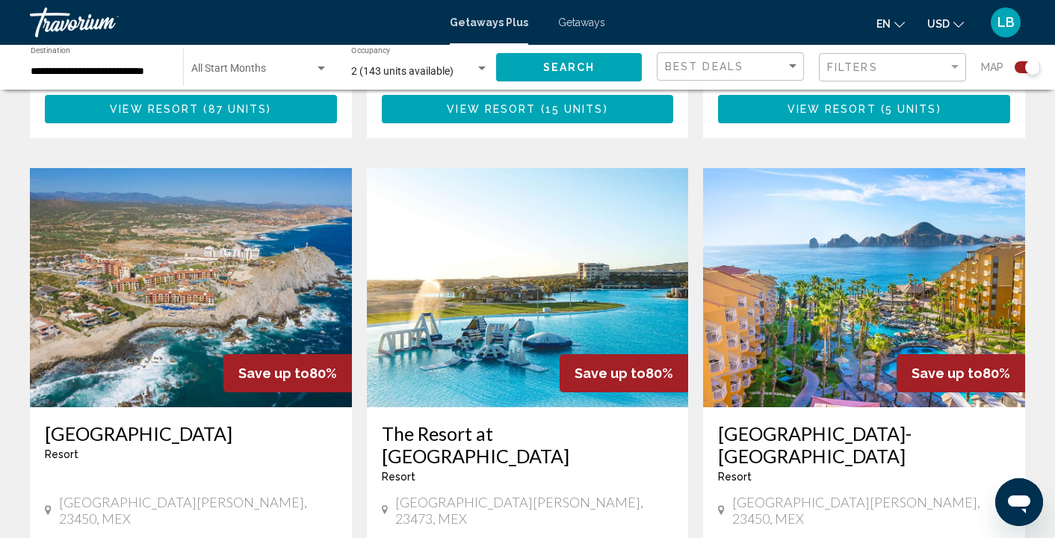
click at [859, 251] on img "Main content" at bounding box center [864, 287] width 322 height 239
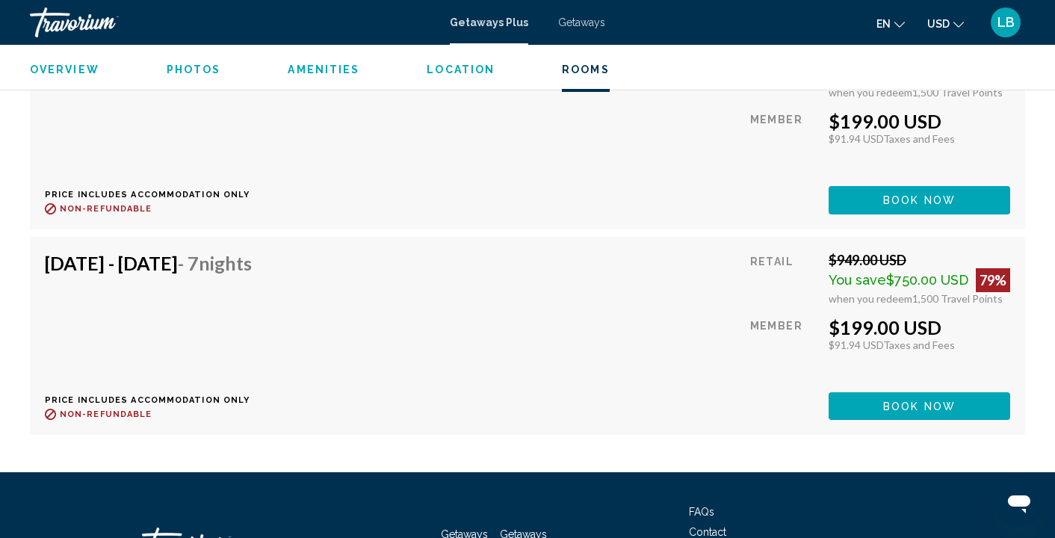
scroll to position [5434, 0]
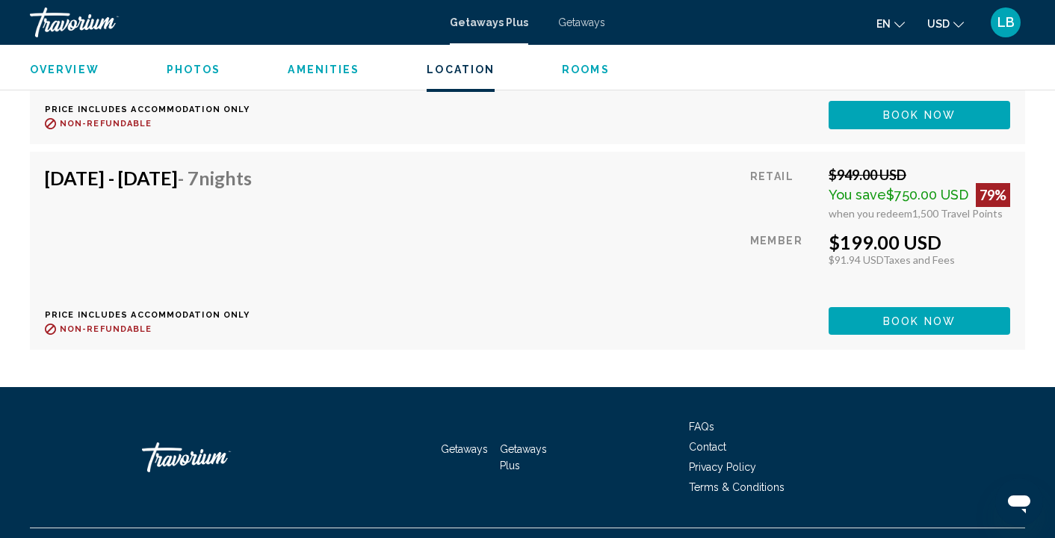
scroll to position [5509, 0]
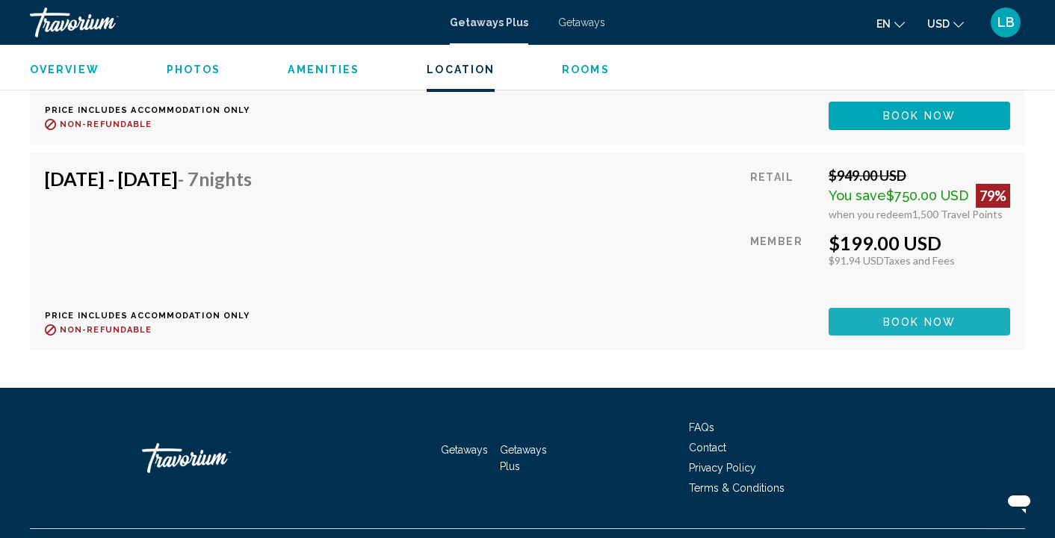
click at [911, 308] on button "Book now" at bounding box center [919, 322] width 182 height 28
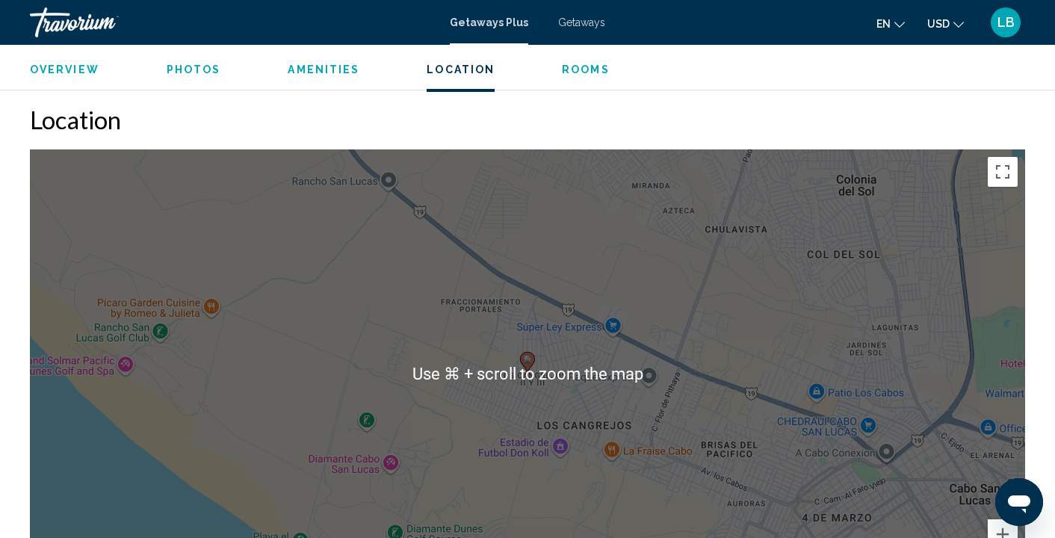
scroll to position [1986, 0]
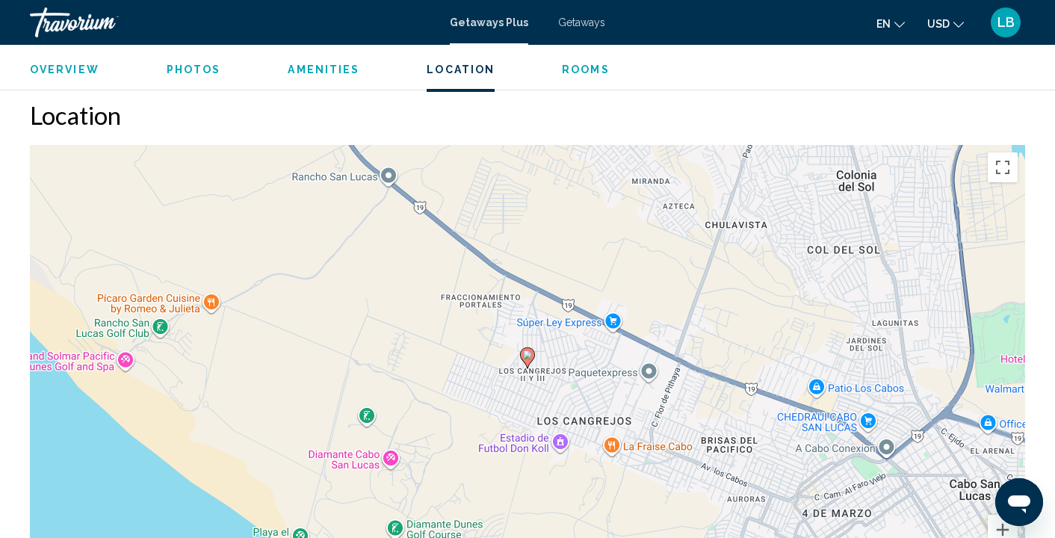
click at [528, 350] on image "Main content" at bounding box center [527, 354] width 9 height 9
click at [526, 348] on icon "Main content" at bounding box center [527, 357] width 13 height 19
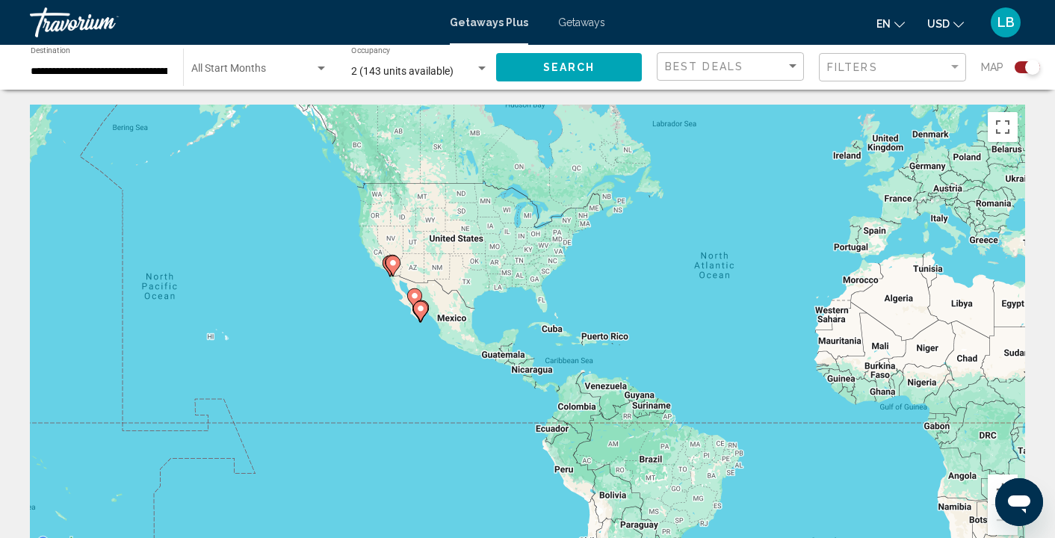
drag, startPoint x: 257, startPoint y: 340, endPoint x: 494, endPoint y: 298, distance: 240.5
click at [494, 298] on div "To activate drag with keyboard, press Alt + Enter. Once in keyboard drag state,…" at bounding box center [527, 329] width 995 height 448
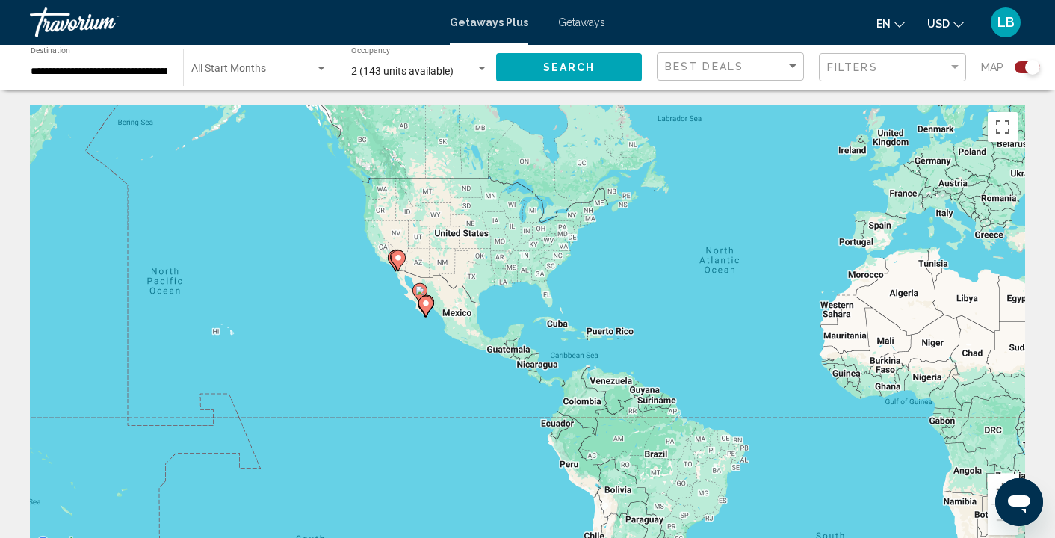
click at [409, 287] on div "To activate drag with keyboard, press Alt + Enter. Once in keyboard drag state,…" at bounding box center [527, 329] width 995 height 448
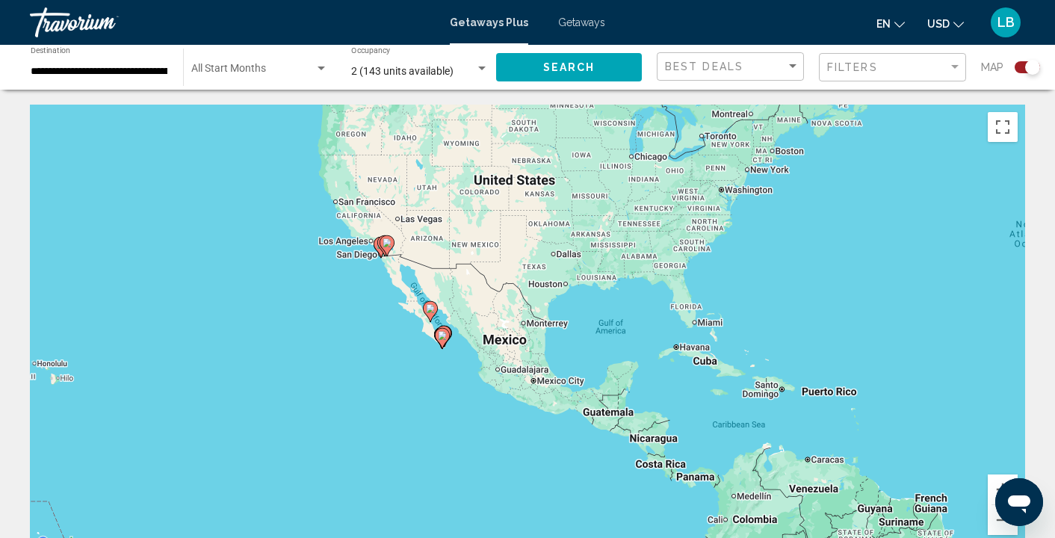
click at [409, 287] on div "To activate drag with keyboard, press Alt + Enter. Once in keyboard drag state,…" at bounding box center [527, 329] width 995 height 448
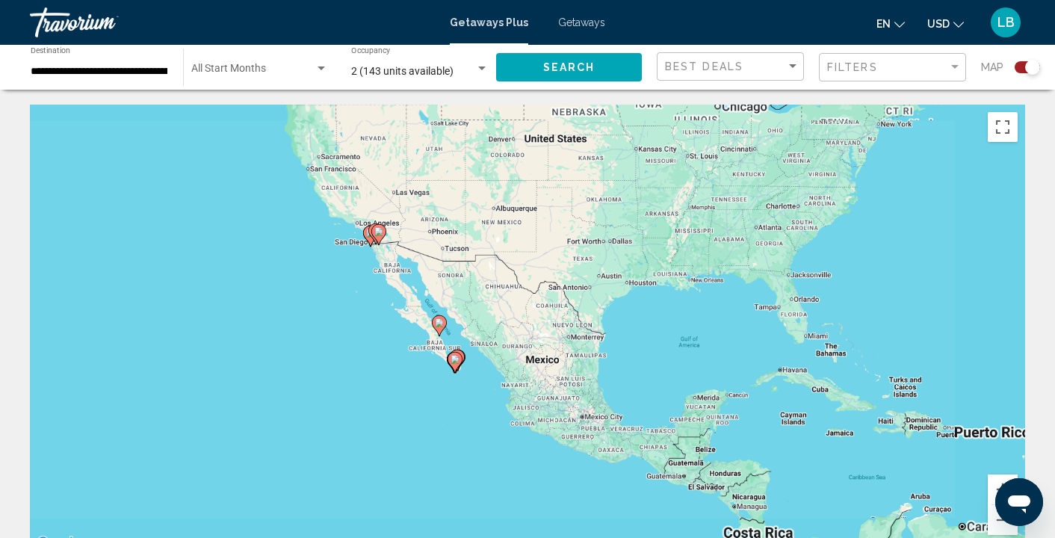
click at [409, 287] on div "To activate drag with keyboard, press Alt + Enter. Once in keyboard drag state,…" at bounding box center [527, 329] width 995 height 448
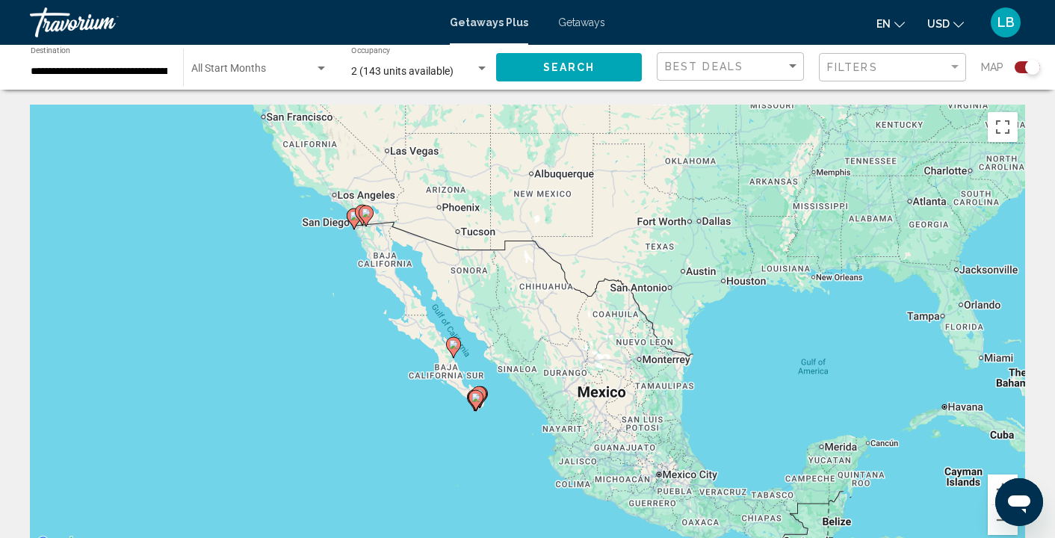
click at [409, 287] on div "To activate drag with keyboard, press Alt + Enter. Once in keyboard drag state,…" at bounding box center [527, 329] width 995 height 448
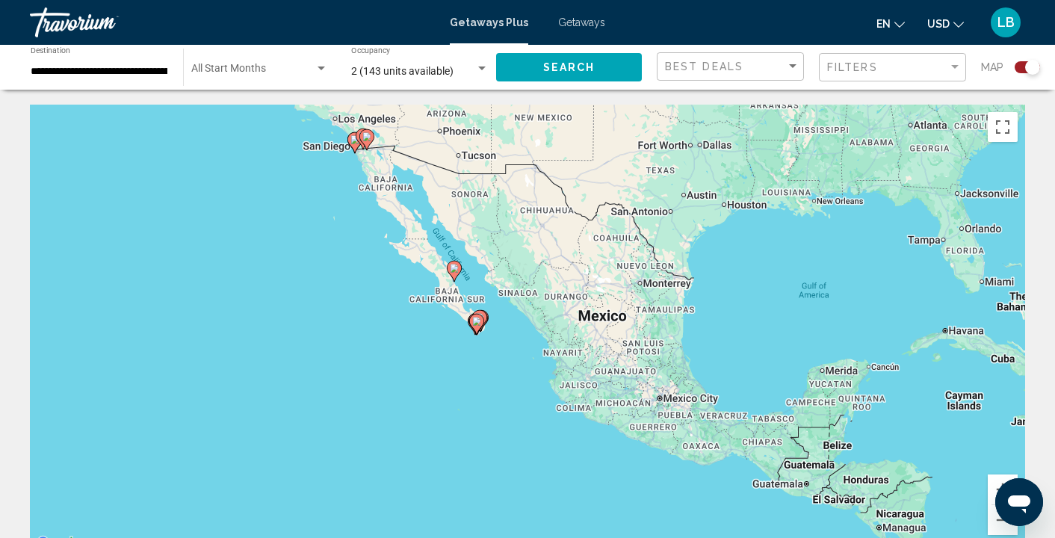
drag, startPoint x: 450, startPoint y: 303, endPoint x: 450, endPoint y: 225, distance: 78.4
click at [450, 225] on div "To activate drag with keyboard, press Alt + Enter. Once in keyboard drag state,…" at bounding box center [527, 329] width 995 height 448
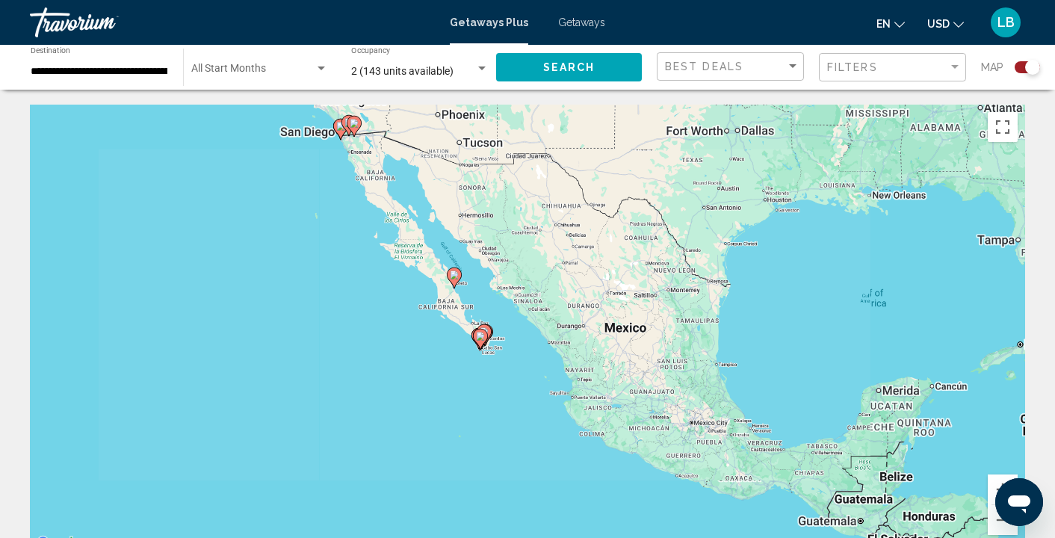
click at [450, 225] on div "To activate drag with keyboard, press Alt + Enter. Once in keyboard drag state,…" at bounding box center [527, 329] width 995 height 448
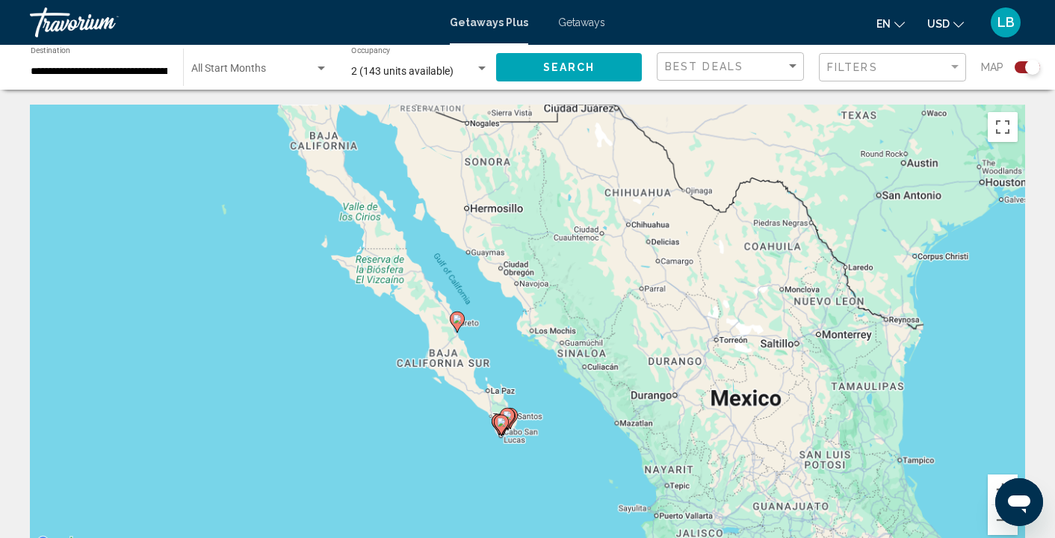
click at [450, 225] on div "To activate drag with keyboard, press Alt + Enter. Once in keyboard drag state,…" at bounding box center [527, 329] width 995 height 448
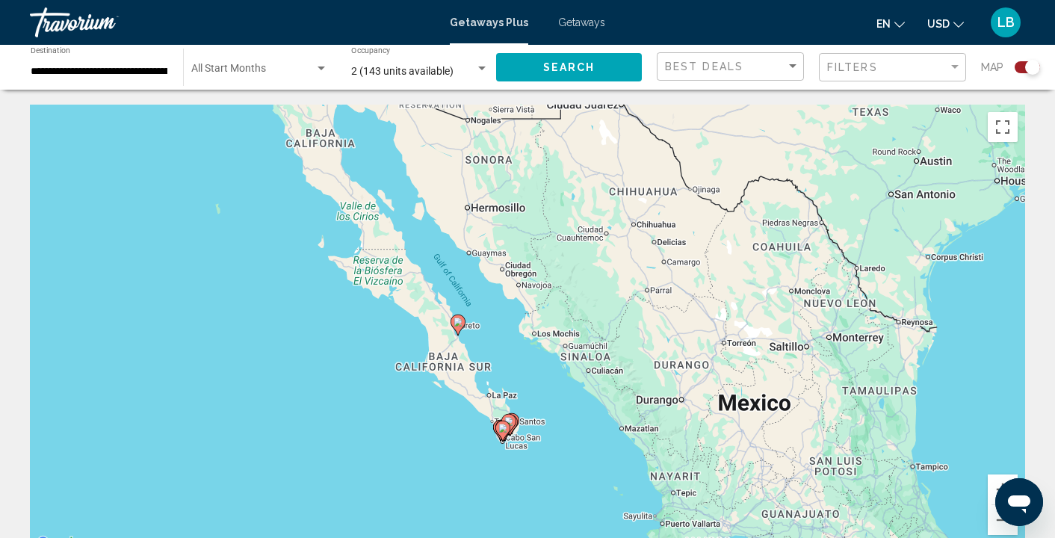
click at [501, 317] on div "To activate drag with keyboard, press Alt + Enter. Once in keyboard drag state,…" at bounding box center [527, 329] width 995 height 448
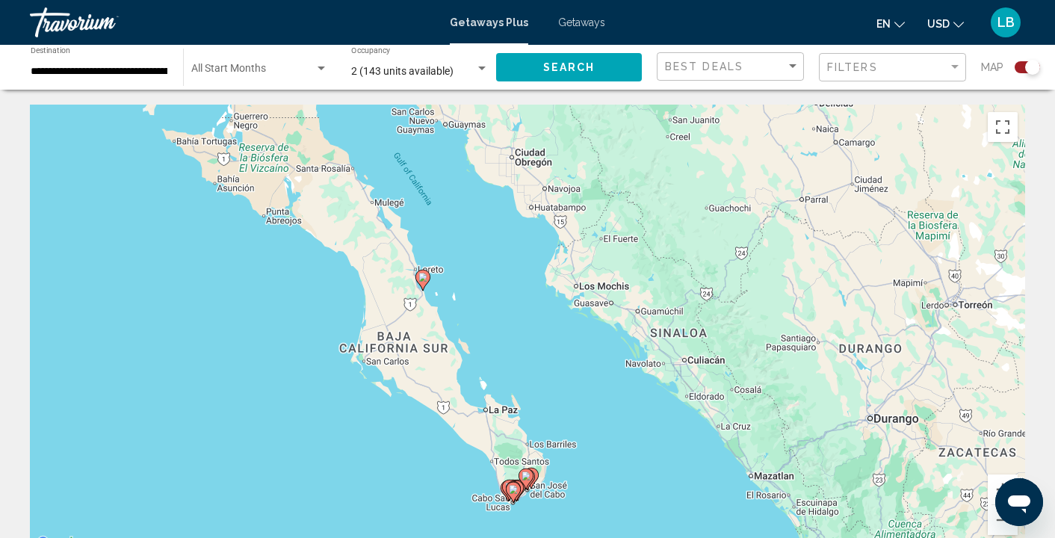
drag, startPoint x: 504, startPoint y: 214, endPoint x: 512, endPoint y: 145, distance: 69.2
click at [512, 145] on div "To activate drag with keyboard, press Alt + Enter. Once in keyboard drag state,…" at bounding box center [527, 329] width 995 height 448
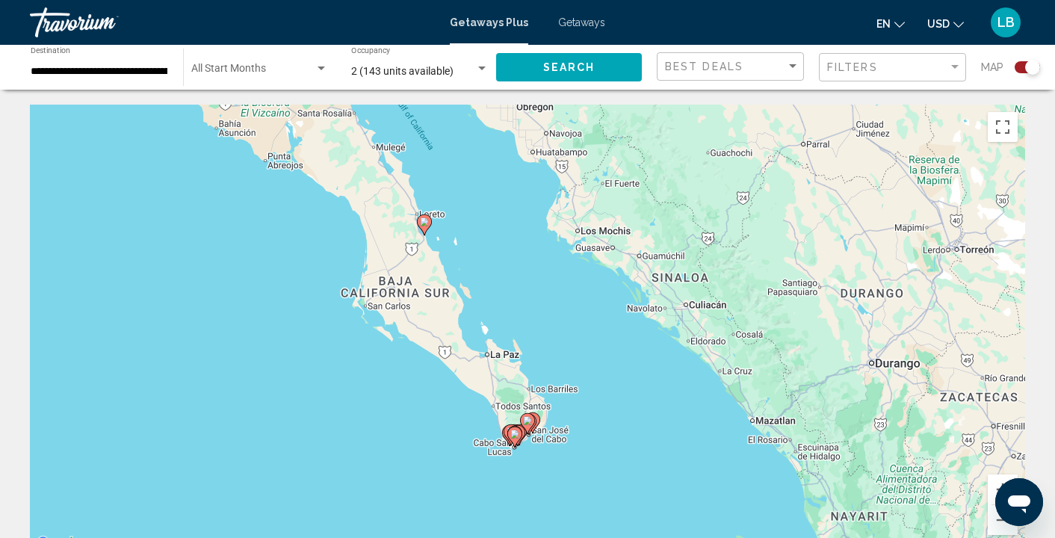
drag, startPoint x: 485, startPoint y: 303, endPoint x: 491, endPoint y: 217, distance: 85.4
click at [491, 217] on div "To activate drag with keyboard, press Alt + Enter. Once in keyboard drag state,…" at bounding box center [527, 329] width 995 height 448
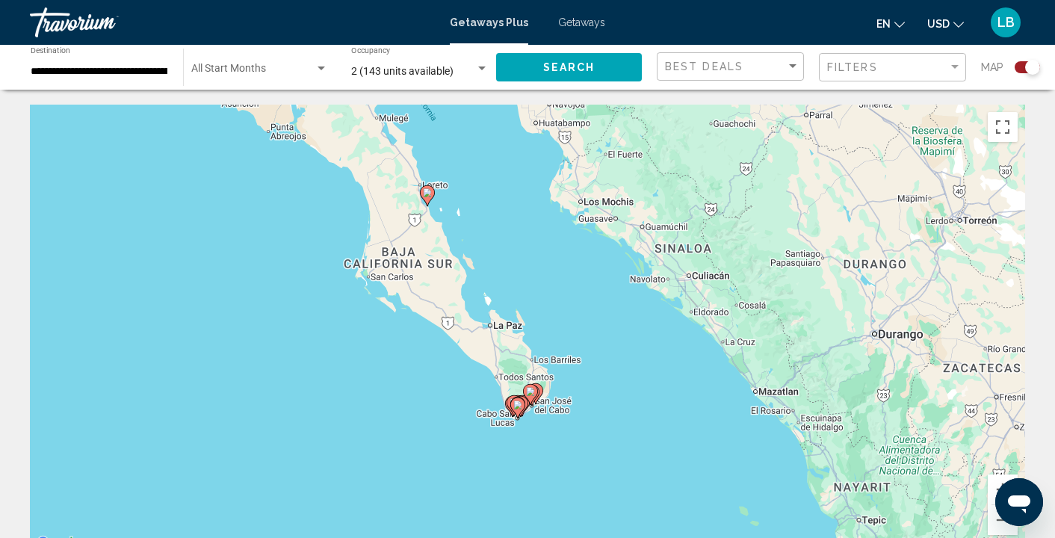
click at [503, 289] on div "To activate drag with keyboard, press Alt + Enter. Once in keyboard drag state,…" at bounding box center [527, 329] width 995 height 448
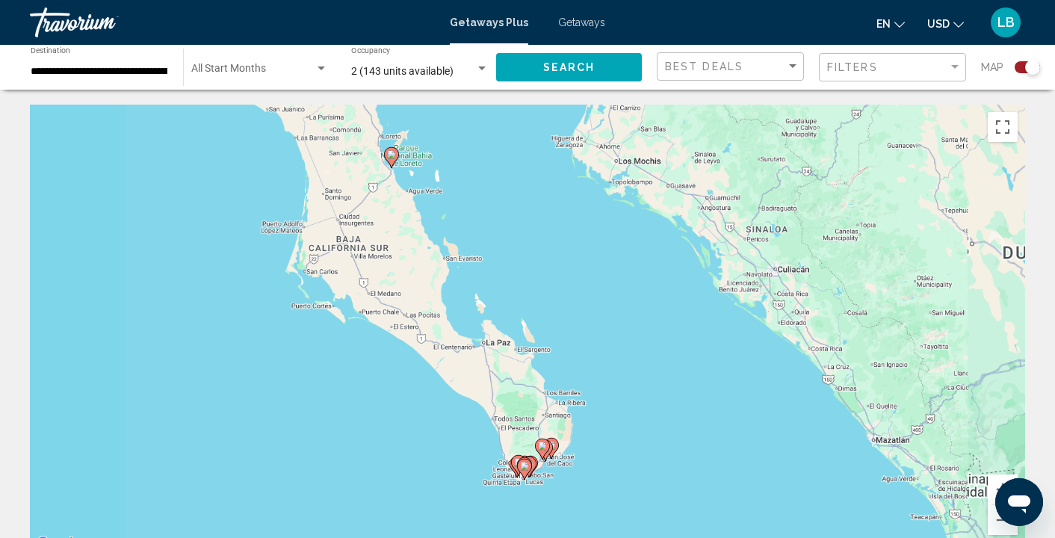
click at [503, 289] on div "To activate drag with keyboard, press Alt + Enter. Once in keyboard drag state,…" at bounding box center [527, 329] width 995 height 448
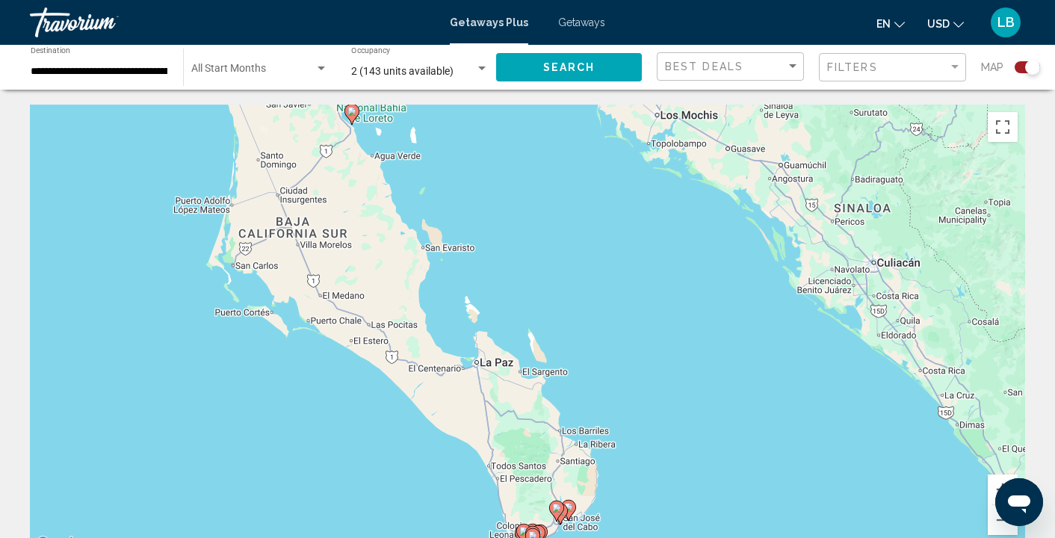
drag, startPoint x: 560, startPoint y: 356, endPoint x: 560, endPoint y: 196, distance: 159.9
click at [560, 196] on div "To activate drag with keyboard, press Alt + Enter. Once in keyboard drag state,…" at bounding box center [527, 329] width 995 height 448
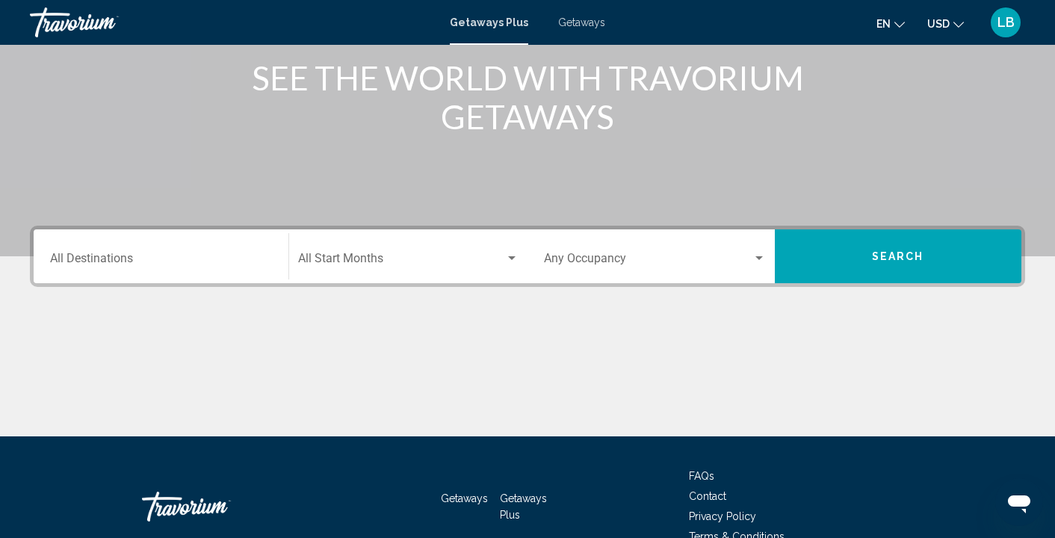
click at [93, 259] on input "Destination All Destinations" at bounding box center [161, 261] width 222 height 13
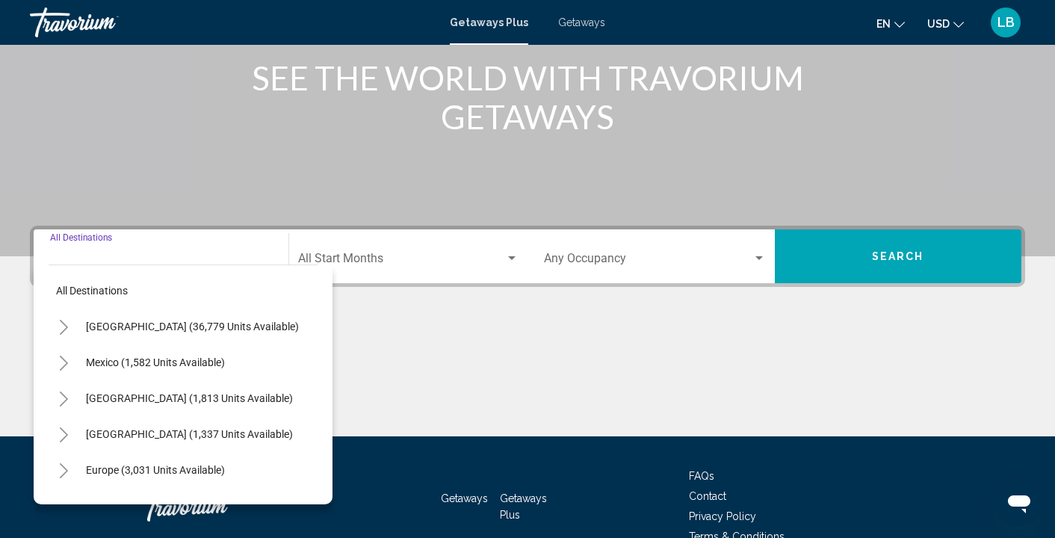
scroll to position [273, 0]
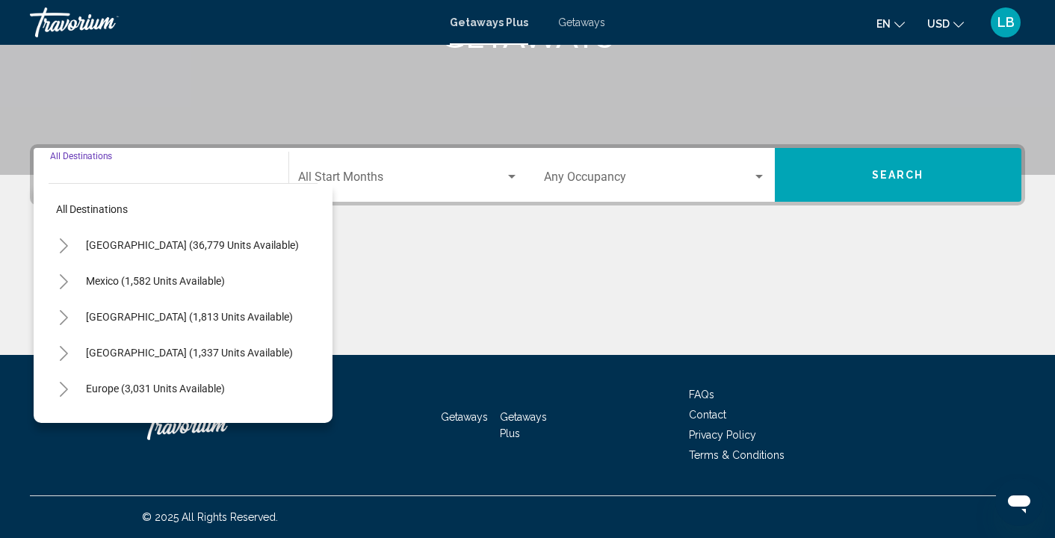
click at [61, 247] on icon "Toggle United States (36,779 units available)" at bounding box center [63, 245] width 11 height 15
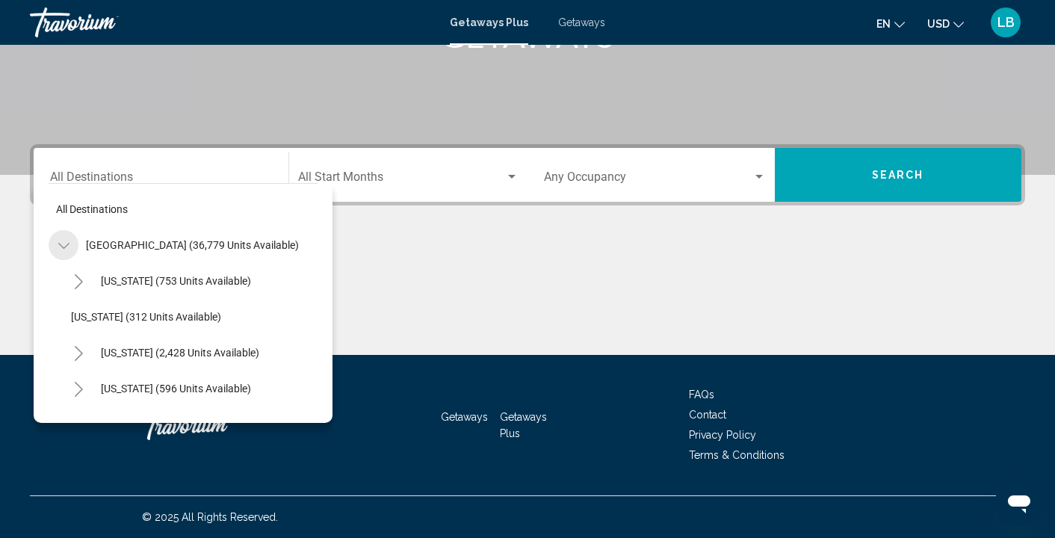
click at [61, 247] on icon "Toggle United States (36,779 units available)" at bounding box center [63, 246] width 11 height 6
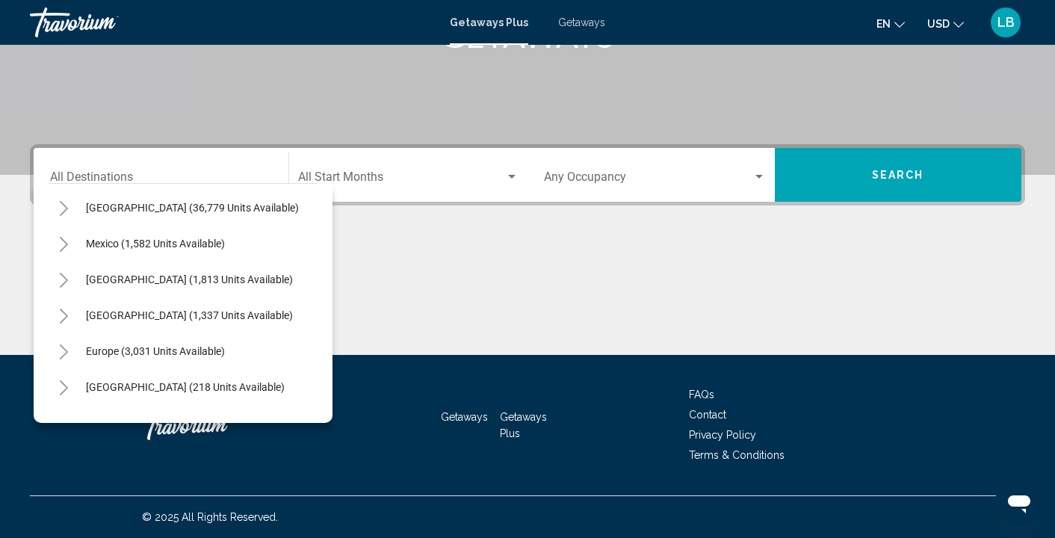
scroll to position [33, 0]
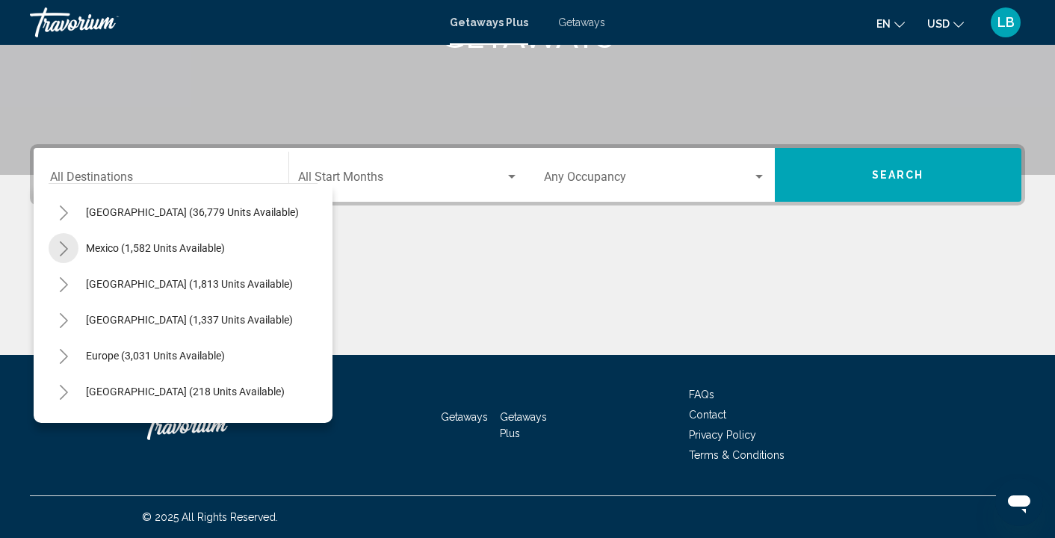
click at [63, 254] on icon "Toggle Mexico (1,582 units available)" at bounding box center [63, 248] width 11 height 15
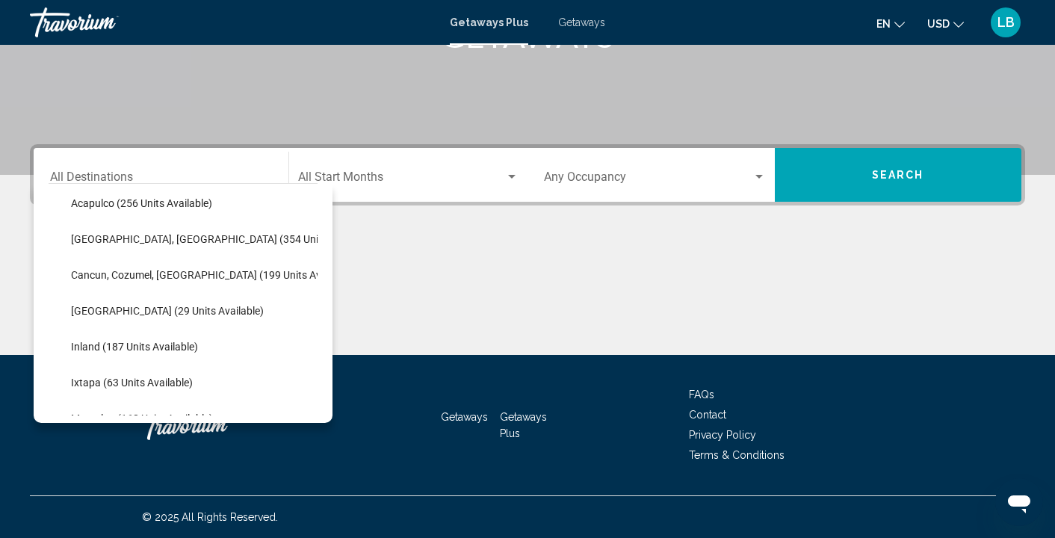
scroll to position [102, 0]
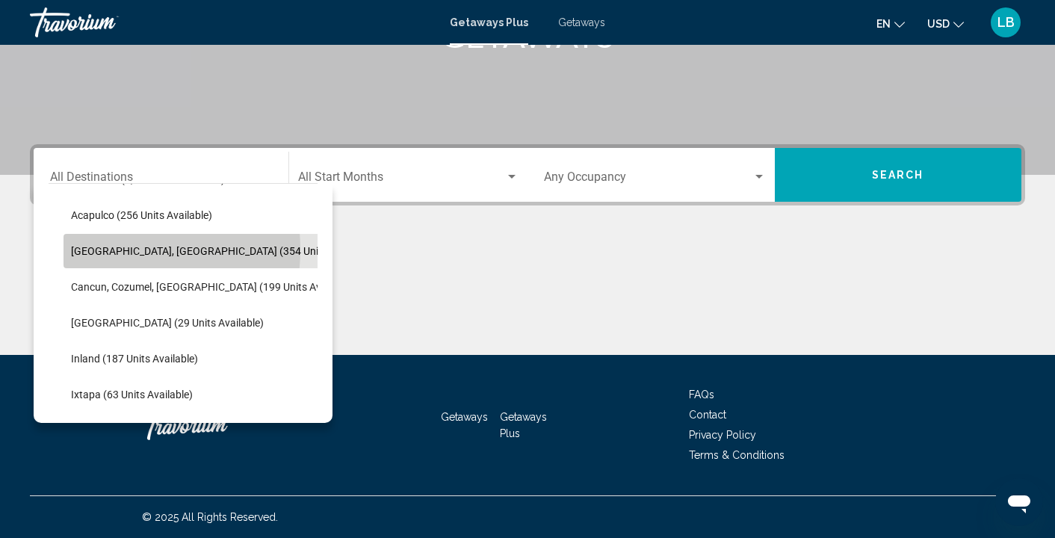
click at [98, 249] on span "[GEOGRAPHIC_DATA], [GEOGRAPHIC_DATA] (354 units available)" at bounding box center [223, 251] width 304 height 12
type input "**********"
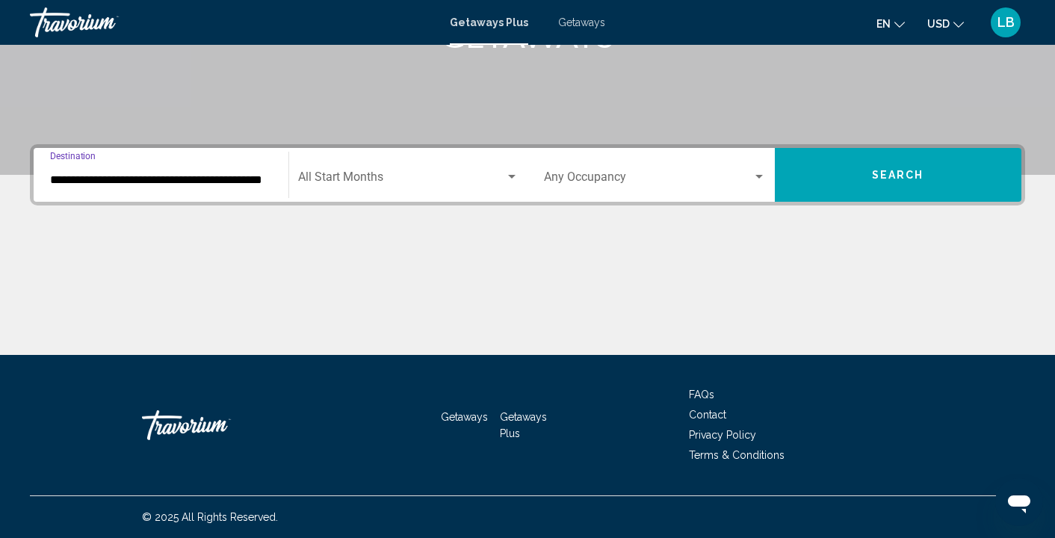
click at [481, 174] on span "Search widget" at bounding box center [402, 179] width 208 height 13
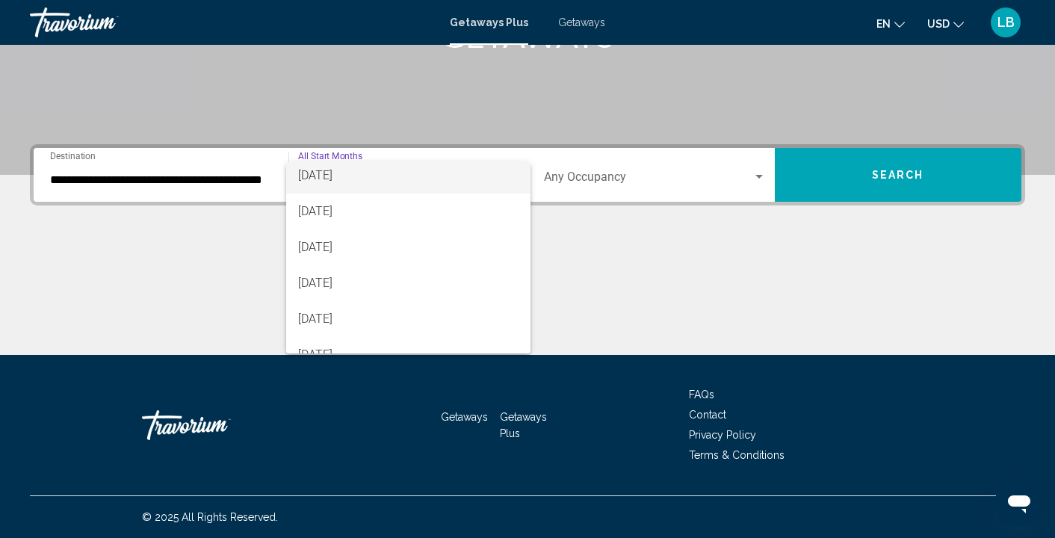
scroll to position [200, 0]
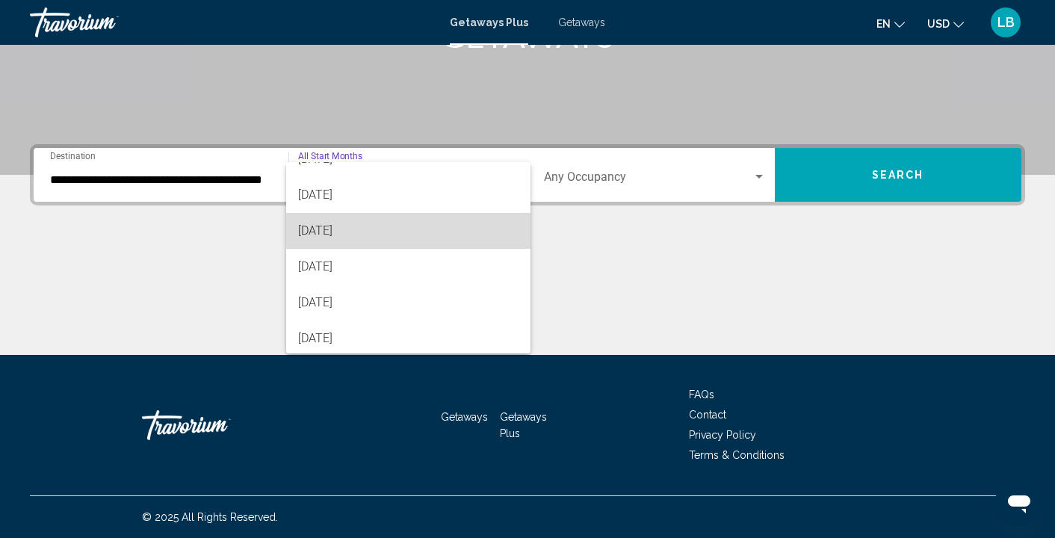
click at [323, 232] on span "[DATE]" at bounding box center [408, 231] width 221 height 36
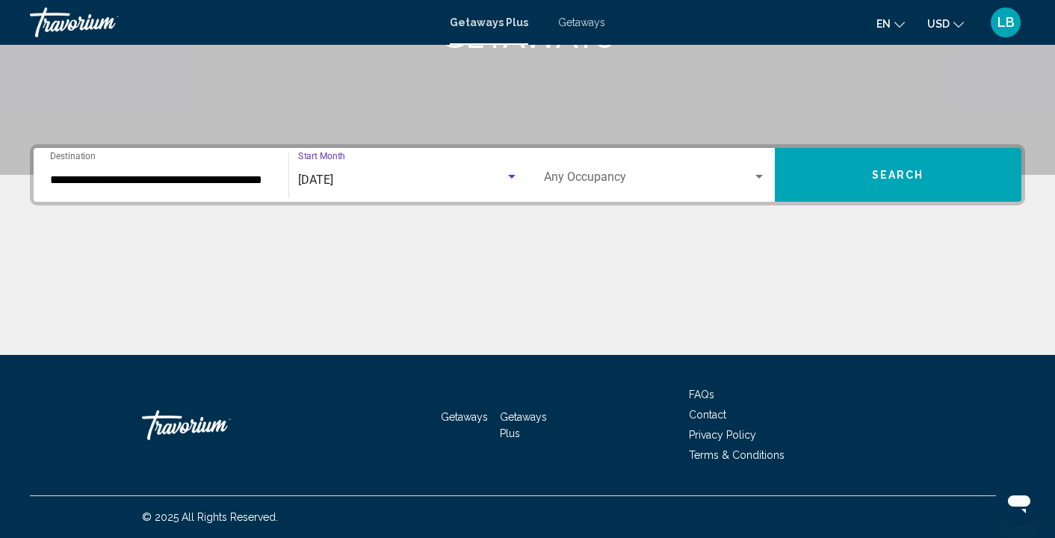
click at [323, 181] on span "[DATE]" at bounding box center [315, 180] width 35 height 14
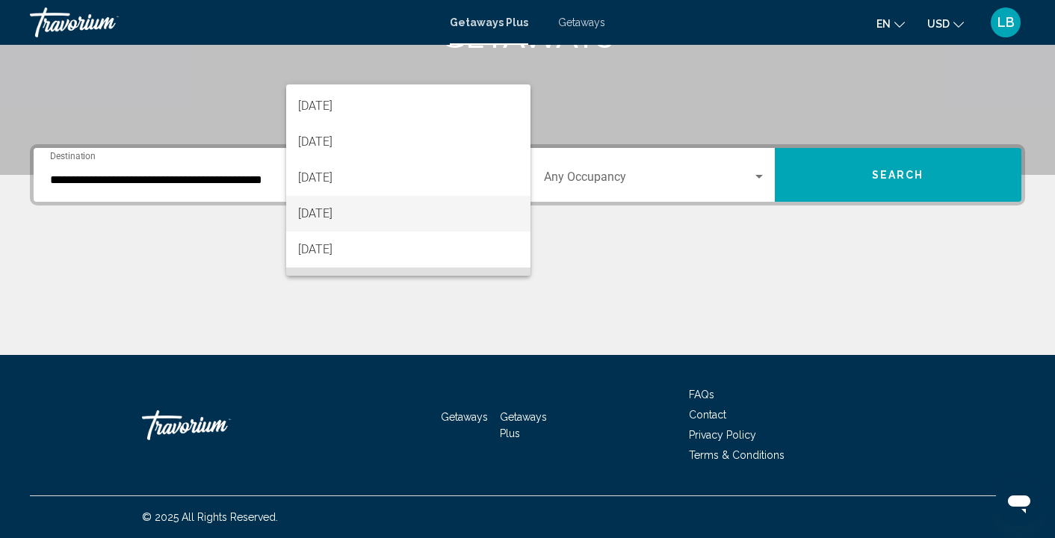
scroll to position [67, 0]
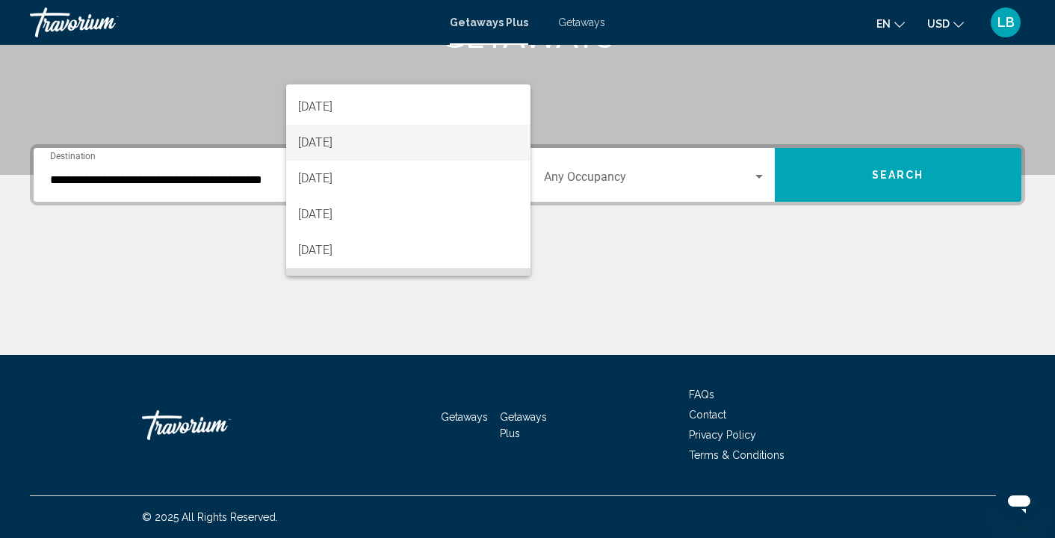
click at [356, 146] on span "[DATE]" at bounding box center [408, 143] width 221 height 36
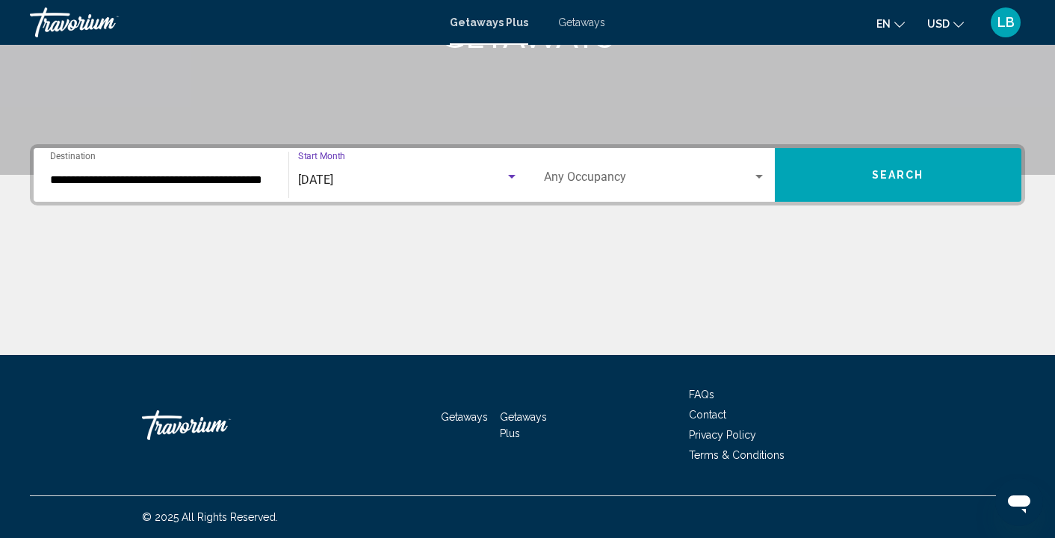
click at [600, 186] on span "Search widget" at bounding box center [648, 179] width 208 height 13
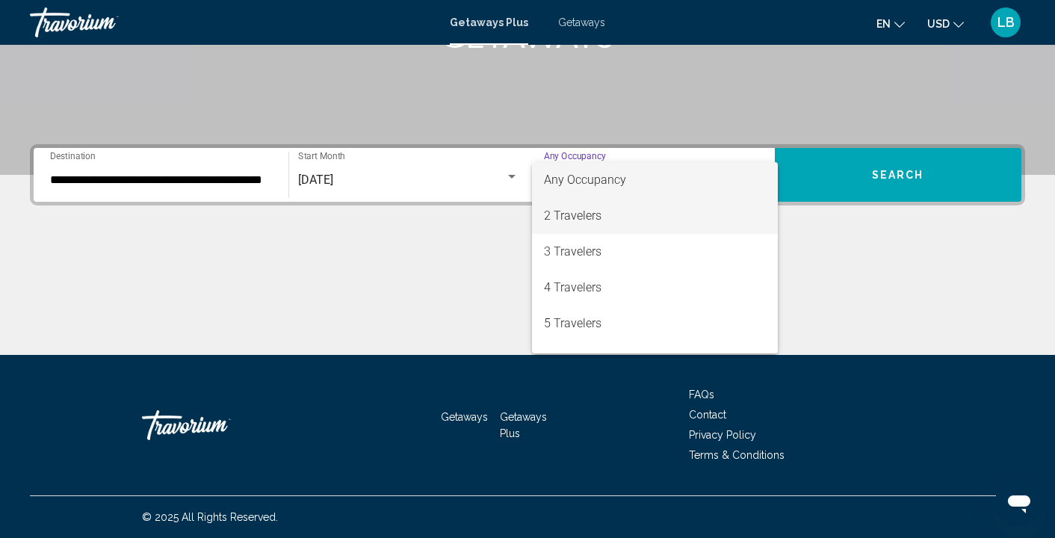
click at [599, 218] on span "2 Travelers" at bounding box center [655, 216] width 222 height 36
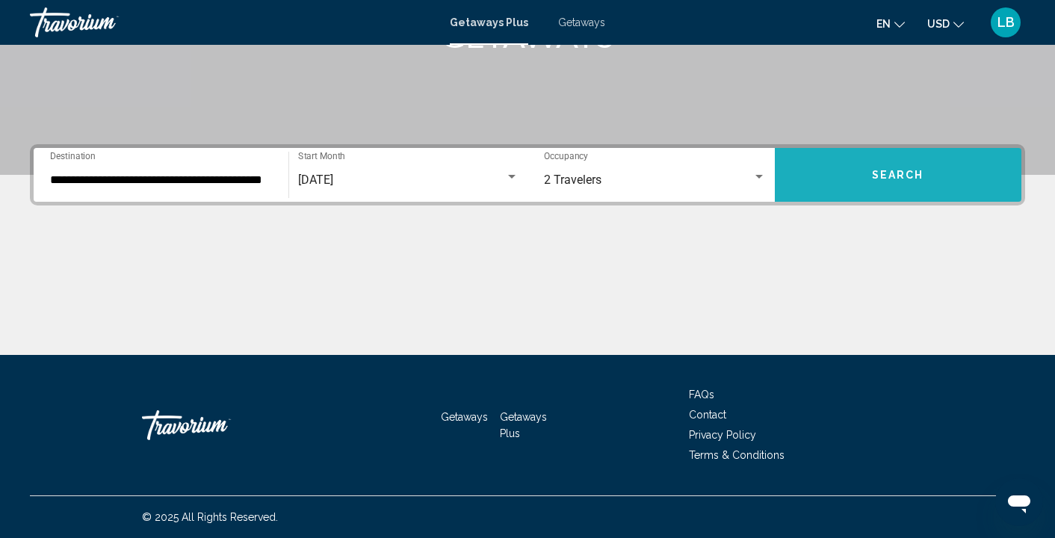
click at [865, 174] on button "Search" at bounding box center [898, 175] width 247 height 54
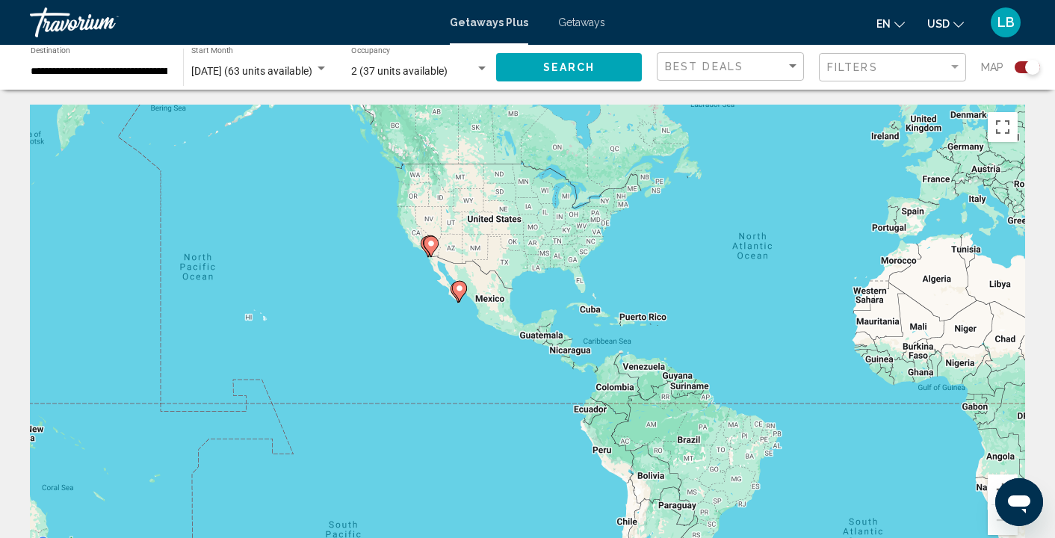
drag, startPoint x: 356, startPoint y: 397, endPoint x: 630, endPoint y: 344, distance: 280.0
click at [632, 344] on div "To activate drag with keyboard, press Alt + Enter. Once in keyboard drag state,…" at bounding box center [527, 329] width 995 height 448
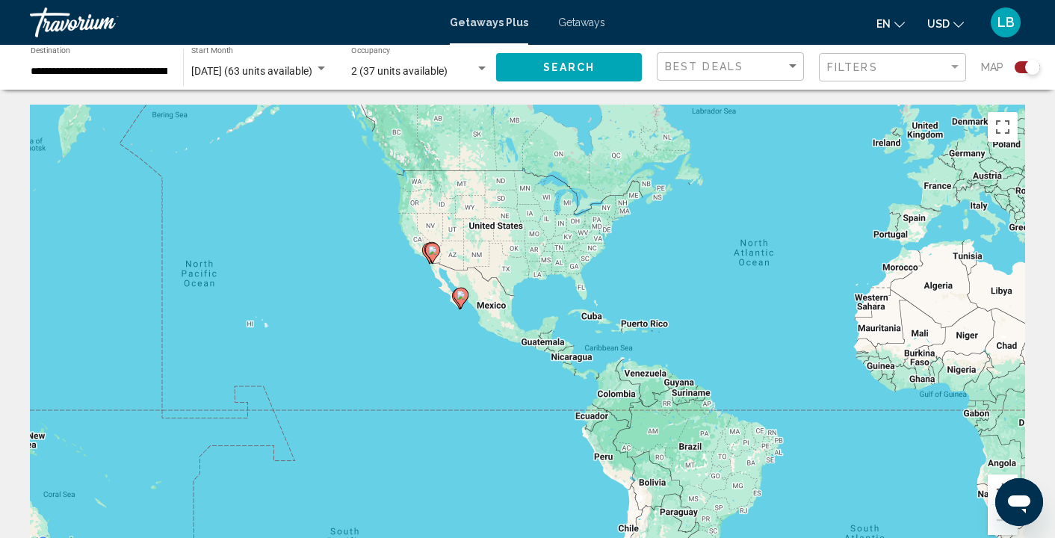
click at [440, 314] on div "To activate drag with keyboard, press Alt + Enter. Once in keyboard drag state,…" at bounding box center [527, 329] width 995 height 448
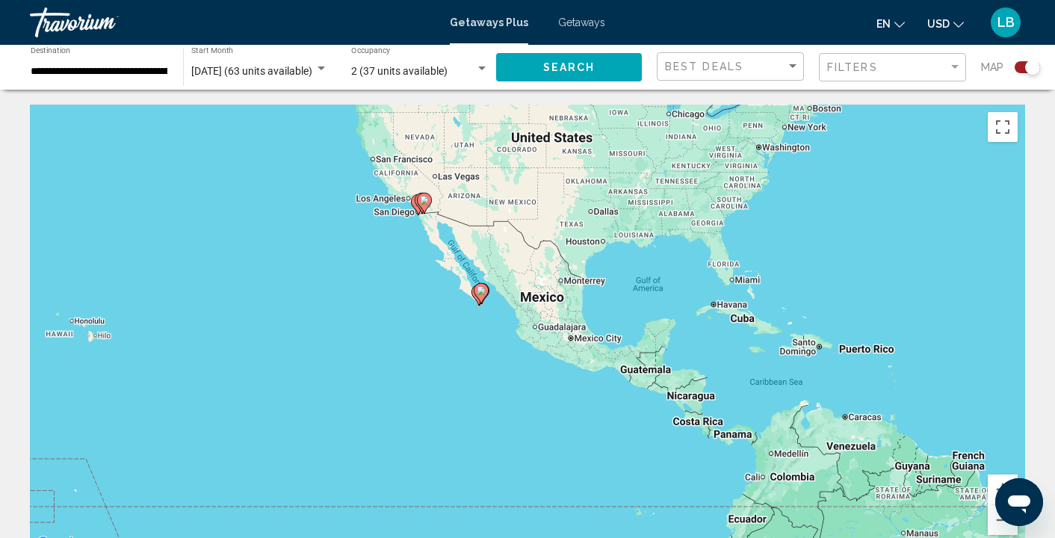
click at [440, 314] on div "To activate drag with keyboard, press Alt + Enter. Once in keyboard drag state,…" at bounding box center [527, 329] width 995 height 448
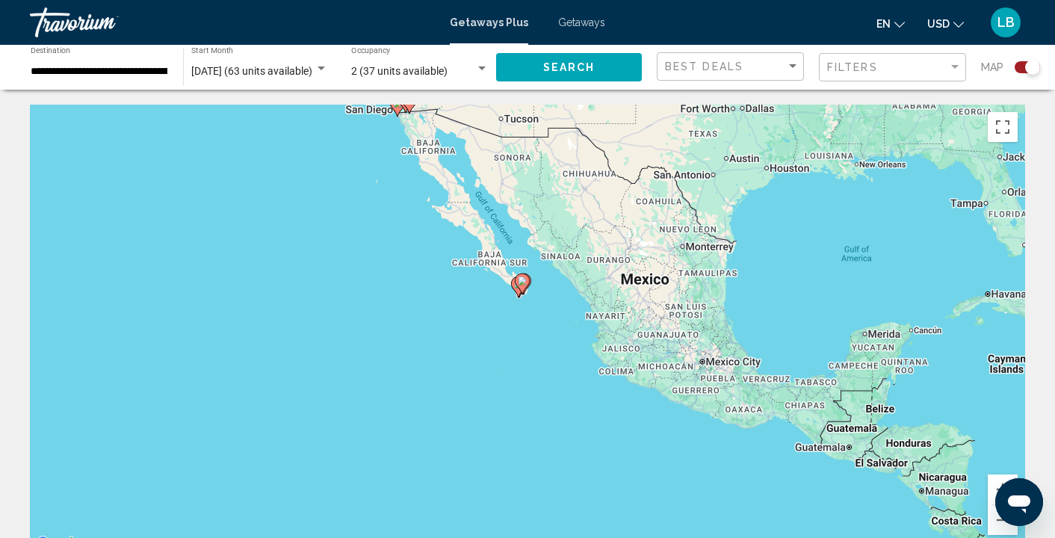
click at [440, 314] on div "To activate drag with keyboard, press Alt + Enter. Once in keyboard drag state,…" at bounding box center [527, 329] width 995 height 448
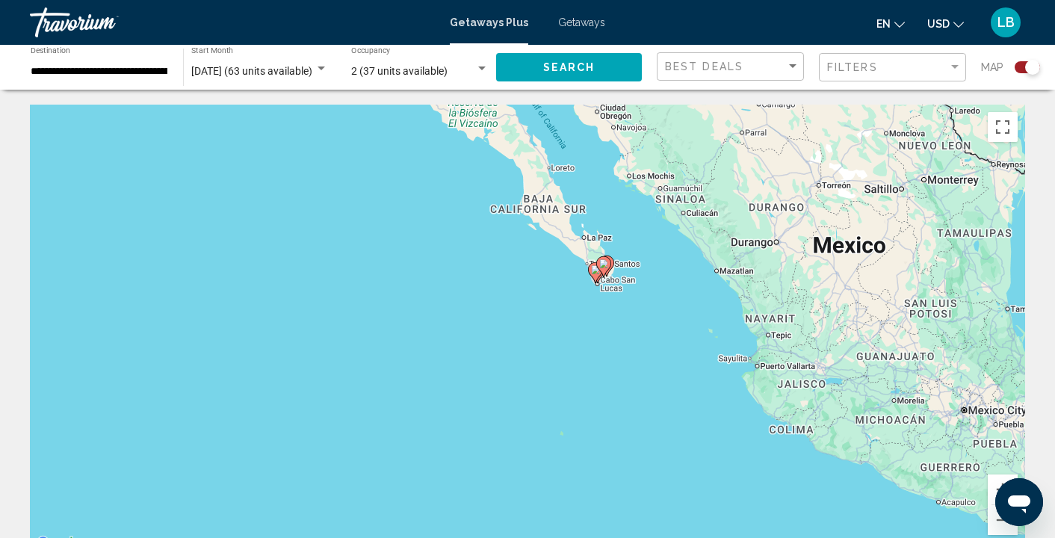
click at [440, 314] on div "To activate drag with keyboard, press Alt + Enter. Once in keyboard drag state,…" at bounding box center [527, 329] width 995 height 448
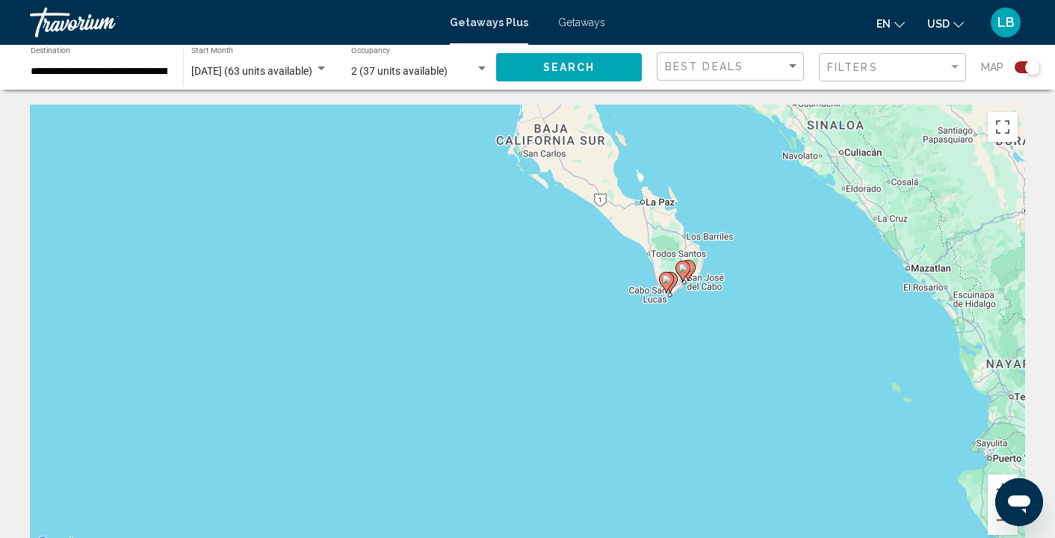
drag, startPoint x: 757, startPoint y: 282, endPoint x: 639, endPoint y: 330, distance: 126.9
click at [639, 329] on div "To activate drag with keyboard, press Alt + Enter. Once in keyboard drag state,…" at bounding box center [527, 329] width 995 height 448
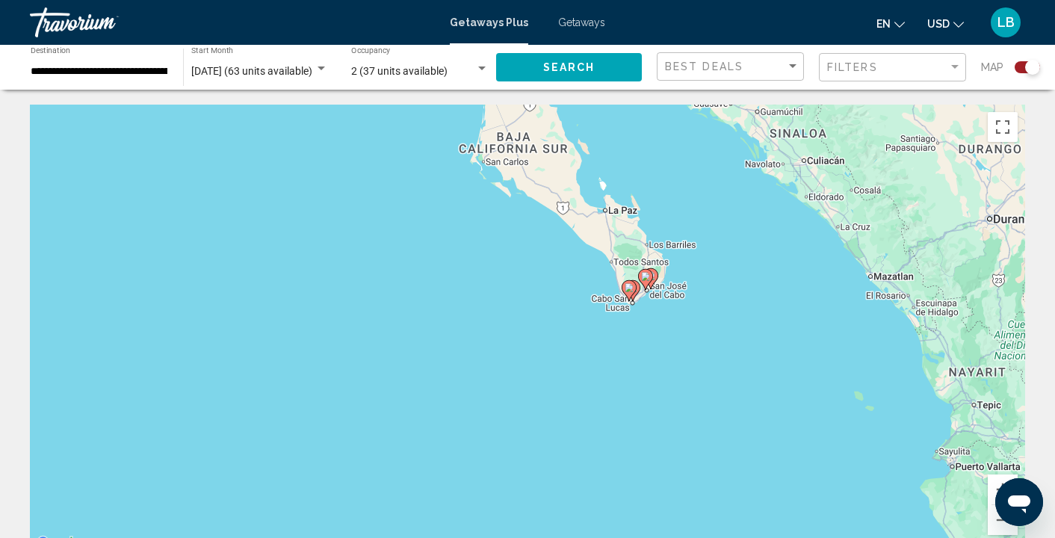
click at [644, 306] on div "To activate drag with keyboard, press Alt + Enter. Once in keyboard drag state,…" at bounding box center [527, 329] width 995 height 448
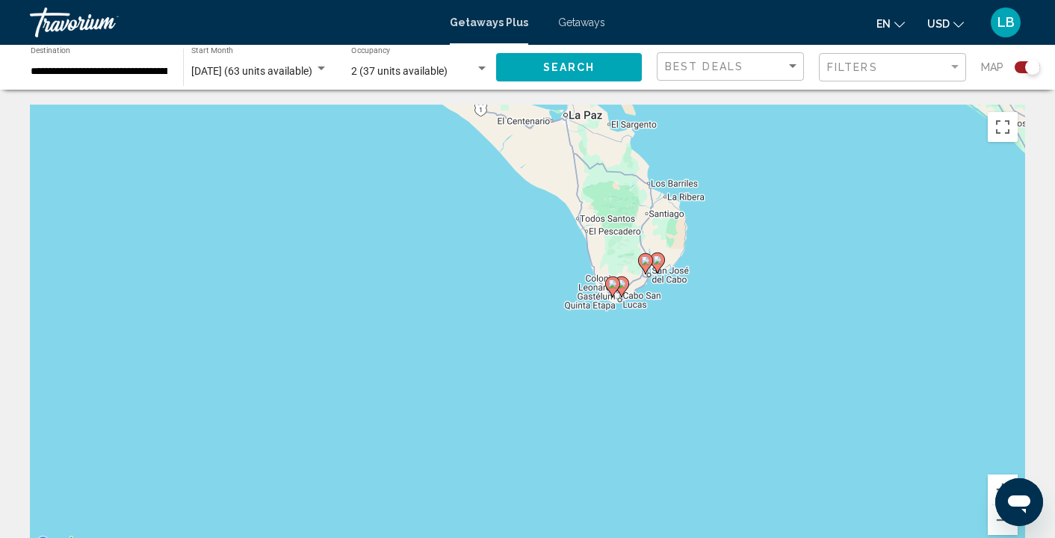
click at [679, 355] on div "To activate drag with keyboard, press Alt + Enter. Once in keyboard drag state,…" at bounding box center [527, 329] width 995 height 448
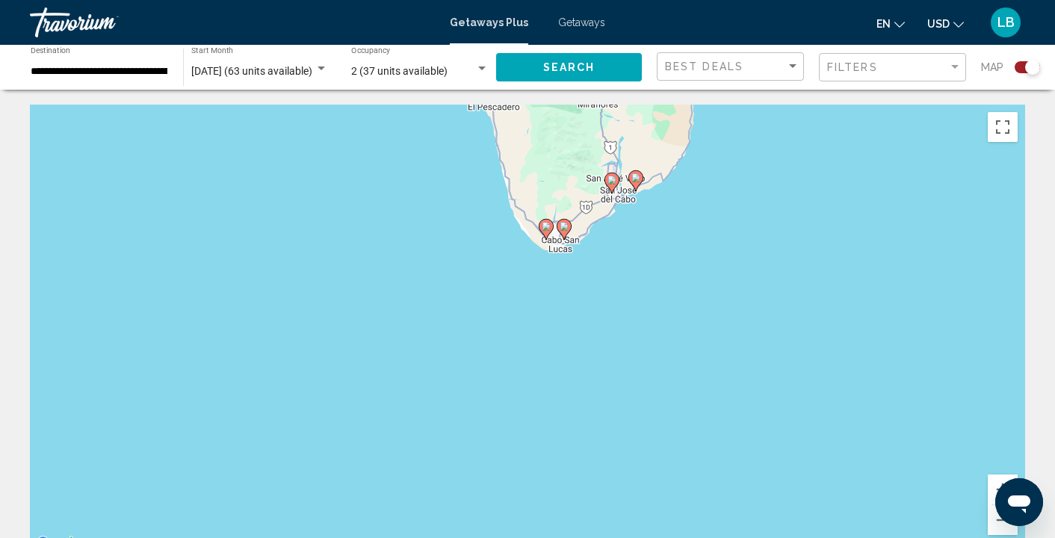
click at [661, 313] on div "To activate drag with keyboard, press Alt + Enter. Once in keyboard drag state,…" at bounding box center [527, 329] width 995 height 448
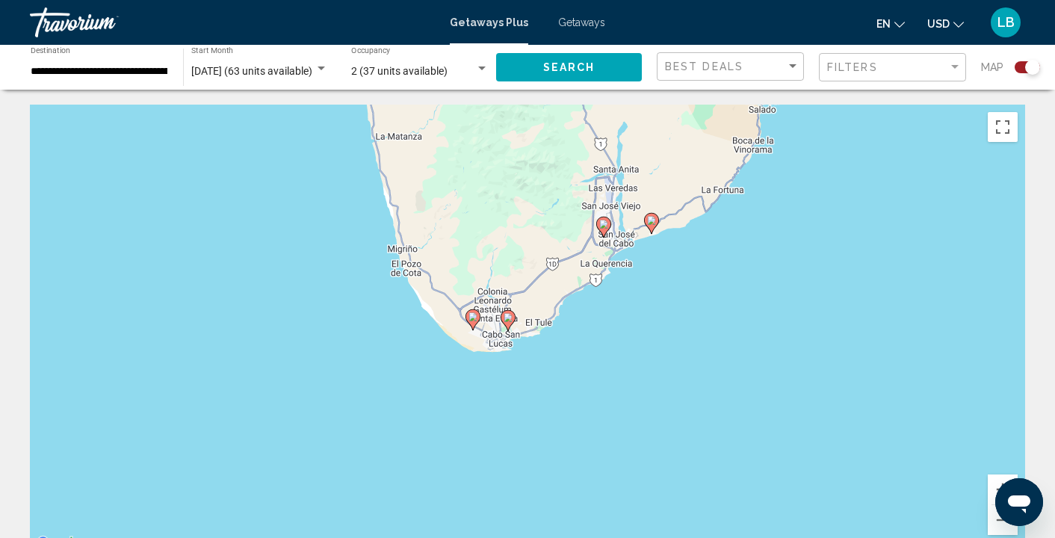
drag, startPoint x: 625, startPoint y: 234, endPoint x: 667, endPoint y: 403, distance: 173.9
click at [668, 404] on div "To activate drag with keyboard, press Alt + Enter. Once in keyboard drag state,…" at bounding box center [527, 329] width 995 height 448
click at [667, 356] on div "To activate drag with keyboard, press Alt + Enter. Once in keyboard drag state,…" at bounding box center [527, 329] width 995 height 448
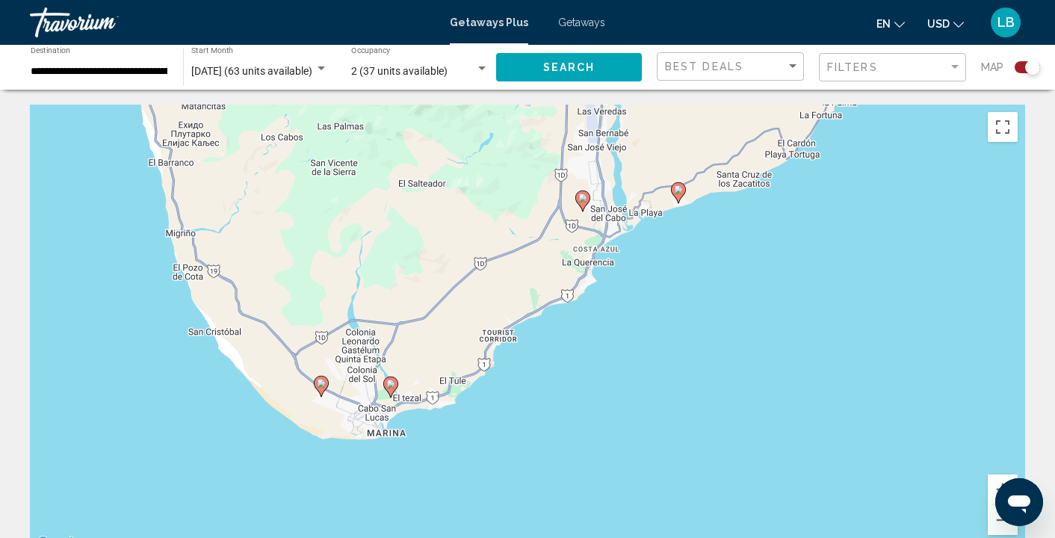
drag, startPoint x: 667, startPoint y: 356, endPoint x: 709, endPoint y: 441, distance: 94.9
click at [710, 442] on div "To activate drag with keyboard, press Alt + Enter. Once in keyboard drag state,…" at bounding box center [527, 329] width 995 height 448
click at [679, 191] on image "Main content" at bounding box center [678, 189] width 9 height 9
type input "**********"
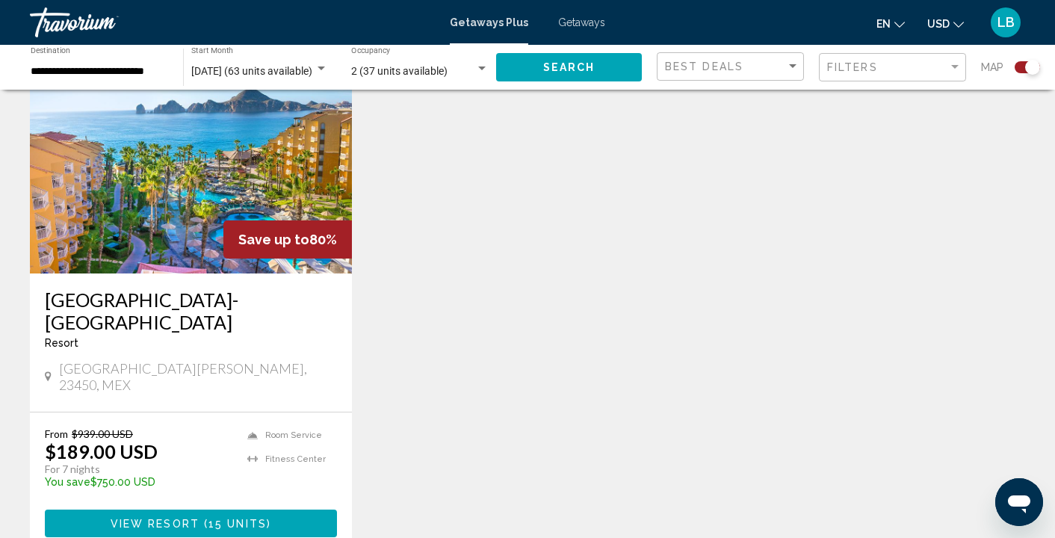
scroll to position [1746, 0]
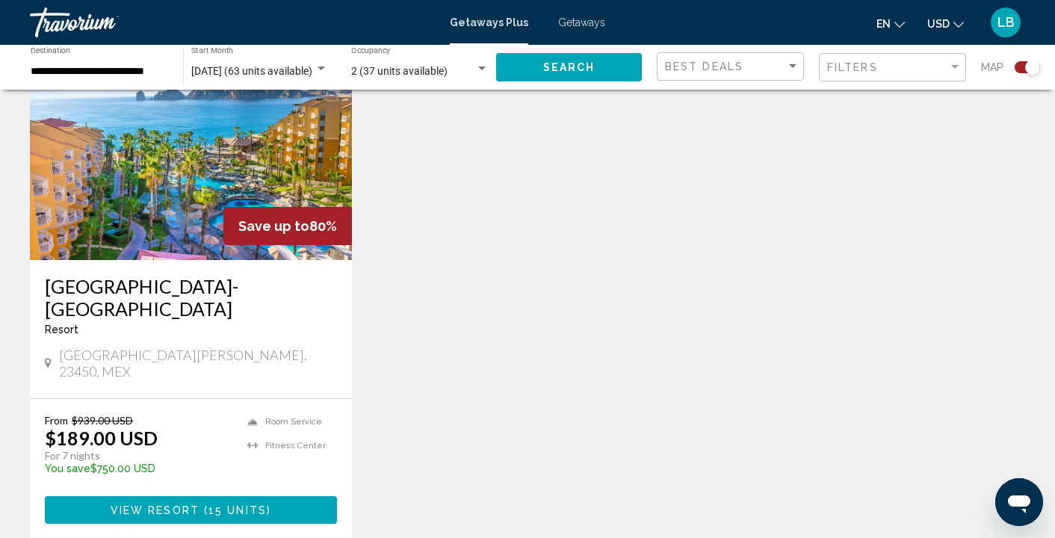
click at [223, 414] on div "From $939.00 USD $189.00 USD For 7 nights You save $750.00 USD temp" at bounding box center [138, 449] width 187 height 71
click at [216, 323] on div "Resort - This is an adults only resort" at bounding box center [191, 329] width 292 height 12
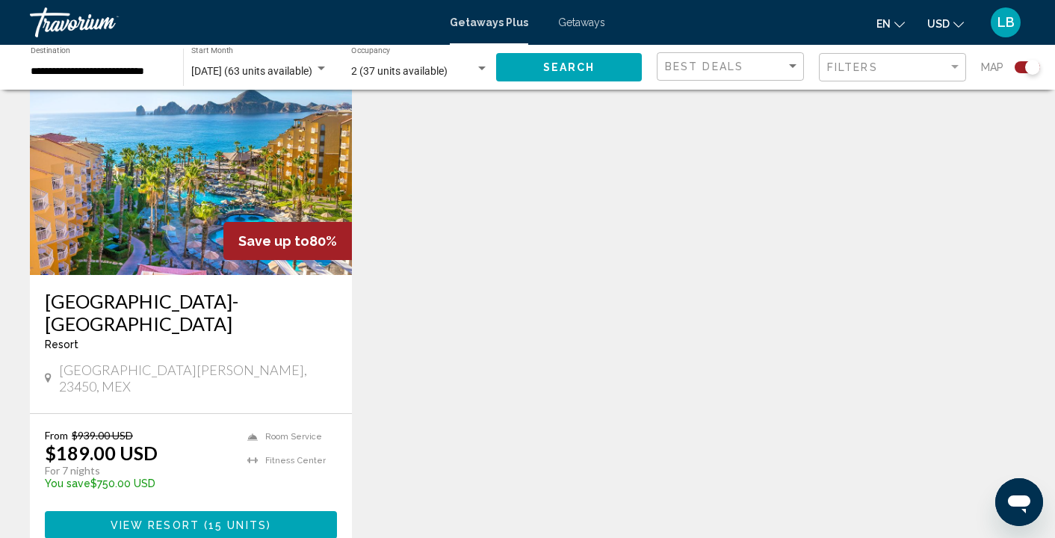
scroll to position [1737, 0]
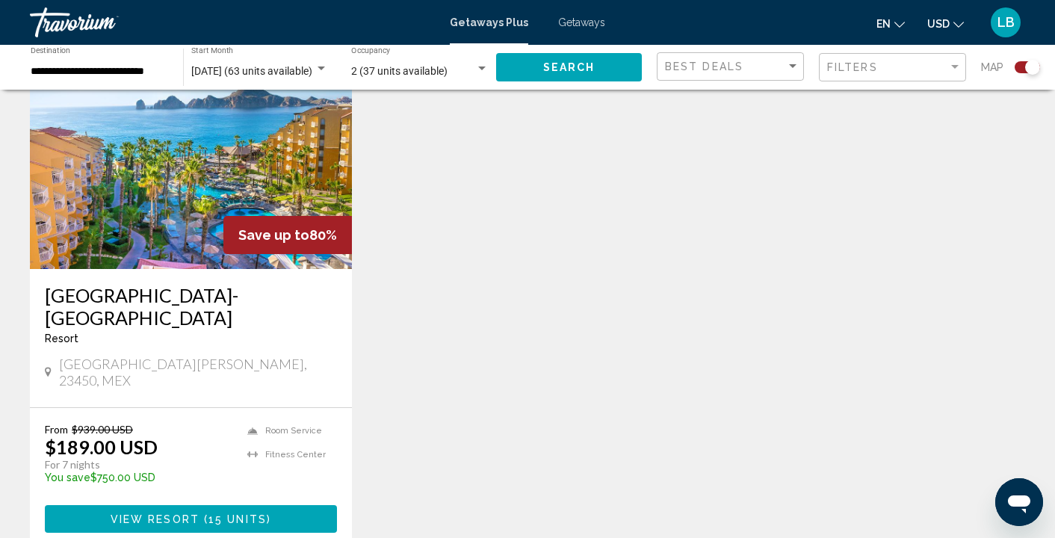
click at [186, 513] on span "View Resort" at bounding box center [155, 519] width 89 height 12
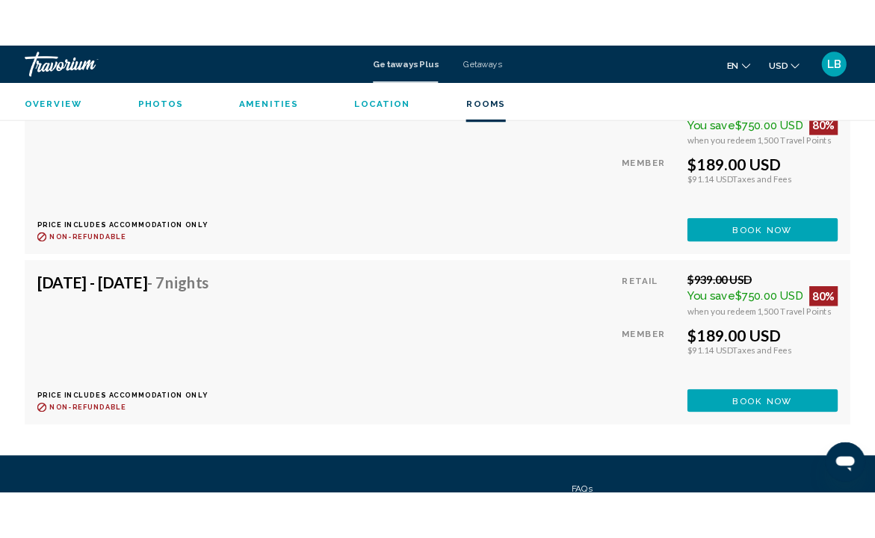
scroll to position [3090, 0]
